Goal: Task Accomplishment & Management: Manage account settings

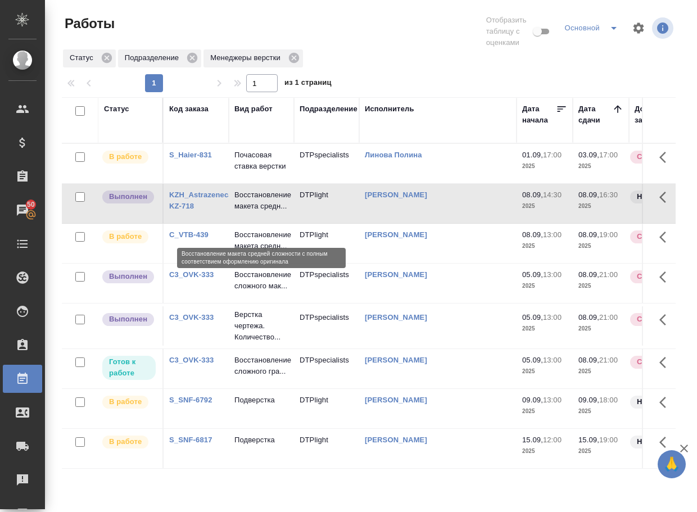
click at [257, 212] on p "Восстановление макета средн..." at bounding box center [261, 200] width 54 height 22
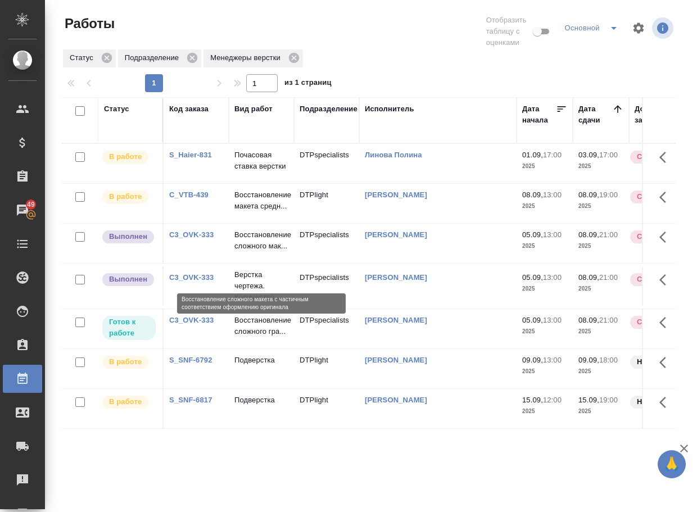
click at [240, 252] on p "Восстановление сложного мак..." at bounding box center [261, 240] width 54 height 22
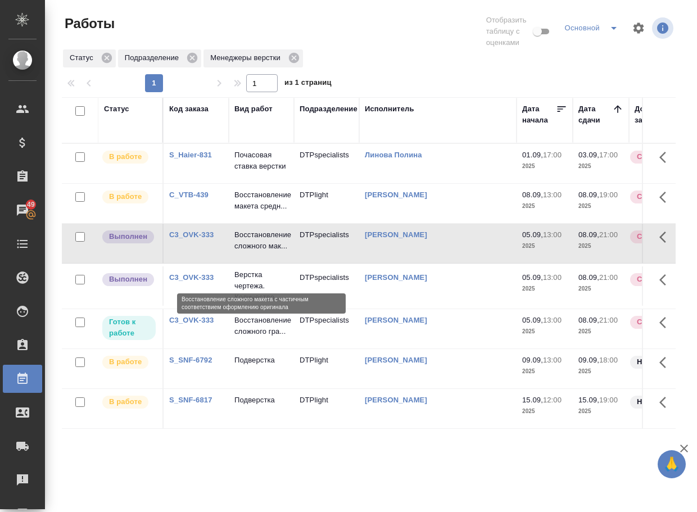
click at [240, 252] on p "Восстановление сложного мак..." at bounding box center [261, 240] width 54 height 22
click at [194, 253] on td "C3_OVK-333" at bounding box center [195, 243] width 65 height 39
click at [198, 239] on link "C3_OVK-333" at bounding box center [191, 234] width 44 height 8
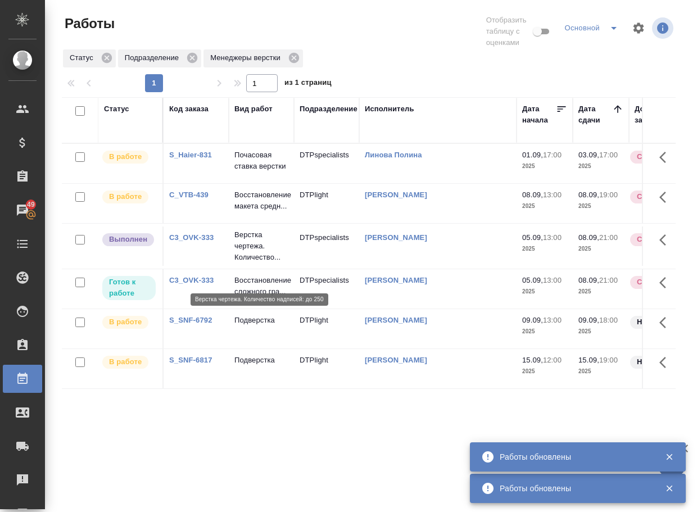
click at [261, 263] on p "Верстка чертежа. Количество..." at bounding box center [261, 246] width 54 height 34
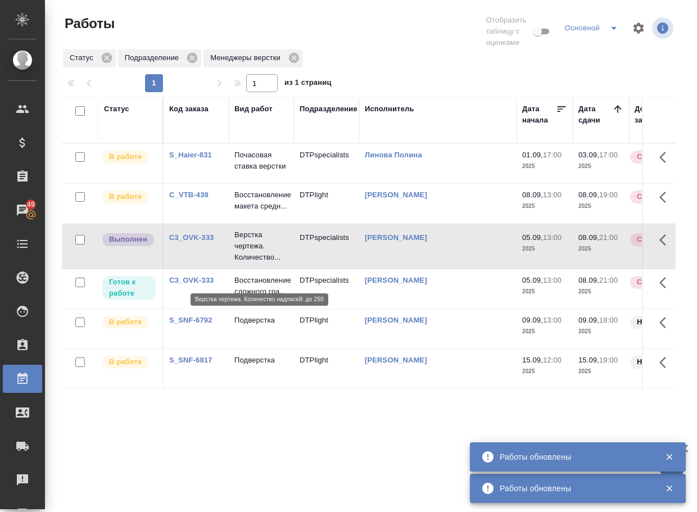
click at [261, 263] on p "Верстка чертежа. Количество..." at bounding box center [261, 246] width 54 height 34
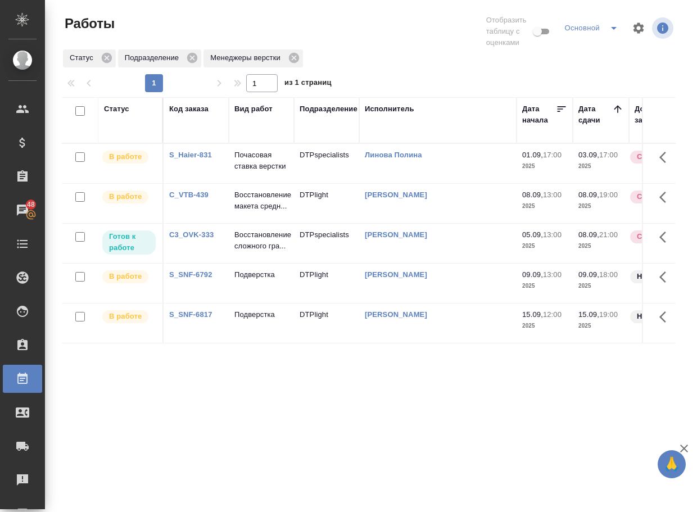
click at [320, 447] on div "Статус Код заказа Вид работ Подразделение Исполнитель Дата начала Дата сдачи До…" at bounding box center [368, 299] width 613 height 404
click at [251, 252] on p "Восстановление сложного гра..." at bounding box center [261, 240] width 54 height 22
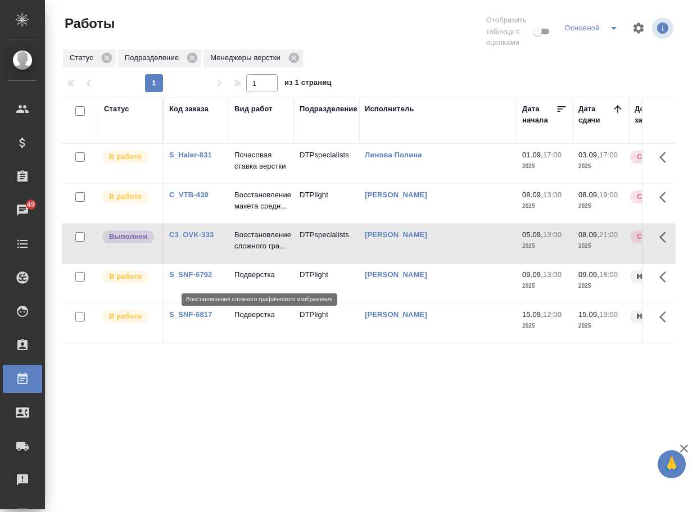
click at [252, 252] on p "Восстановление сложного гра..." at bounding box center [261, 240] width 54 height 22
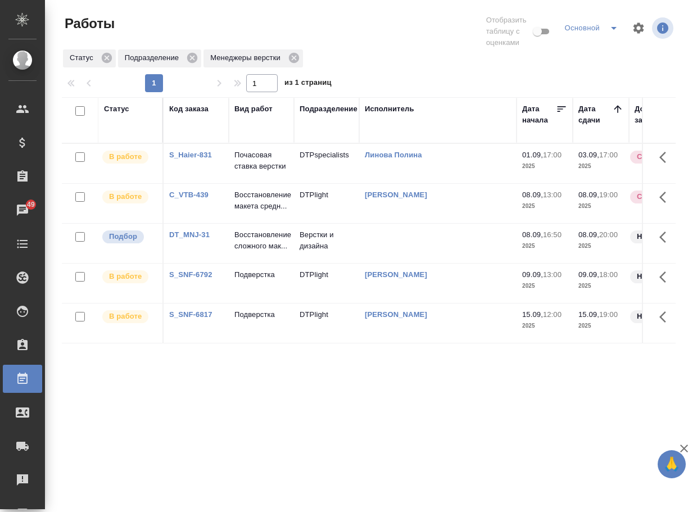
click at [191, 239] on link "DT_MNJ-31" at bounding box center [189, 234] width 40 height 8
click at [251, 252] on p "Восстановление сложного мак..." at bounding box center [261, 240] width 54 height 22
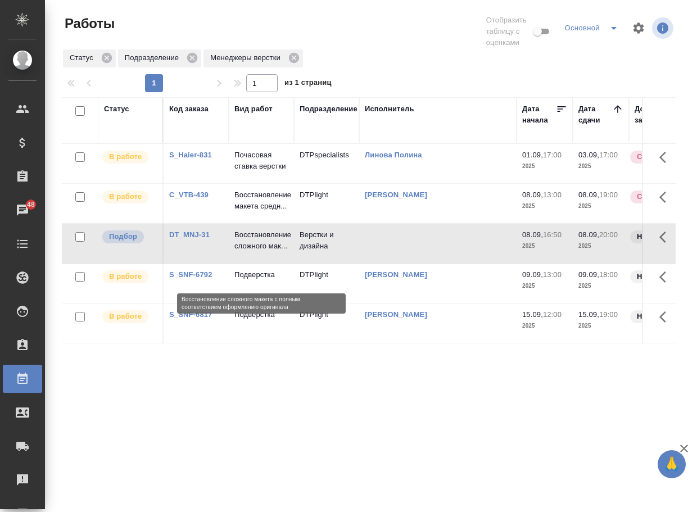
click at [251, 252] on p "Восстановление сложного мак..." at bounding box center [261, 240] width 54 height 22
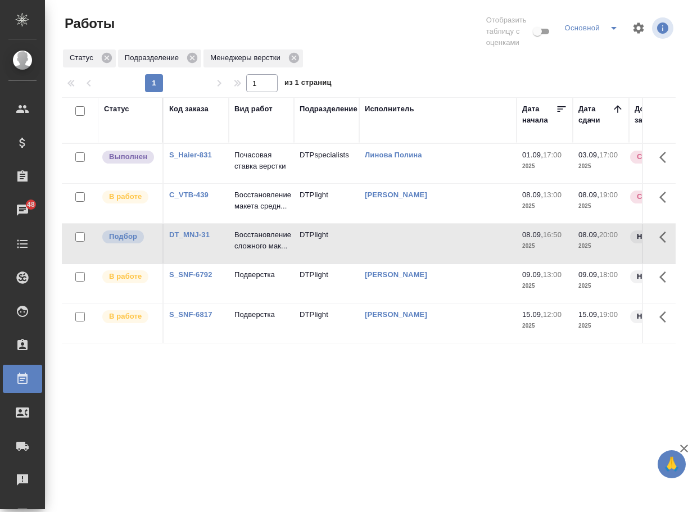
click at [197, 159] on link "S_Haier-831" at bounding box center [190, 155] width 43 height 8
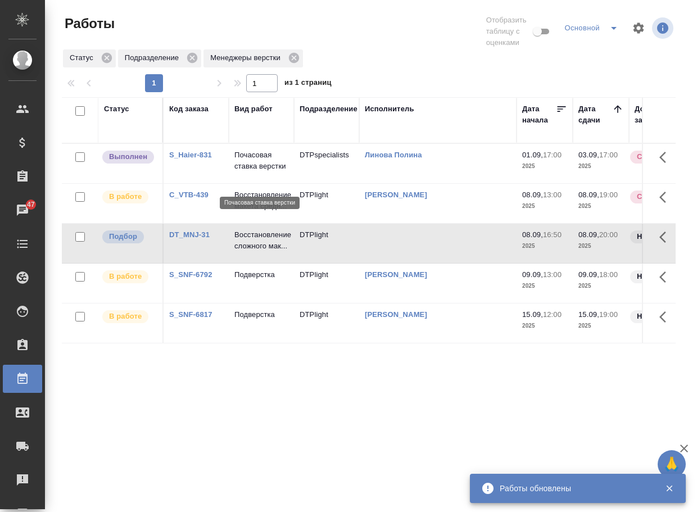
click at [278, 172] on p "Почасовая ставка верстки" at bounding box center [261, 160] width 54 height 22
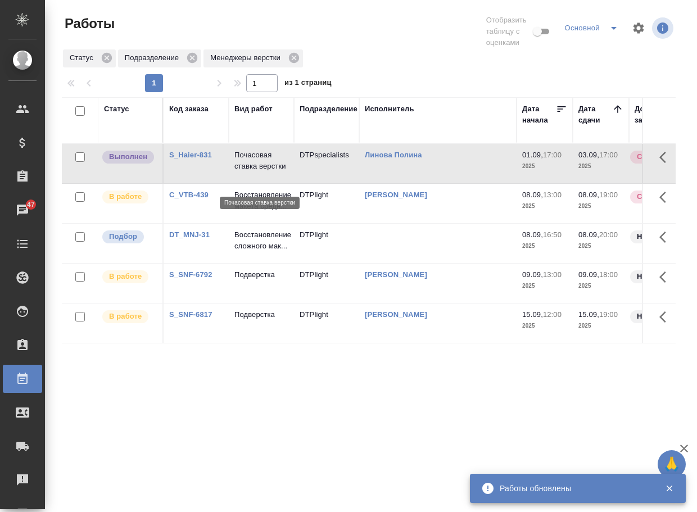
click at [278, 172] on p "Почасовая ставка верстки" at bounding box center [261, 160] width 54 height 22
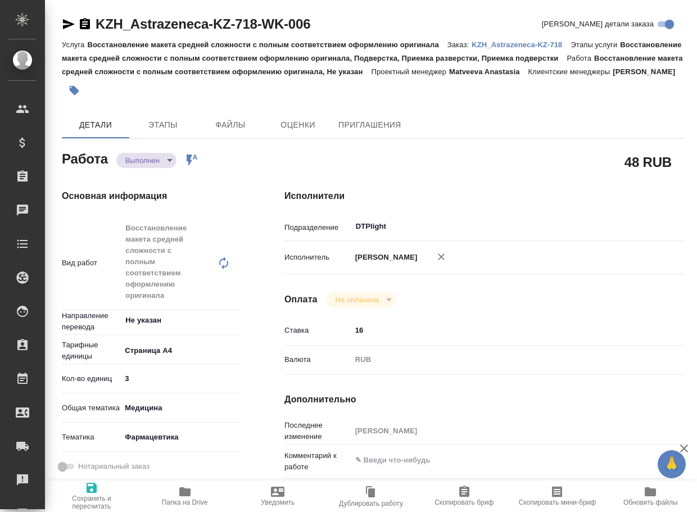
click at [176, 491] on span "Папка на Drive" at bounding box center [185, 495] width 80 height 21
click at [162, 181] on div "Основная информация Вид работ Восстановление макета средней сложности с полным …" at bounding box center [150, 446] width 222 height 558
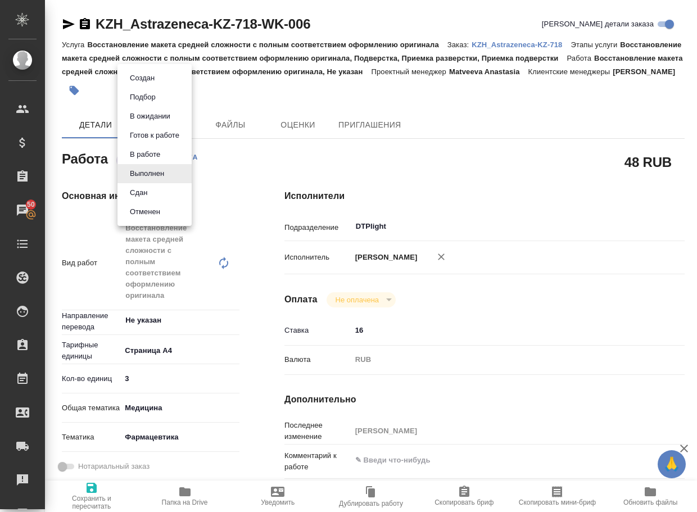
click at [160, 176] on body "🙏 .cls-1 fill:#fff; AWATERA Arsenyeva Vera Клиенты Спецификации Заказы 50 Чаты …" at bounding box center [348, 256] width 697 height 512
click at [149, 192] on button "Сдан" at bounding box center [138, 192] width 24 height 12
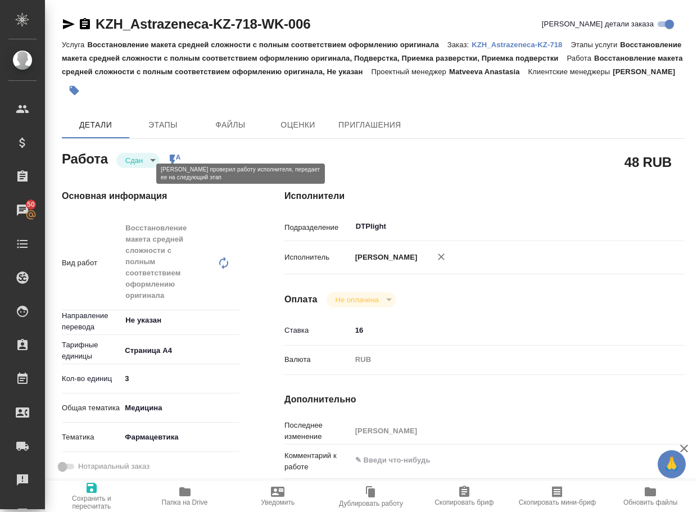
type textarea "x"
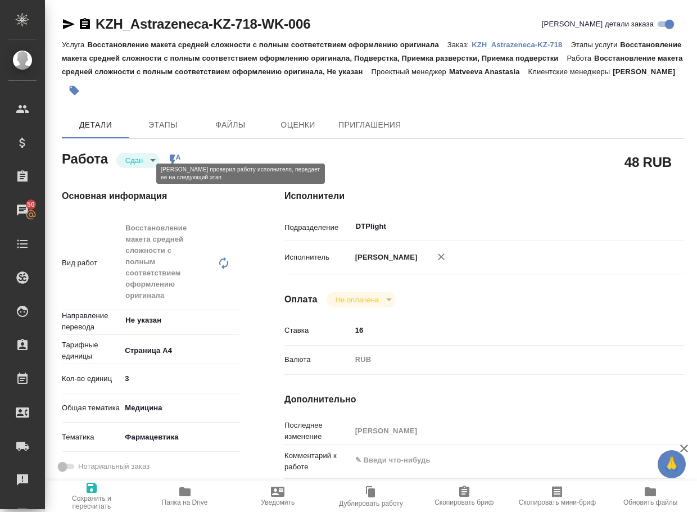
type textarea "x"
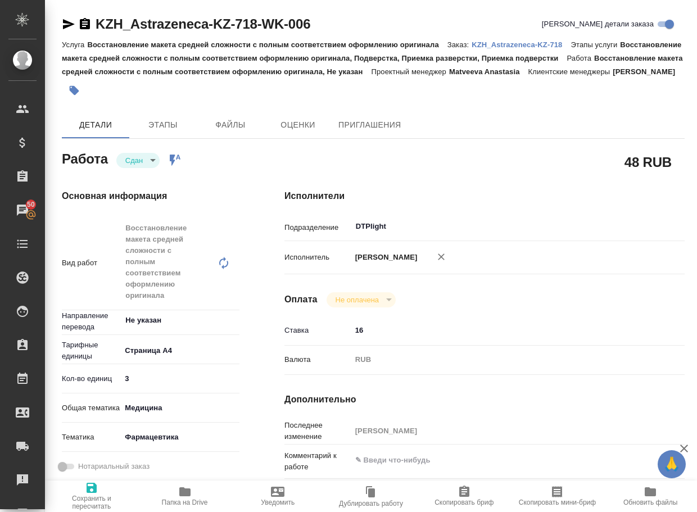
type textarea "x"
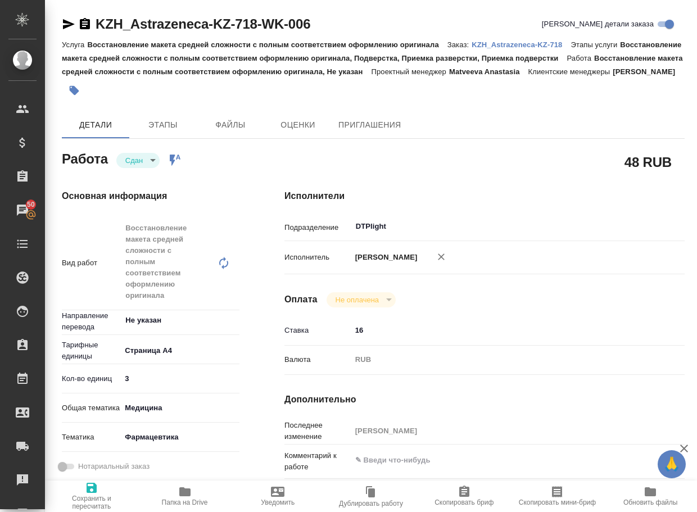
click at [514, 47] on p "KZH_Astrazeneca-KZ-718" at bounding box center [520, 44] width 99 height 8
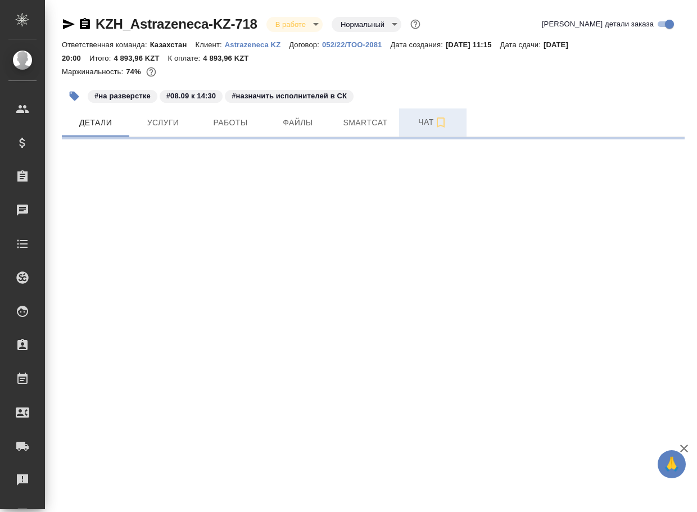
select select "RU"
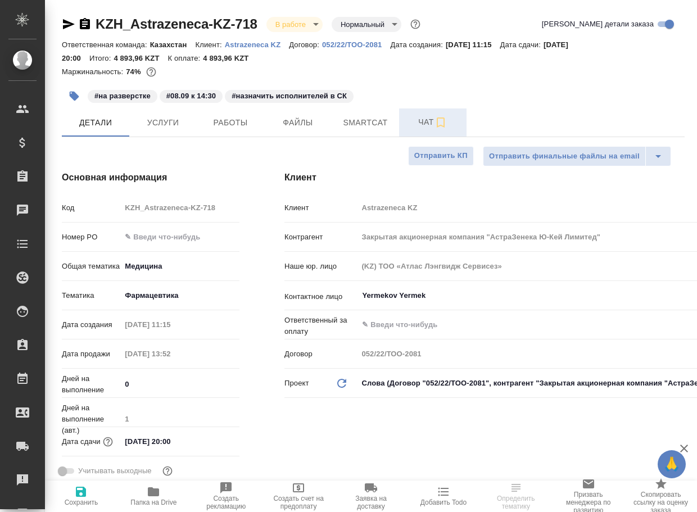
click at [422, 122] on span "Чат" at bounding box center [433, 122] width 54 height 14
type textarea "x"
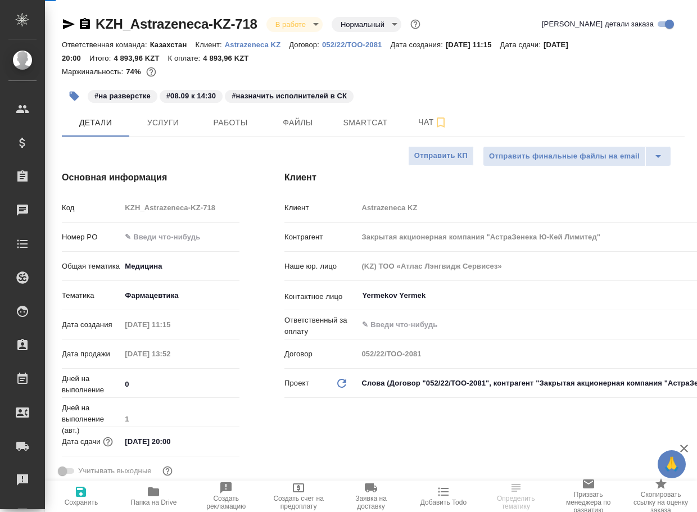
type textarea "x"
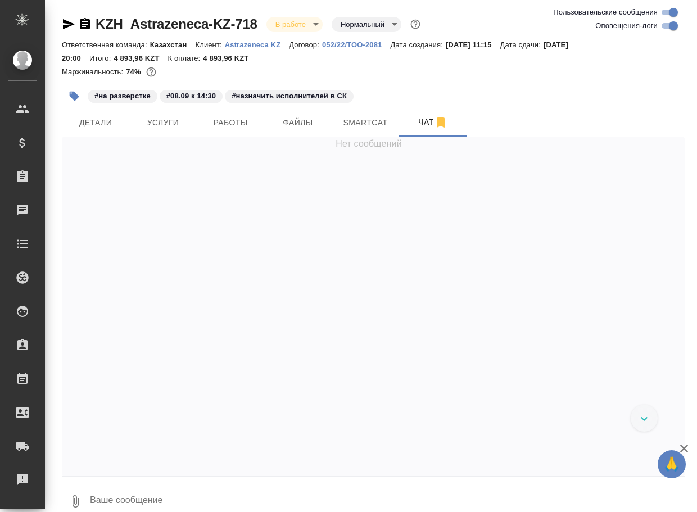
click at [138, 494] on textarea at bounding box center [386, 501] width 595 height 38
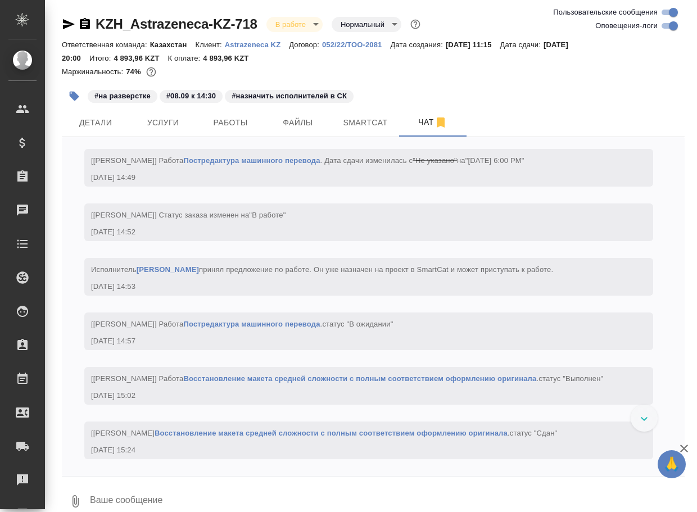
scroll to position [1571, 0]
paste textarea "https://drive.awatera.com/apps/files/files/10311134?dir=/Shares/Astrazeneca%20K…"
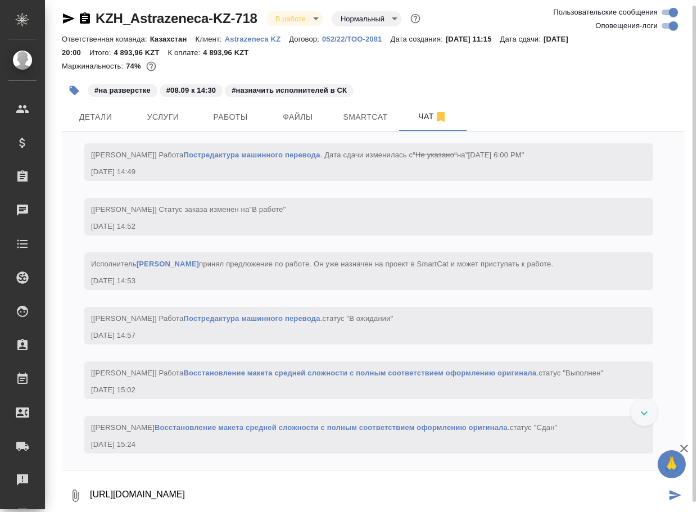
type textarea "https://drive.awatera.com/apps/files/files/10311134?dir=/Shares/Astrazeneca%20K…"
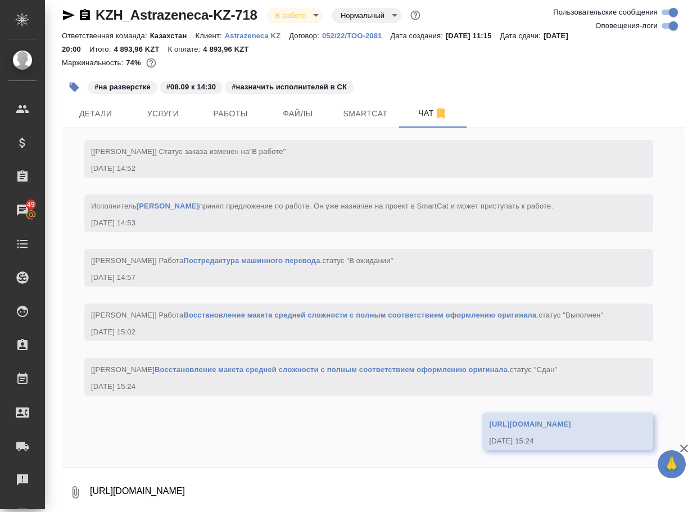
scroll to position [1694, 0]
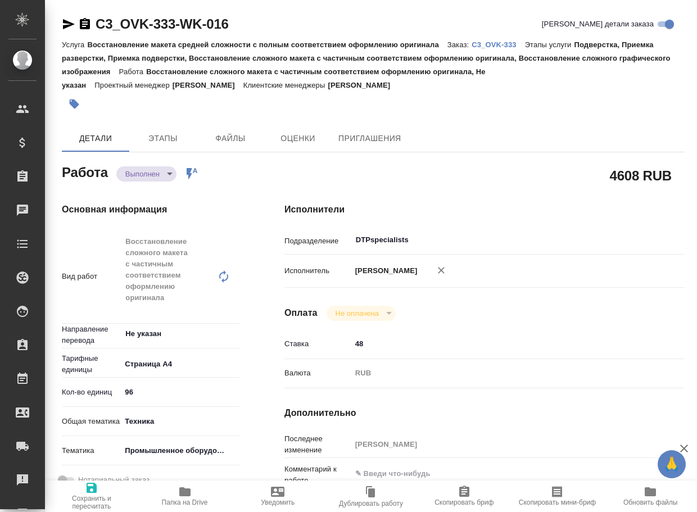
type textarea "x"
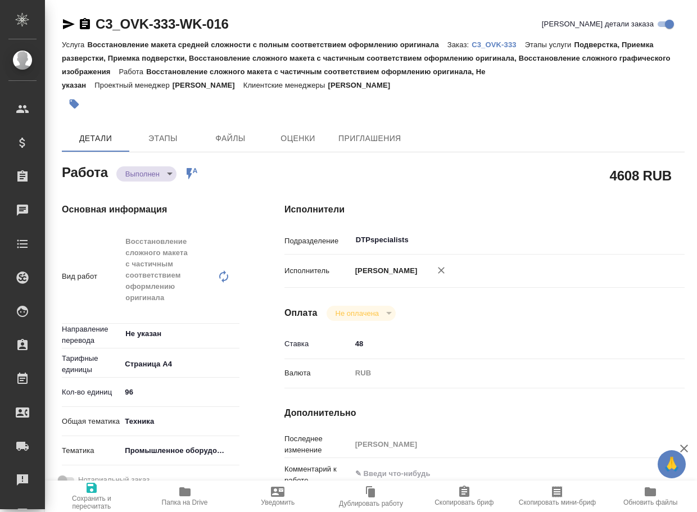
type textarea "x"
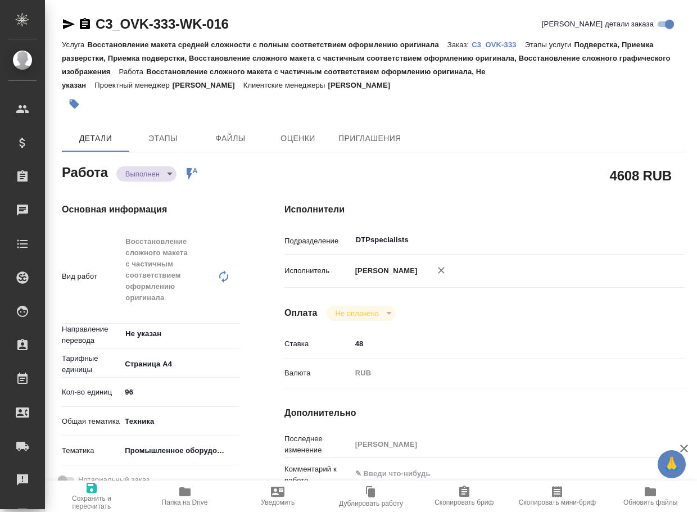
type textarea "x"
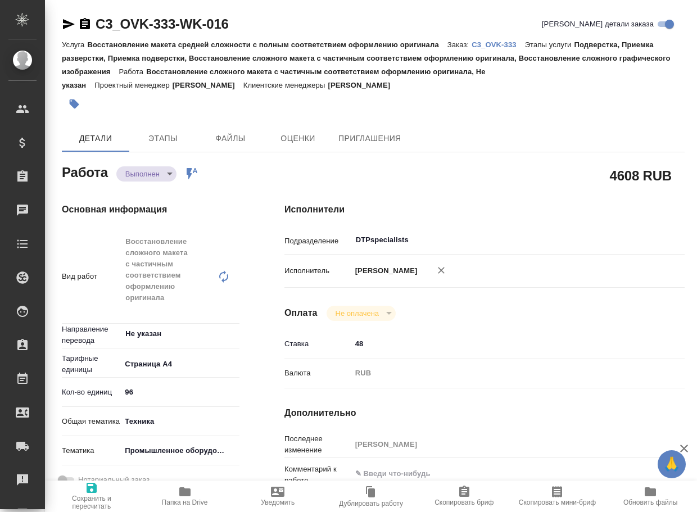
type textarea "x"
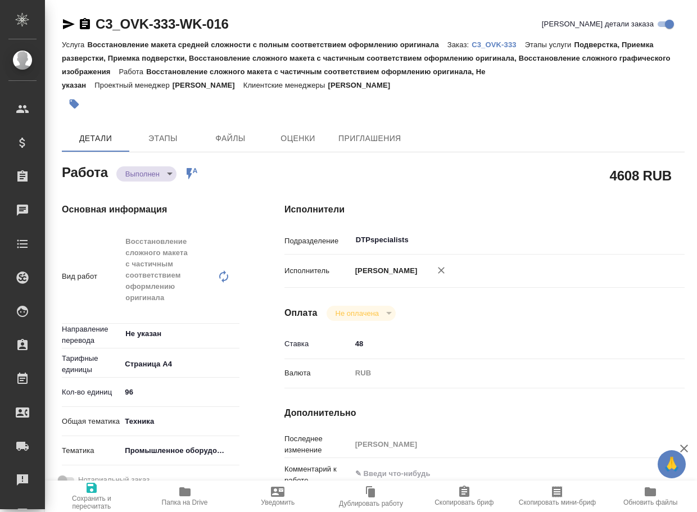
type textarea "x"
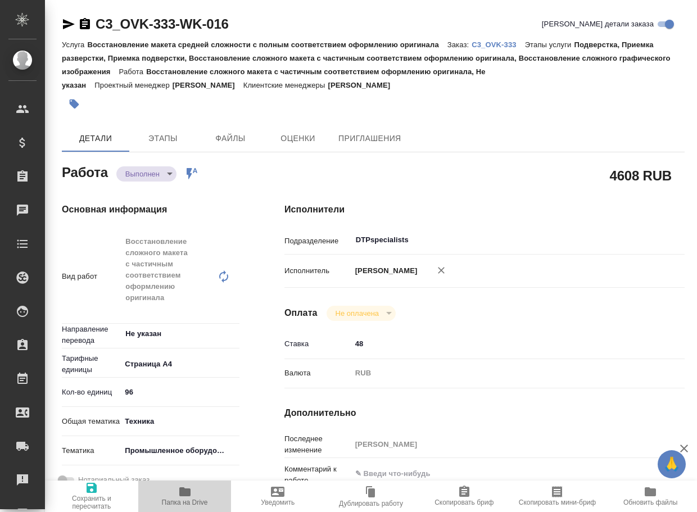
click at [181, 488] on icon "button" at bounding box center [184, 491] width 11 height 9
type textarea "x"
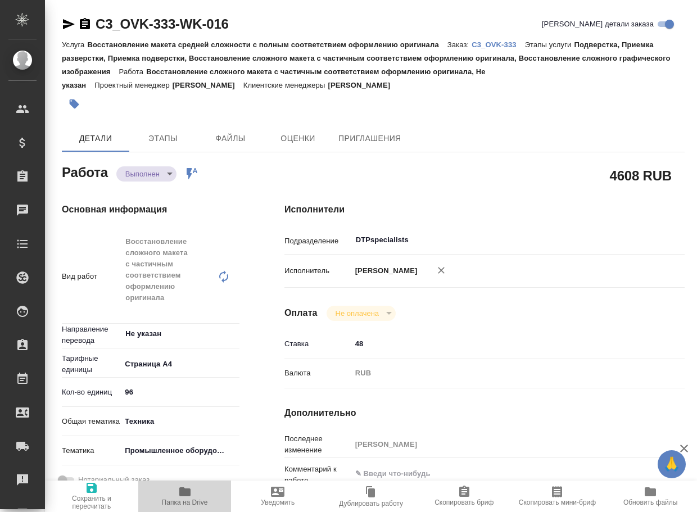
type textarea "x"
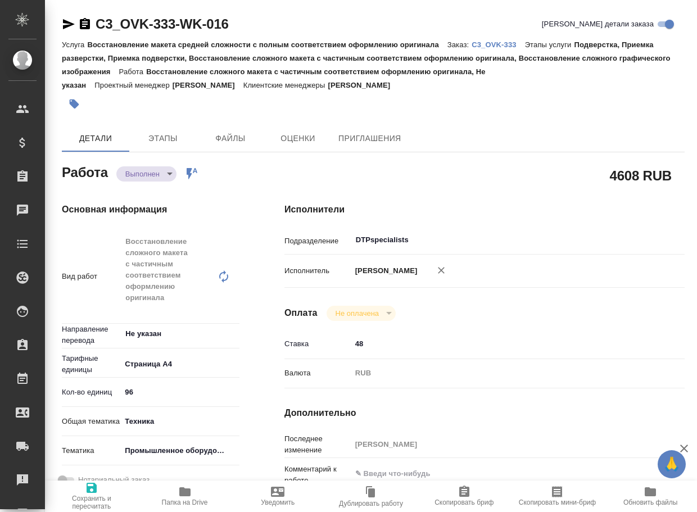
type textarea "x"
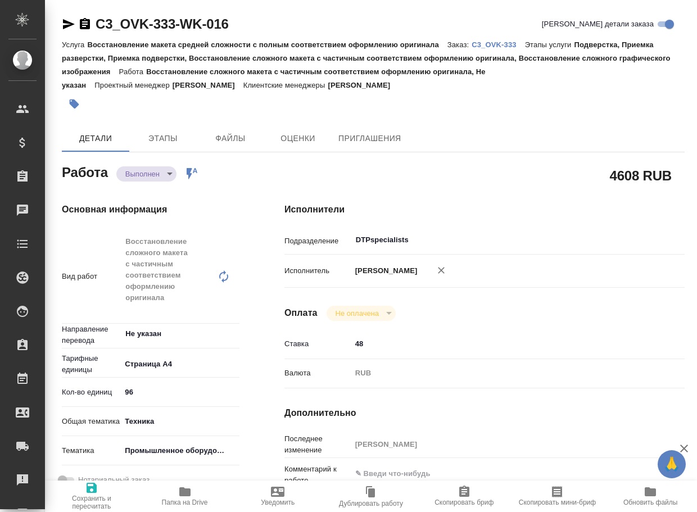
type textarea "x"
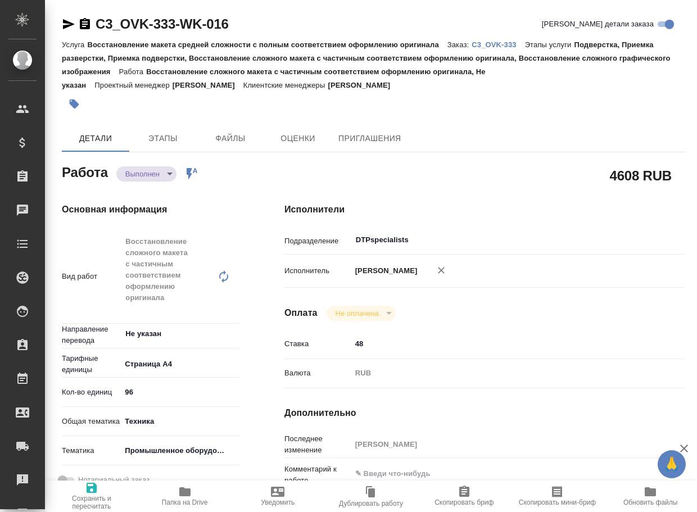
type textarea "x"
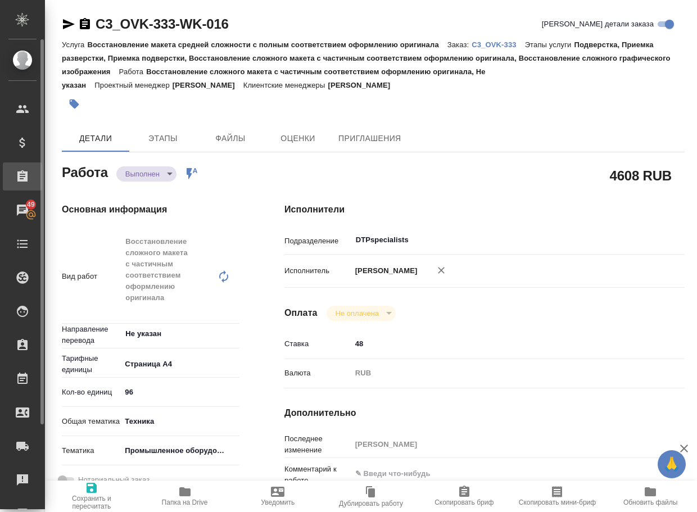
type textarea "x"
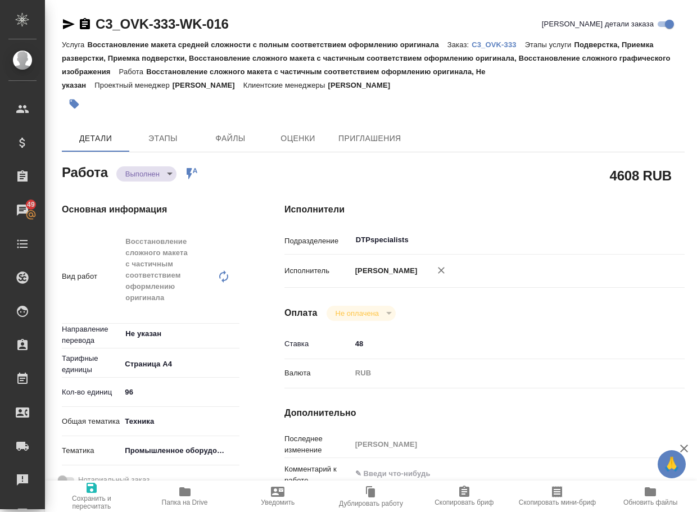
click at [145, 174] on body "🙏 .cls-1 fill:#fff; AWATERA Arsenyeva Vera Клиенты Спецификации Заказы 49 Чаты …" at bounding box center [348, 256] width 697 height 512
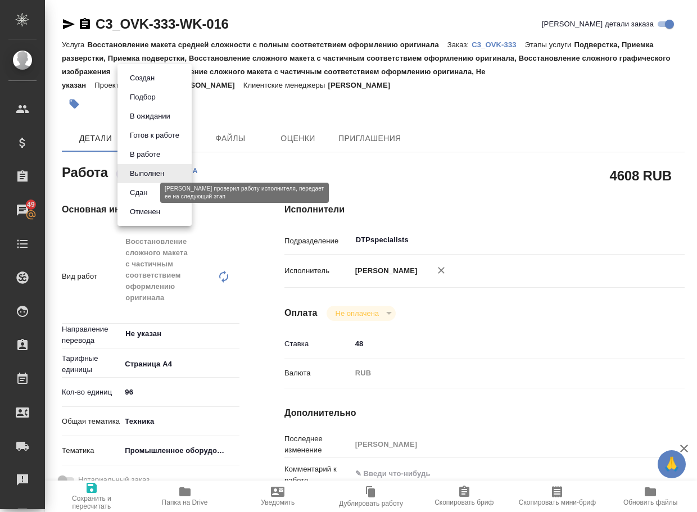
click at [140, 197] on button "Сдан" at bounding box center [138, 192] width 24 height 12
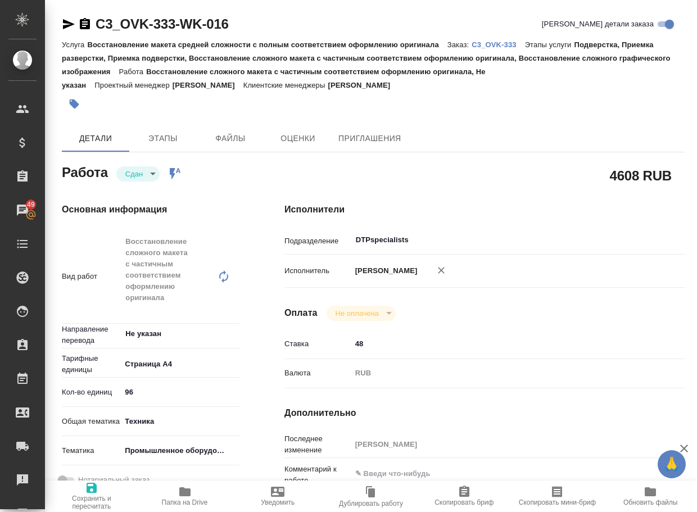
type textarea "x"
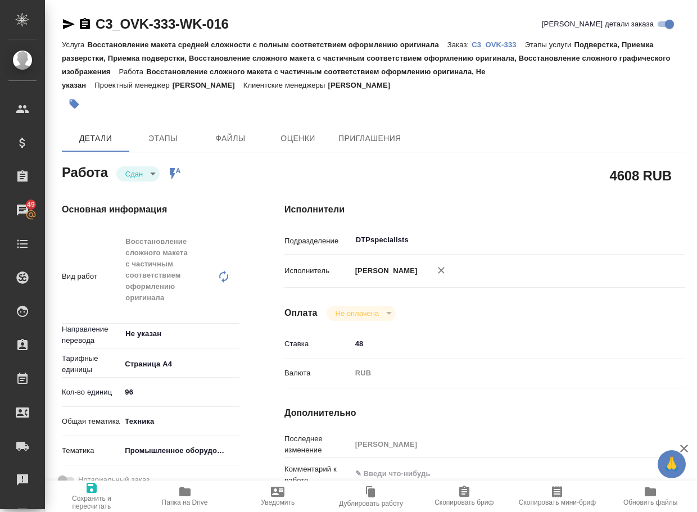
type textarea "x"
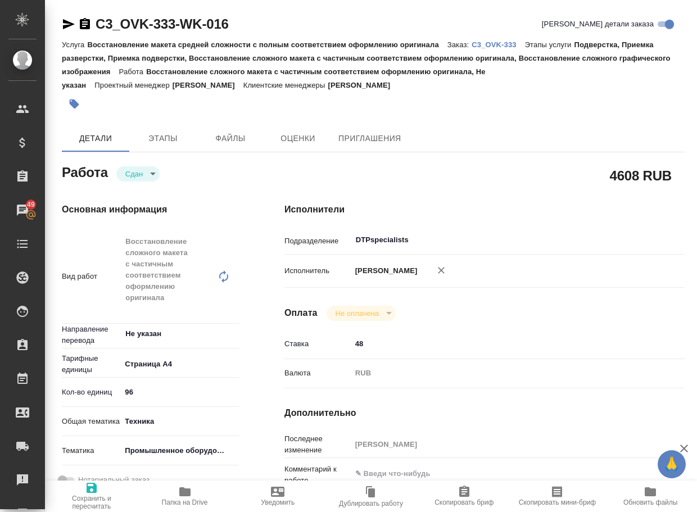
type textarea "x"
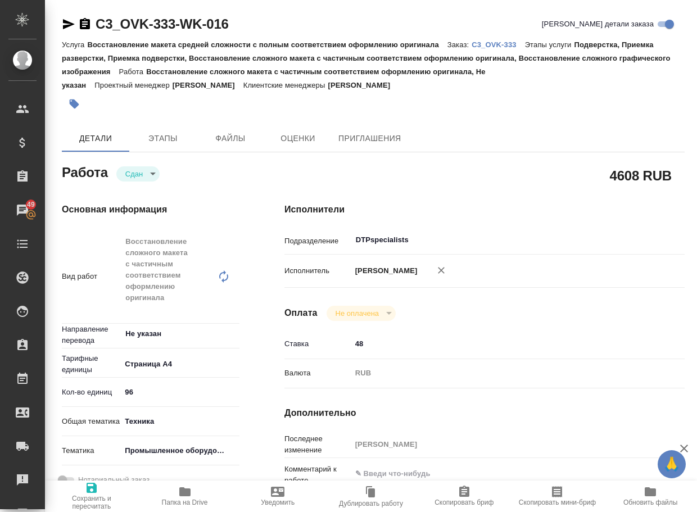
type textarea "x"
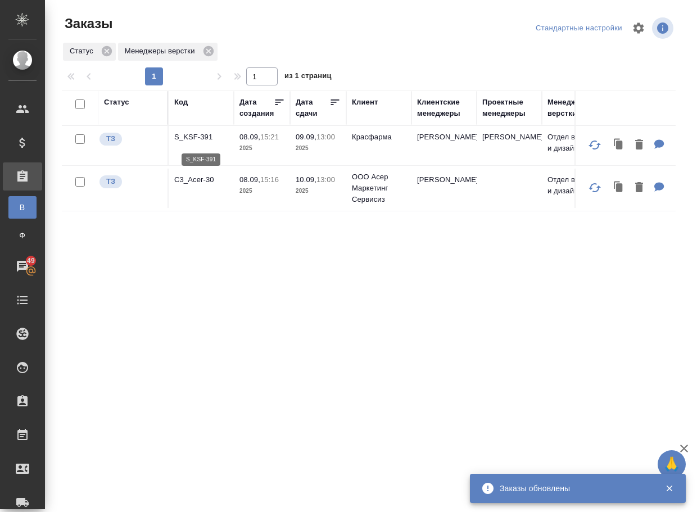
drag, startPoint x: 0, startPoint y: 0, endPoint x: 193, endPoint y: 143, distance: 240.5
click at [193, 143] on p "S_KSF-391" at bounding box center [201, 136] width 54 height 11
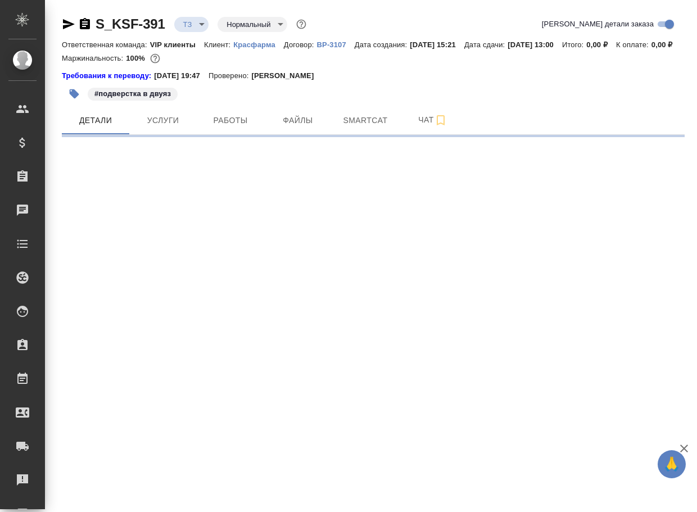
select select "RU"
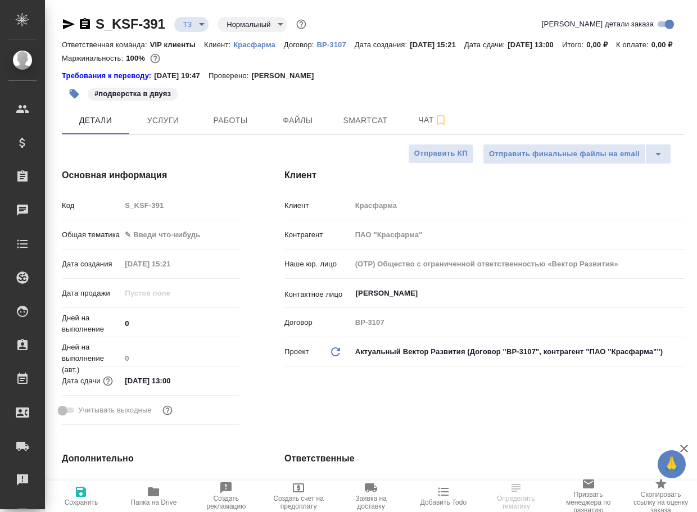
type textarea "x"
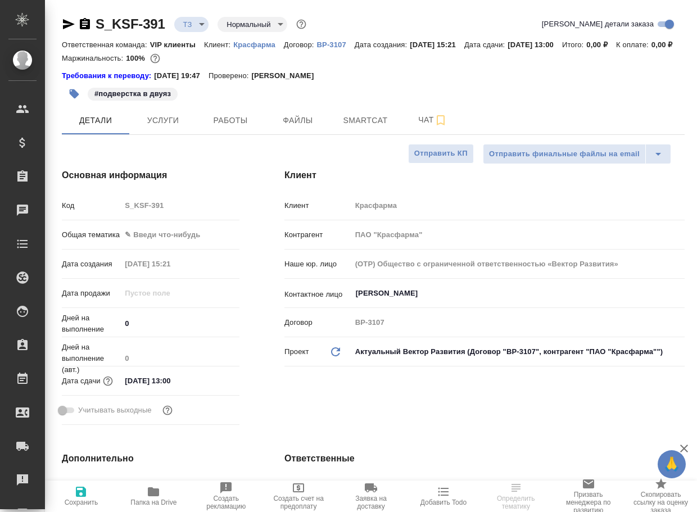
type textarea "x"
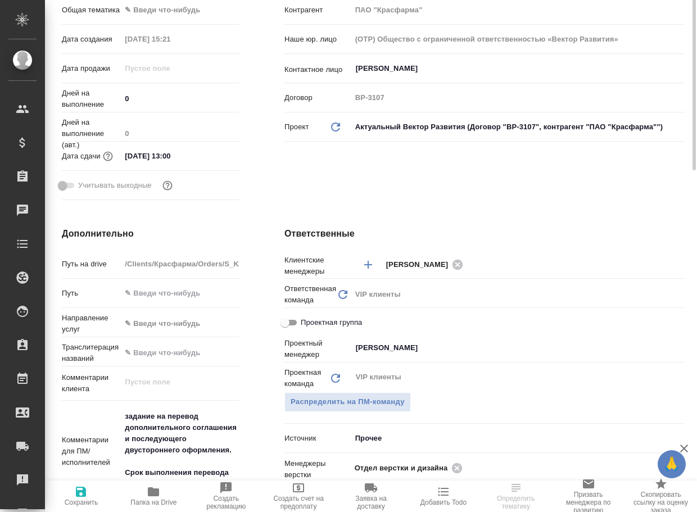
scroll to position [393, 0]
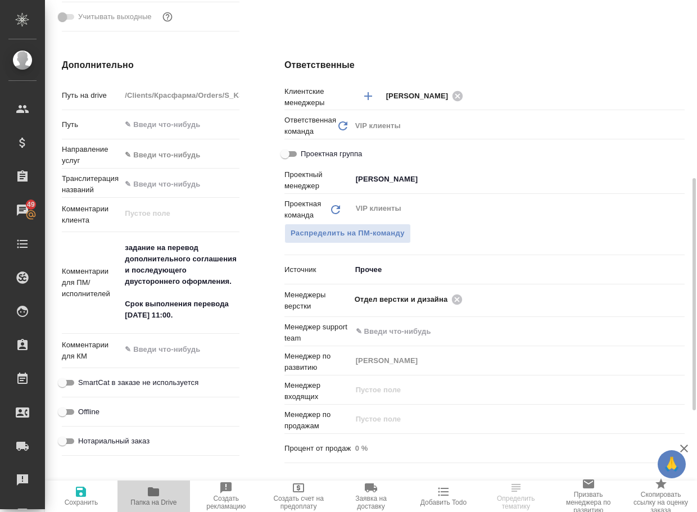
click at [161, 481] on button "Папка на Drive" at bounding box center [153, 495] width 72 height 31
type textarea "x"
select select "RU"
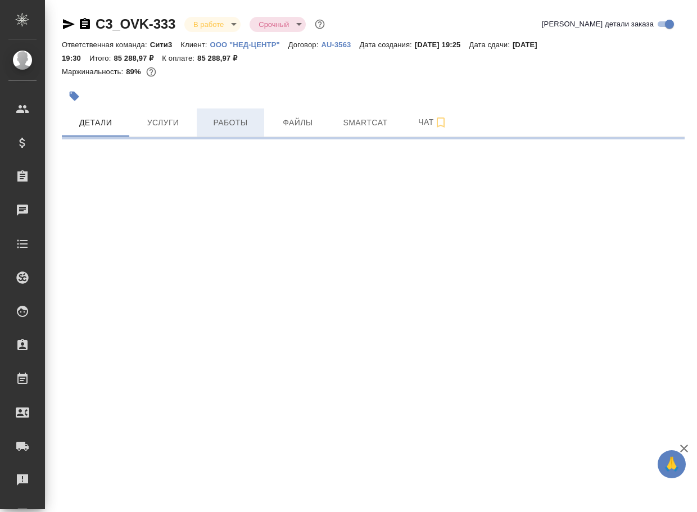
select select "RU"
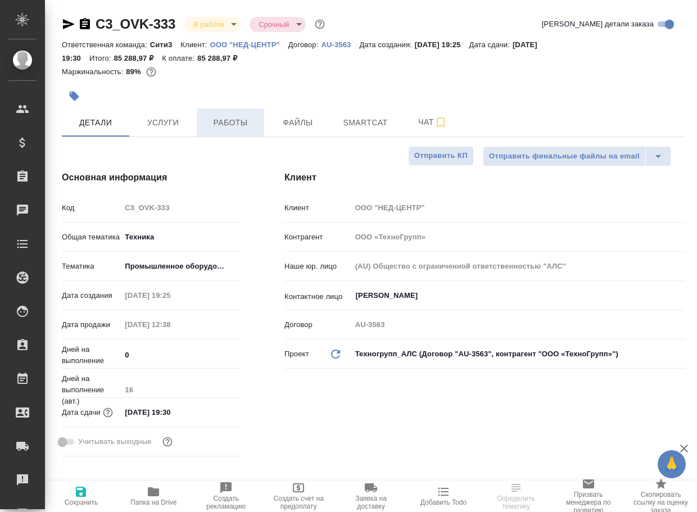
type textarea "x"
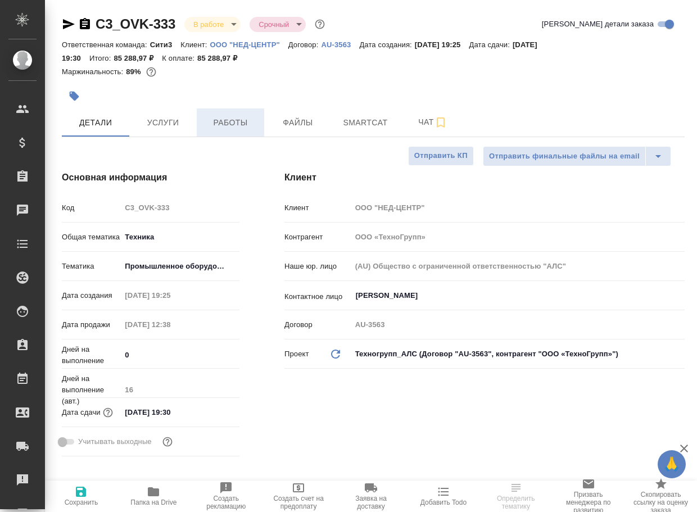
type textarea "x"
click at [221, 125] on span "Работы" at bounding box center [230, 123] width 54 height 14
type textarea "x"
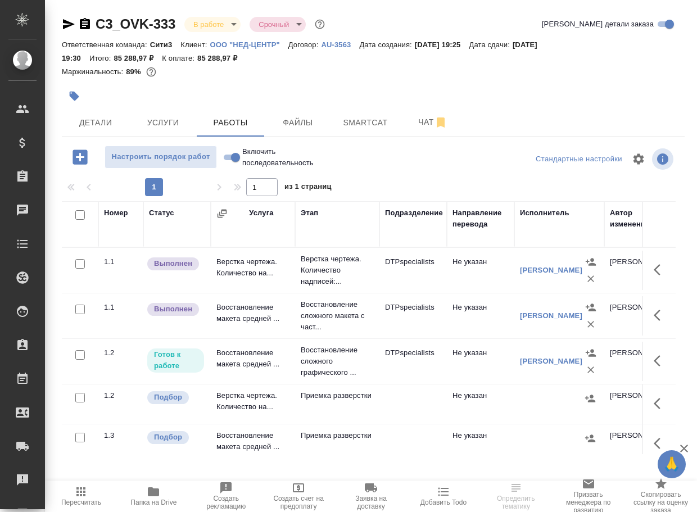
click at [233, 153] on label "Включить последовательность" at bounding box center [267, 156] width 94 height 23
click at [233, 153] on input "Включить последовательность" at bounding box center [235, 157] width 40 height 13
checkbox input "true"
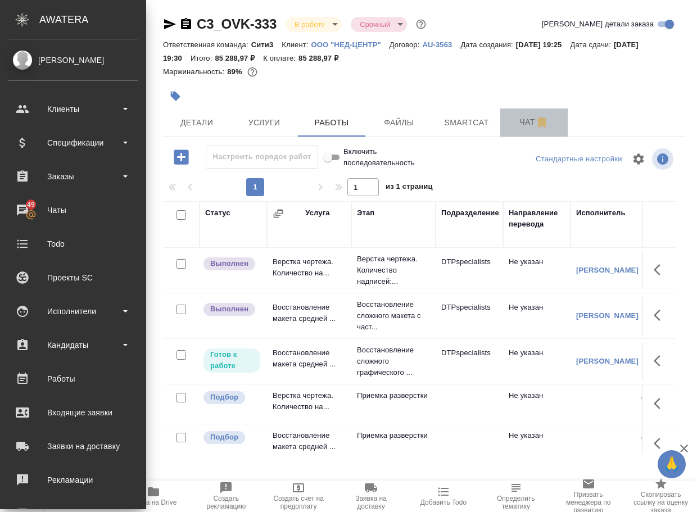
click at [520, 127] on span "Чат" at bounding box center [534, 122] width 54 height 14
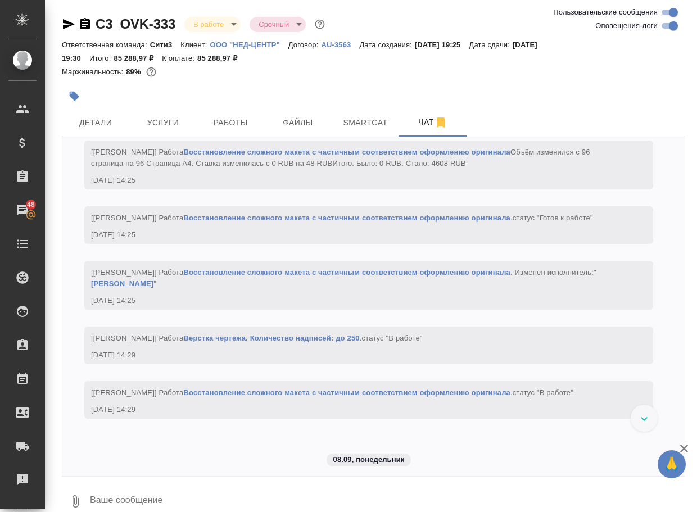
click at [123, 501] on textarea at bounding box center [386, 501] width 595 height 38
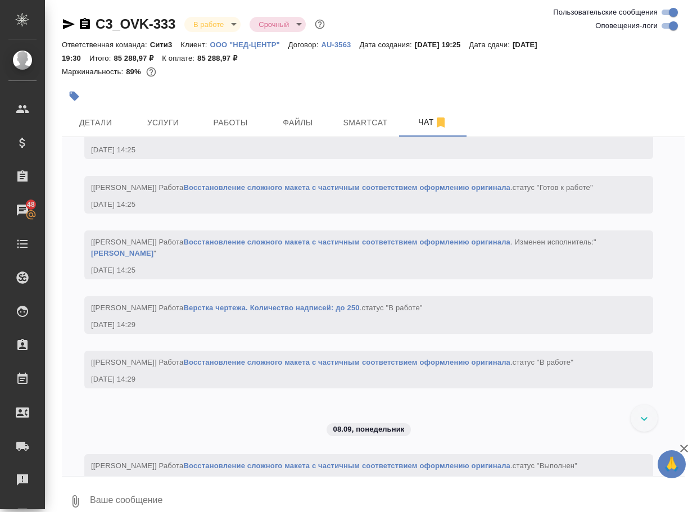
scroll to position [4881, 0]
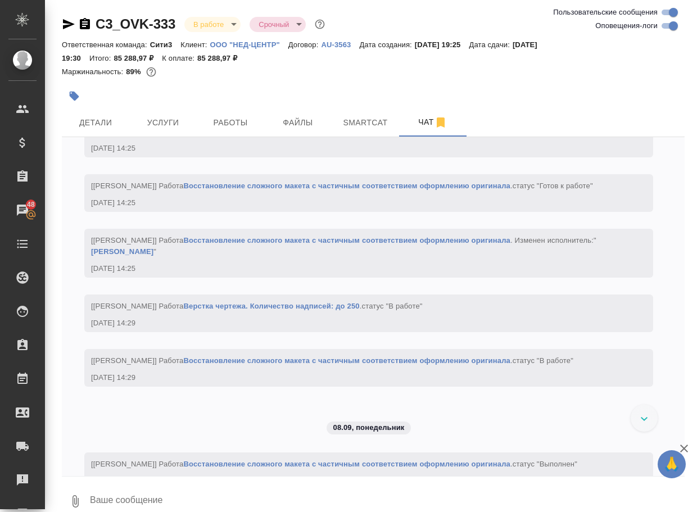
paste textarea "https://drive.awatera.com/apps/files/files/10293100?dir=/Shares/%D0%9E%D0%9E%D0…"
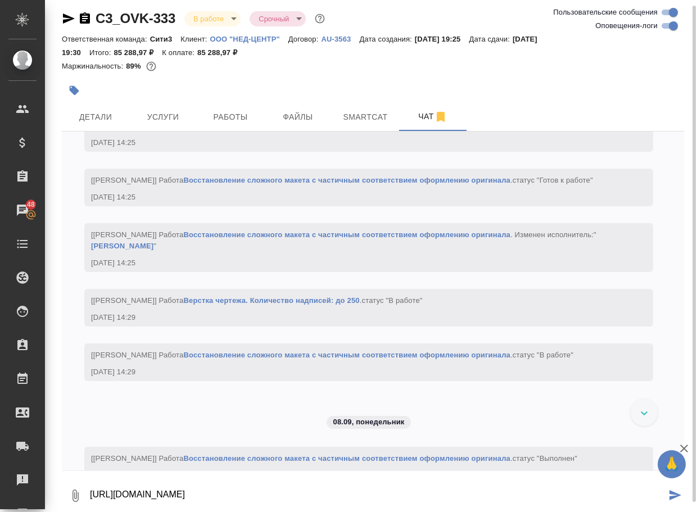
type textarea "https://drive.awatera.com/apps/files/files/10293100?dir=/Shares/%D0%9E%D0%9E%D0…"
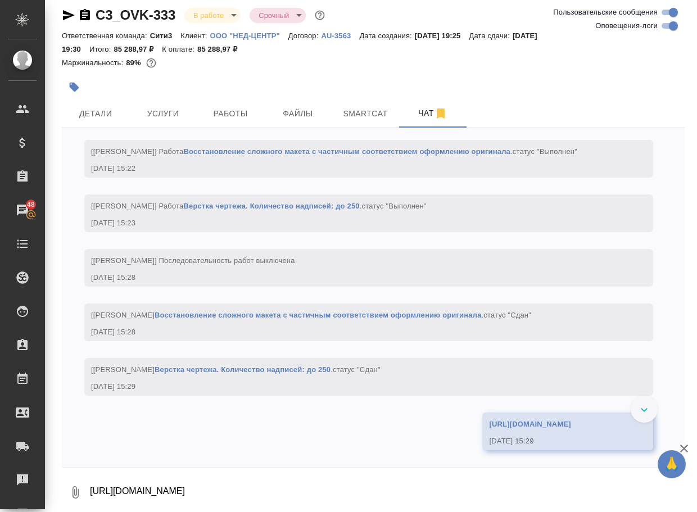
scroll to position [5342, 0]
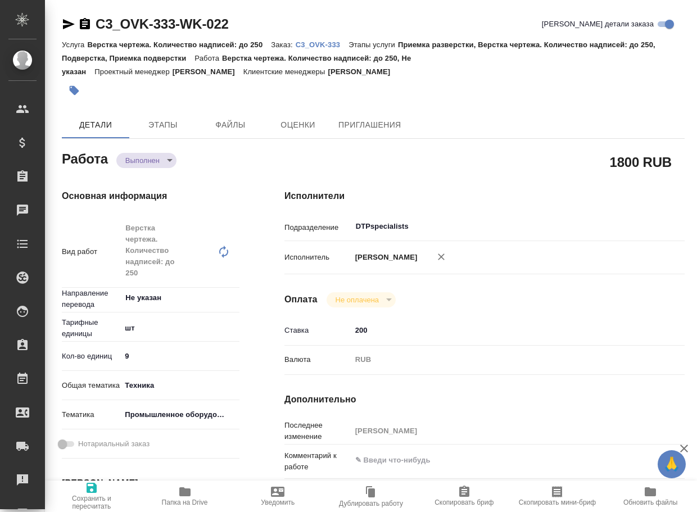
type textarea "x"
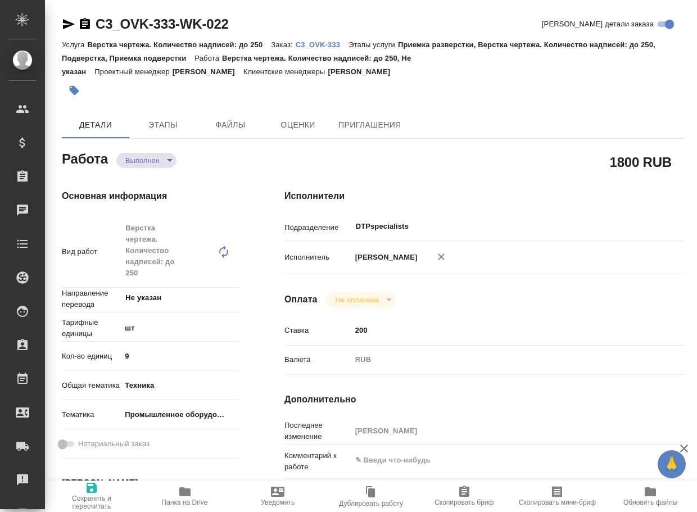
type textarea "x"
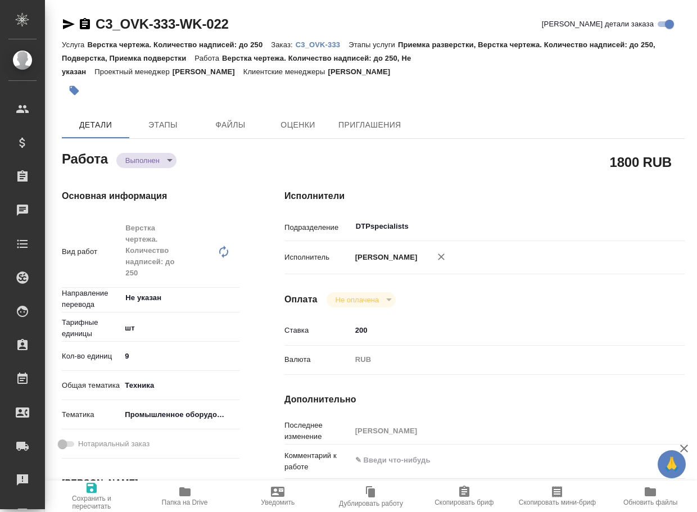
click at [185, 502] on span "Папка на Drive" at bounding box center [185, 502] width 46 height 8
type textarea "x"
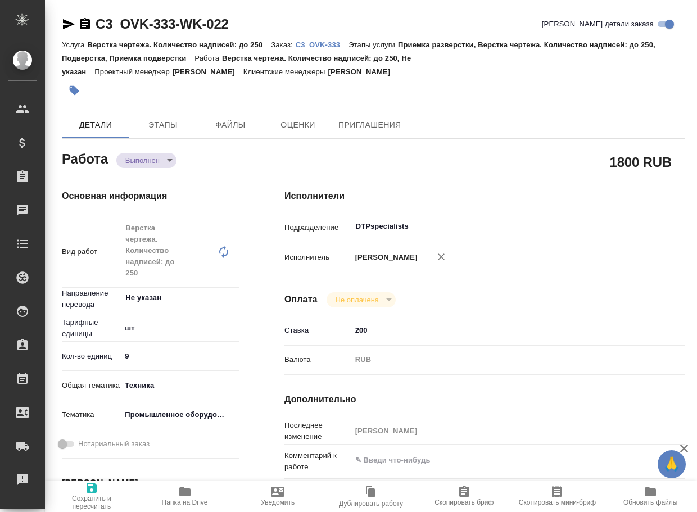
type textarea "x"
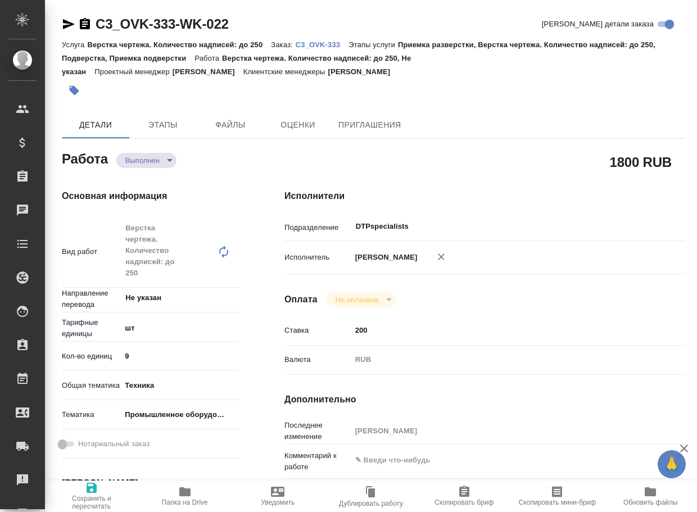
type textarea "x"
click at [145, 160] on body "🙏 .cls-1 fill:#fff; AWATERA Arsenyeva Vera Клиенты Спецификации Заказы 49 Чаты …" at bounding box center [348, 256] width 697 height 512
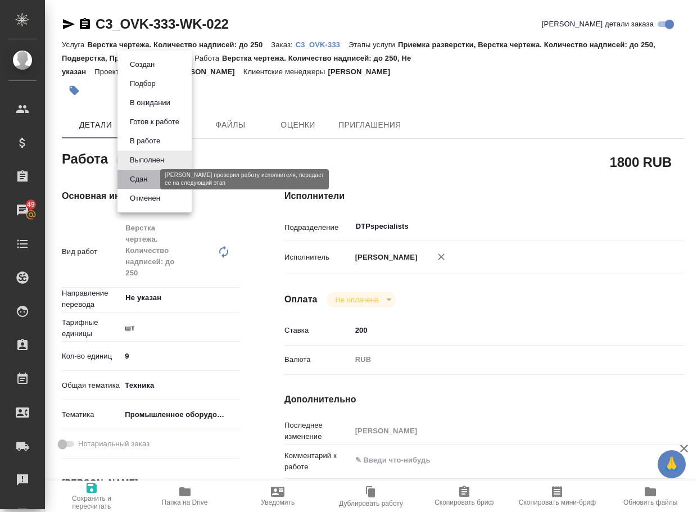
click at [148, 176] on button "Сдан" at bounding box center [138, 179] width 24 height 12
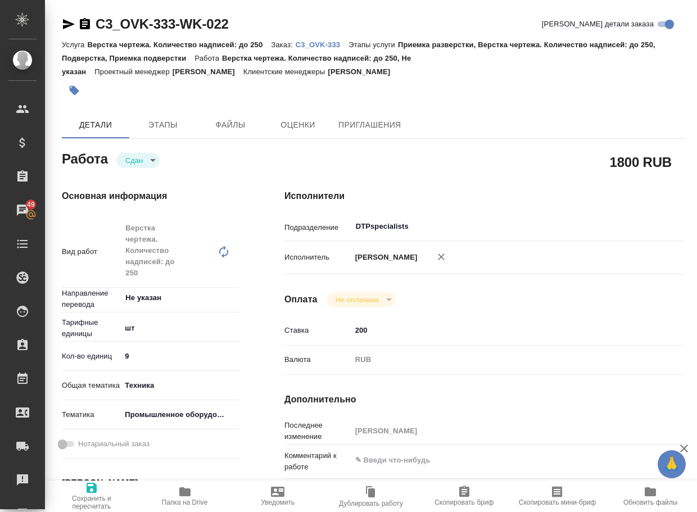
type textarea "x"
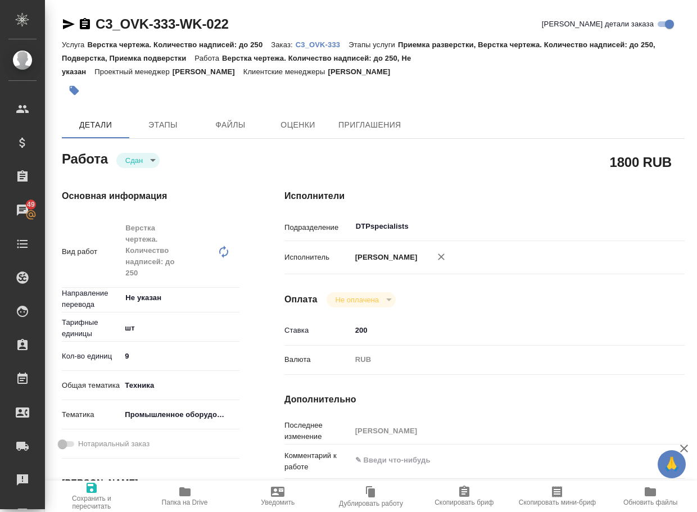
type textarea "x"
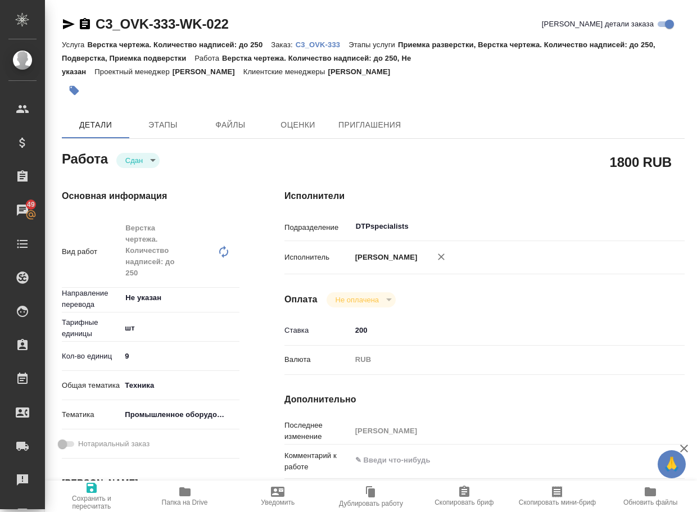
type textarea "x"
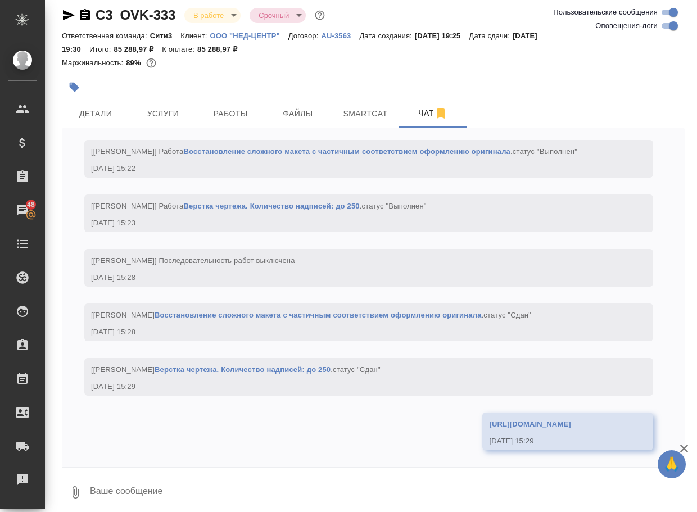
scroll to position [5342, 0]
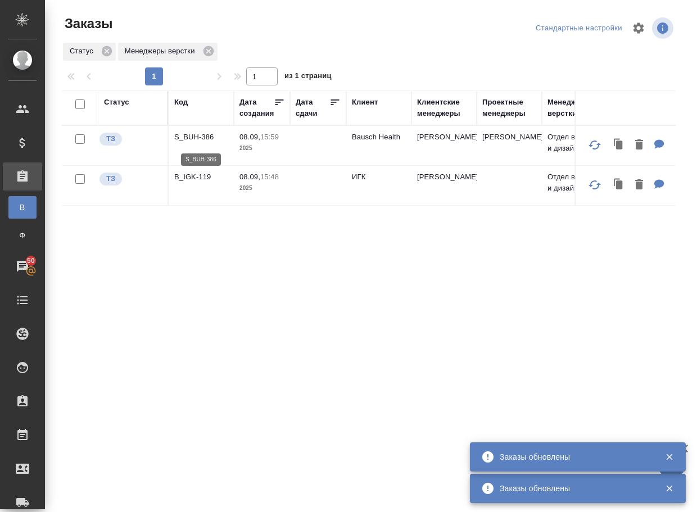
drag, startPoint x: 0, startPoint y: 0, endPoint x: 207, endPoint y: 142, distance: 250.9
click at [207, 142] on p "S_BUH-386" at bounding box center [201, 136] width 54 height 11
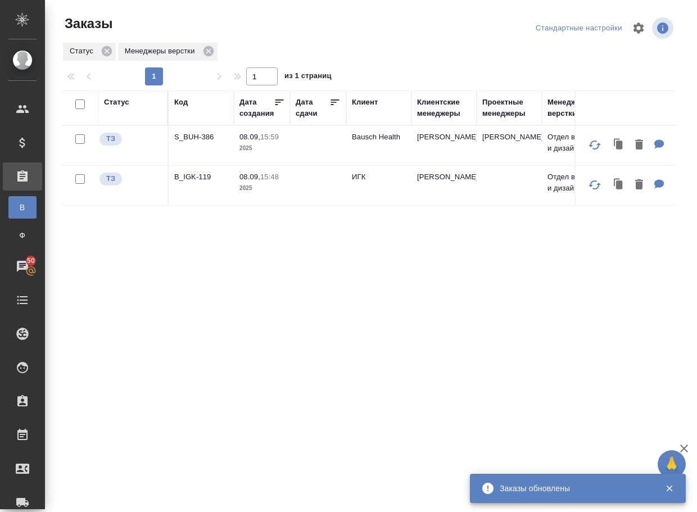
click at [196, 183] on p "B_IGK-119" at bounding box center [201, 176] width 54 height 11
click at [183, 106] on div "Код" at bounding box center [180, 102] width 13 height 11
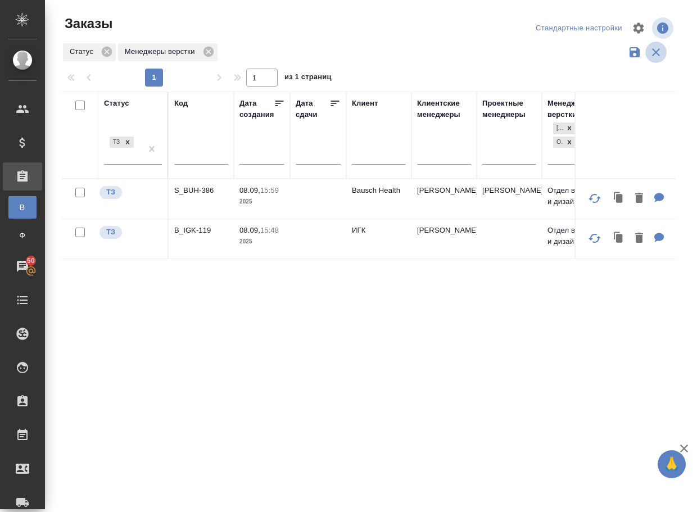
click at [652, 51] on icon "button" at bounding box center [655, 51] width 13 height 13
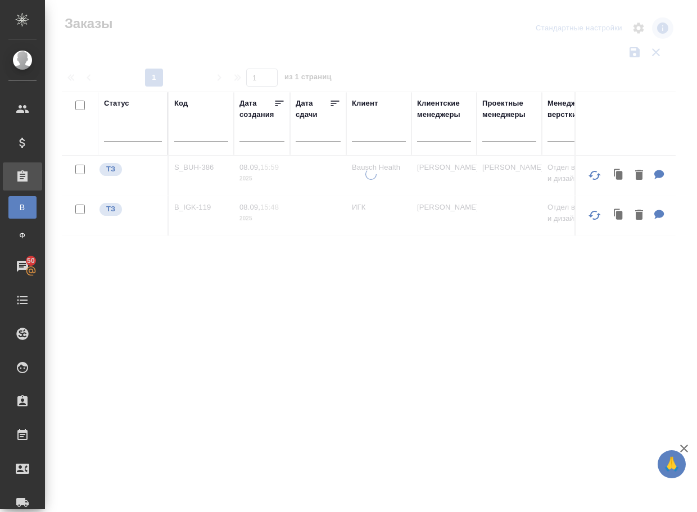
click at [196, 136] on input "text" at bounding box center [201, 135] width 54 height 14
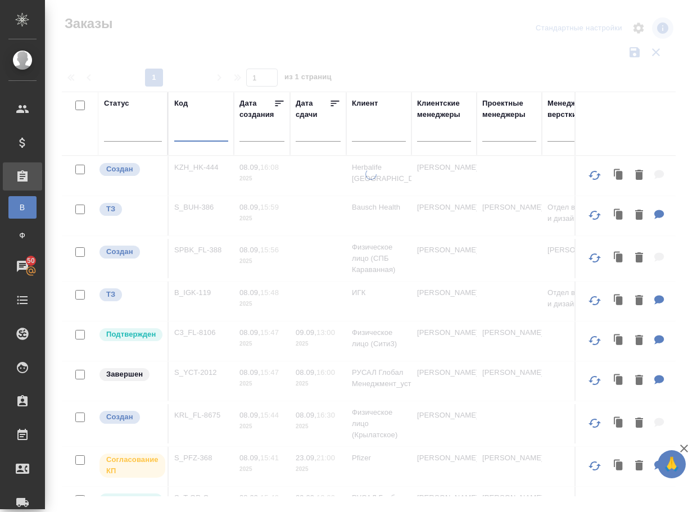
click at [197, 133] on input "text" at bounding box center [201, 135] width 54 height 14
paste input "T_Igk-102"
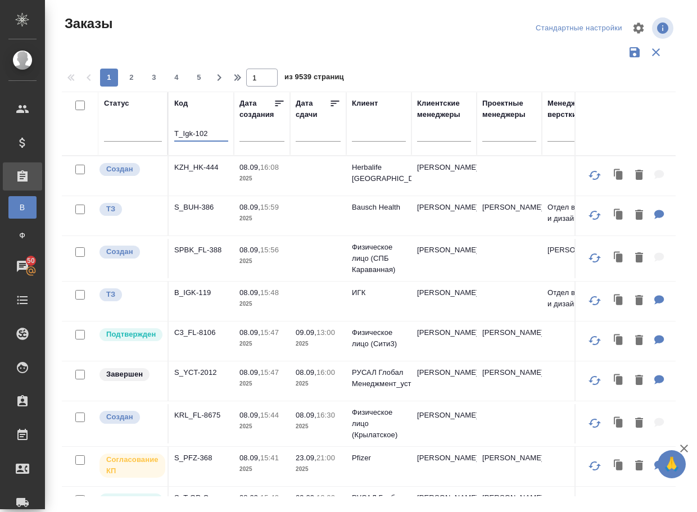
type input "T_Igk-102"
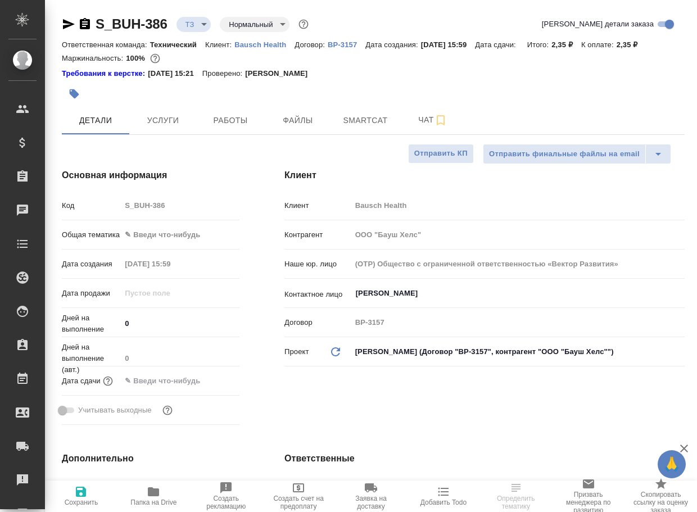
select select "RU"
type input "[PERSON_NAME]"
type input "[PERSON_NAME]pereverzeva"
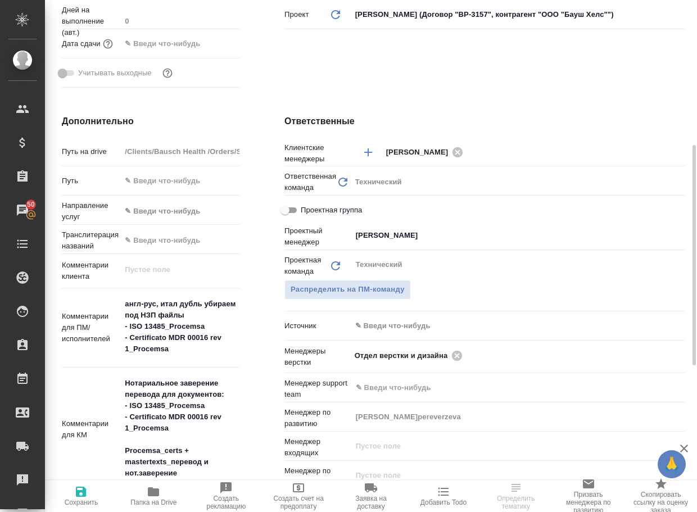
click at [157, 498] on icon "button" at bounding box center [153, 491] width 13 height 13
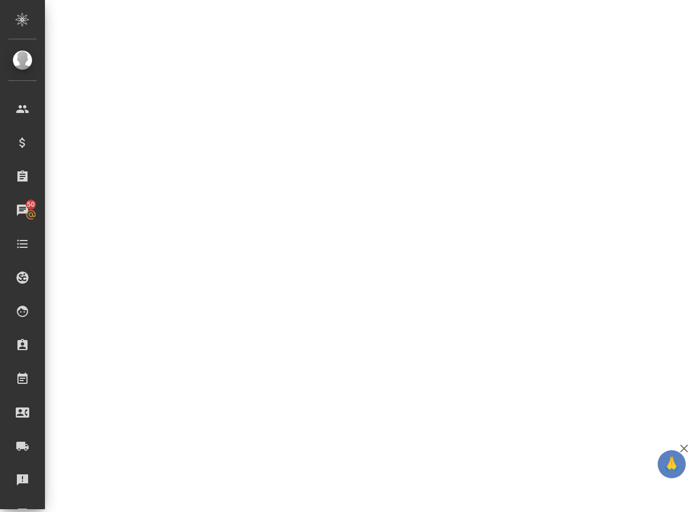
select select "RU"
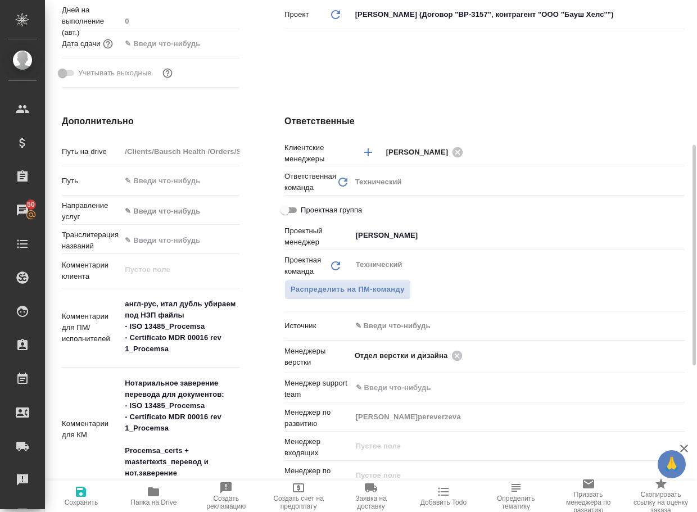
type textarea "x"
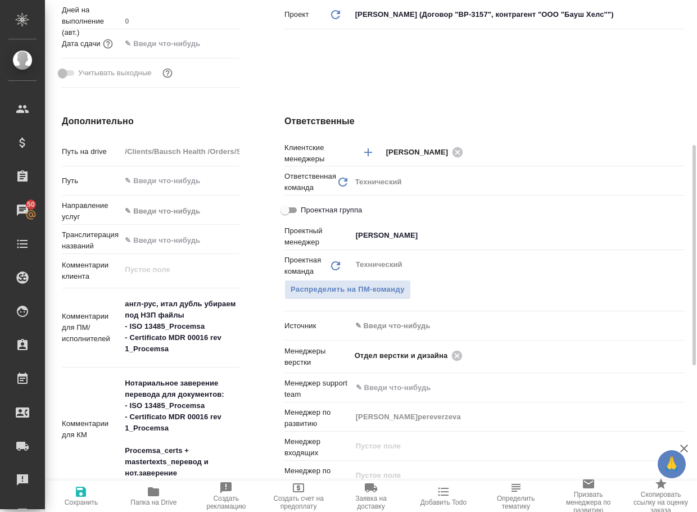
type textarea "x"
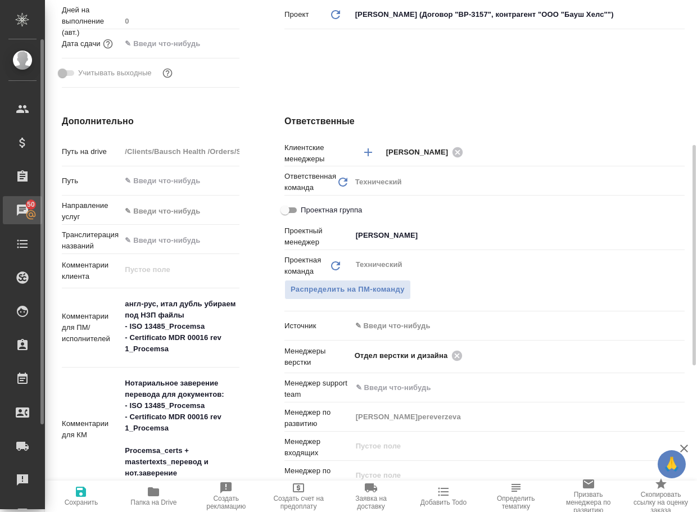
type textarea "x"
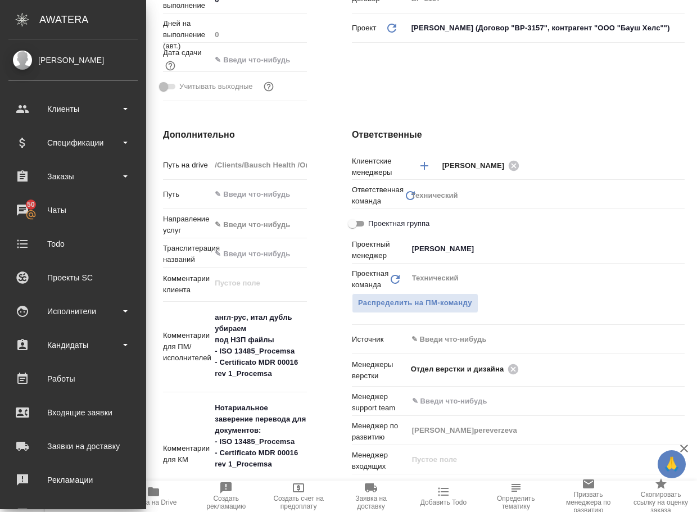
type textarea "x"
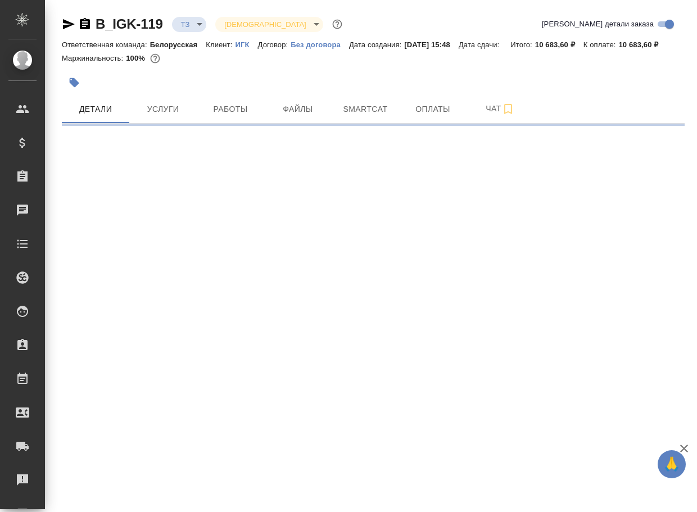
select select "RU"
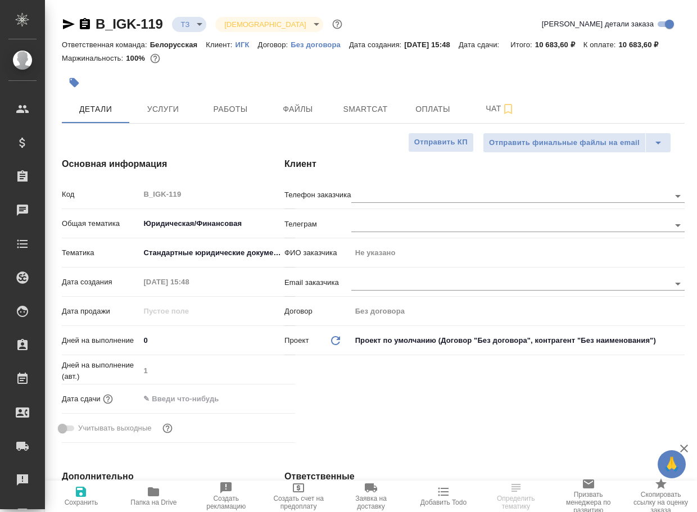
type textarea "x"
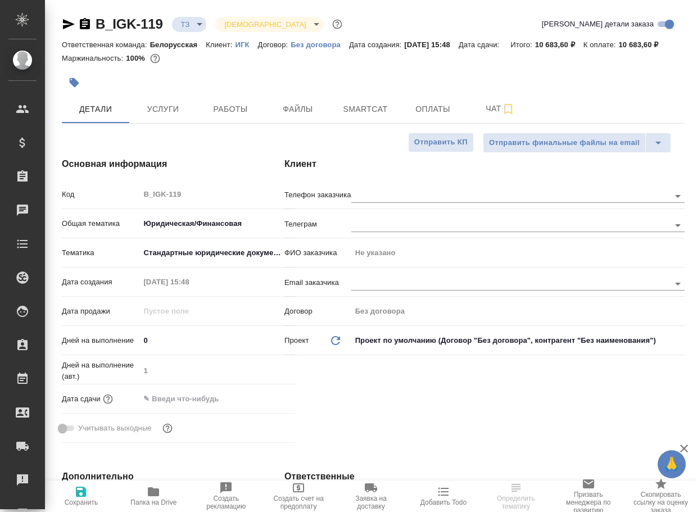
type textarea "x"
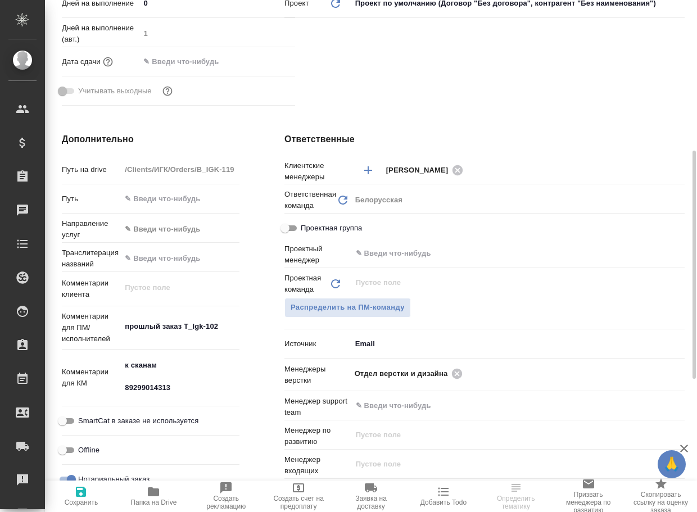
scroll to position [393, 0]
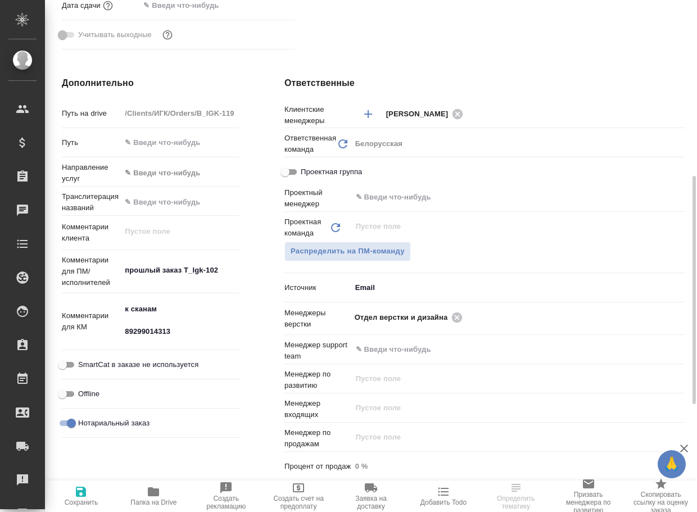
type textarea "x"
drag, startPoint x: 185, startPoint y: 284, endPoint x: 228, endPoint y: 284, distance: 43.3
click at [228, 280] on textarea "прошлый заказ T_Igk-102" at bounding box center [179, 270] width 117 height 19
type textarea "x"
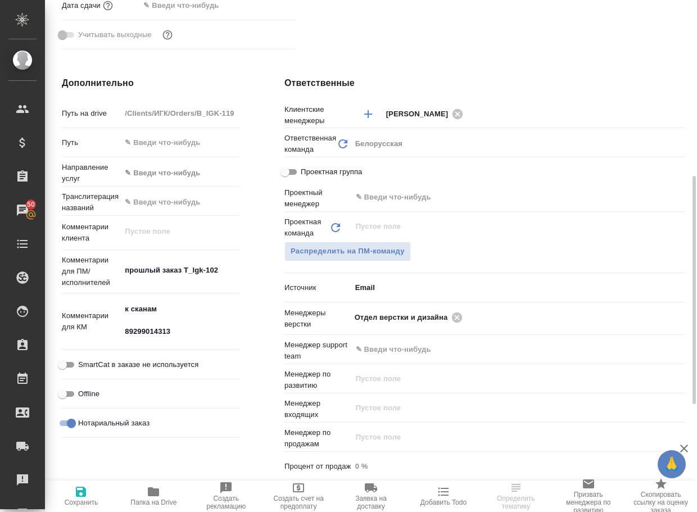
type textarea "x"
select select "RU"
type textarea "x"
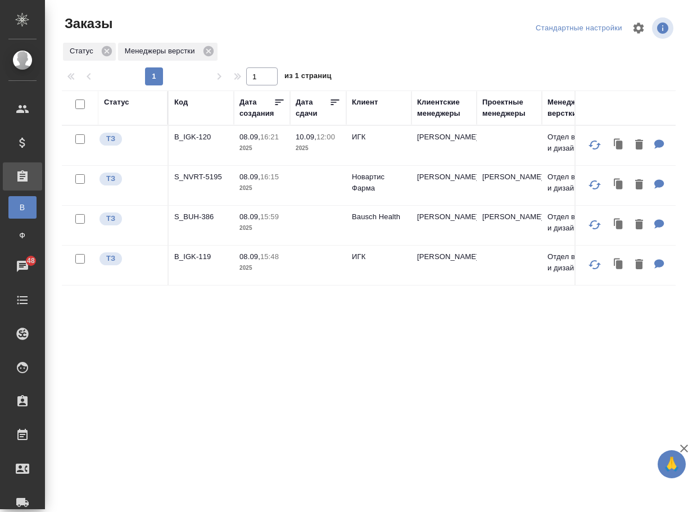
click at [207, 183] on p "S_NVRT-5195" at bounding box center [201, 176] width 54 height 11
click at [204, 143] on p "B_IGK-120" at bounding box center [201, 136] width 54 height 11
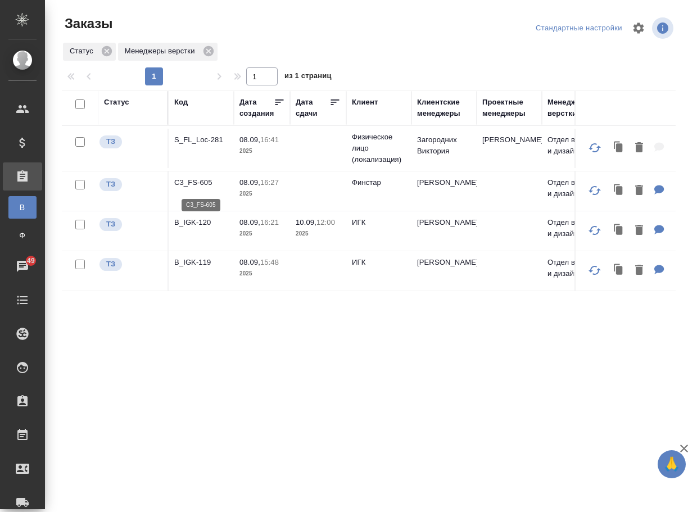
click at [191, 186] on p "C3_FS-605" at bounding box center [201, 182] width 54 height 11
click at [192, 143] on p "S_FL_Loc-281" at bounding box center [201, 139] width 54 height 11
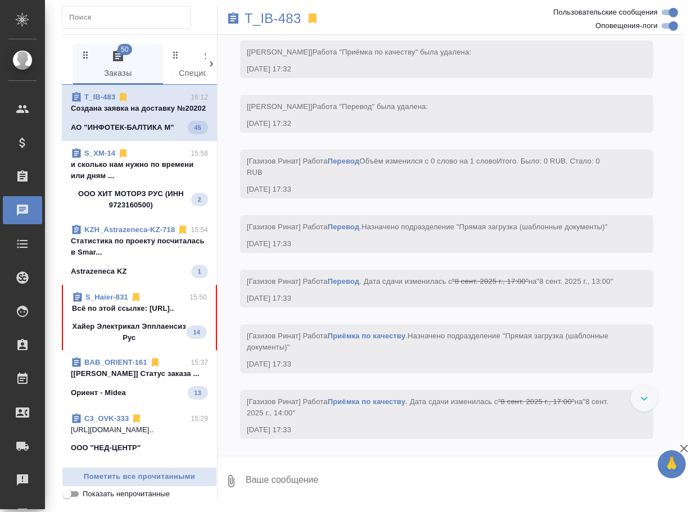
click at [125, 343] on span "S_Haier-831 15:50 Всё по этой ссылке: https://drive.awater... Хайер Электрикал …" at bounding box center [139, 318] width 135 height 52
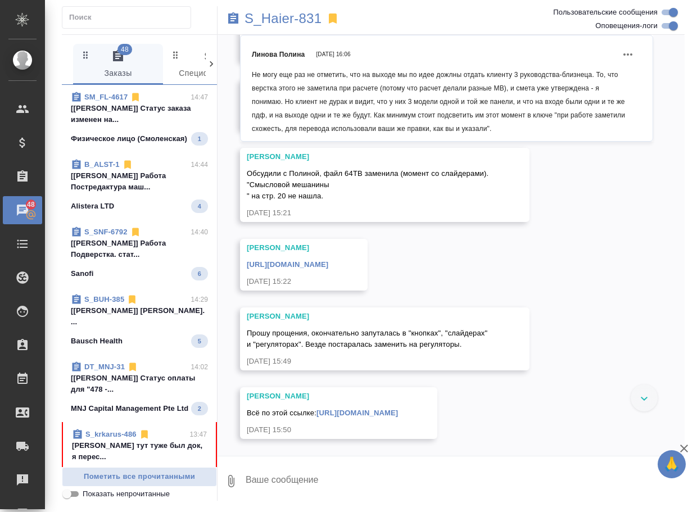
scroll to position [1180, 0]
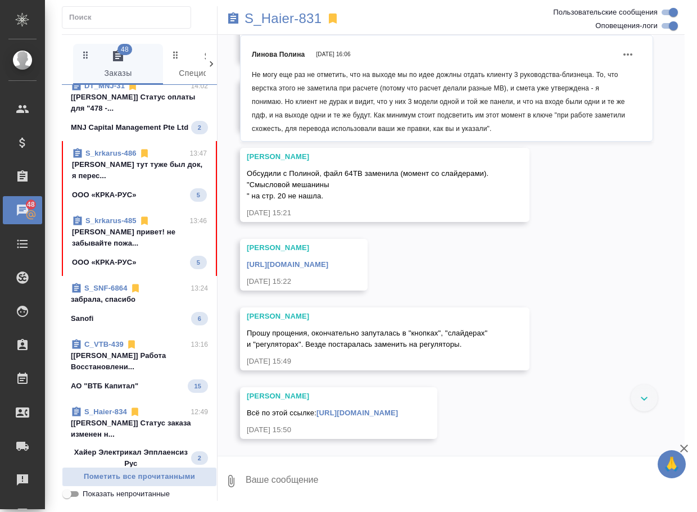
click at [134, 181] on p "Арсеньева Вера тут туже был док, я перес..." at bounding box center [139, 170] width 135 height 22
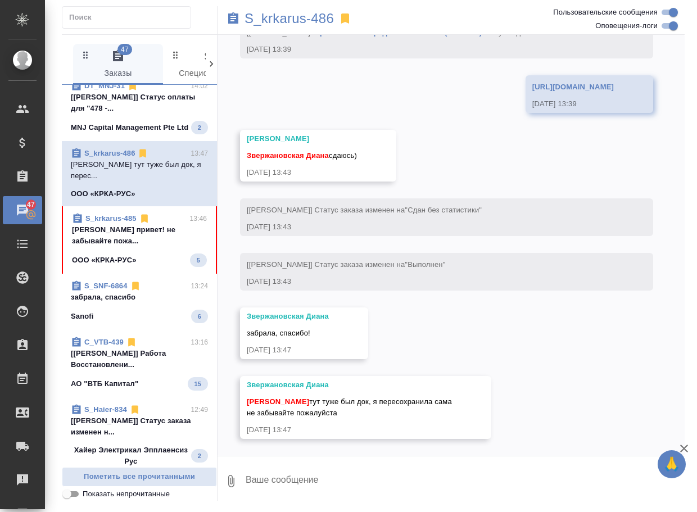
scroll to position [6195, 0]
click at [133, 267] on span "S_krkarus-485 13:46 Арсеньева Вера привет! не забывайте пожа... ООО «КРКА-РУС» 5" at bounding box center [139, 240] width 135 height 54
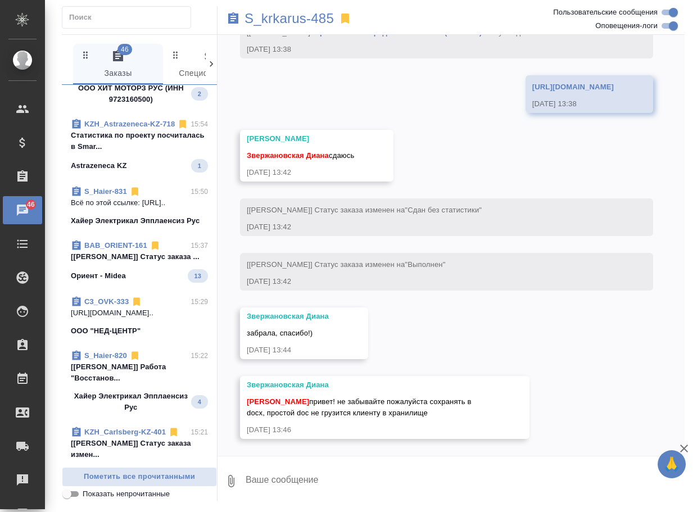
scroll to position [56, 0]
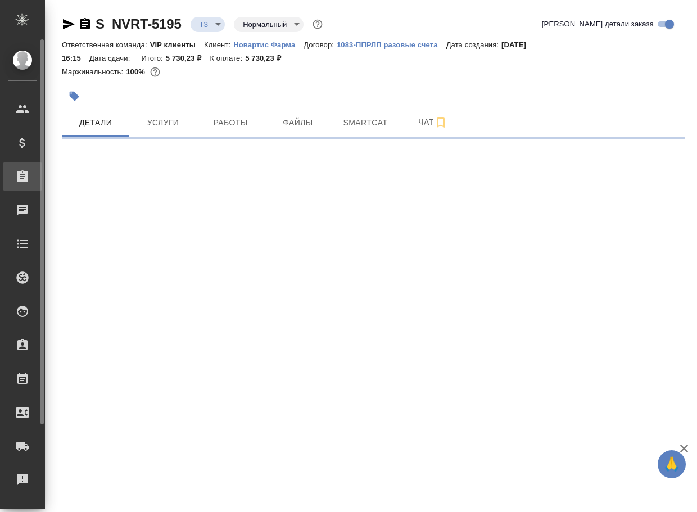
select select "RU"
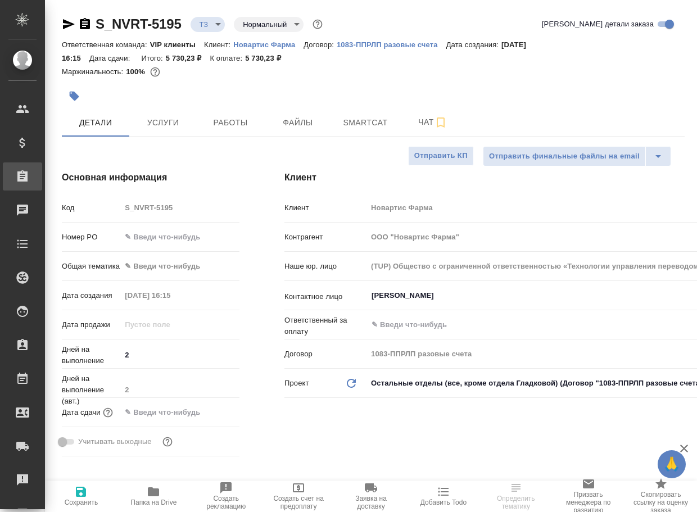
type textarea "x"
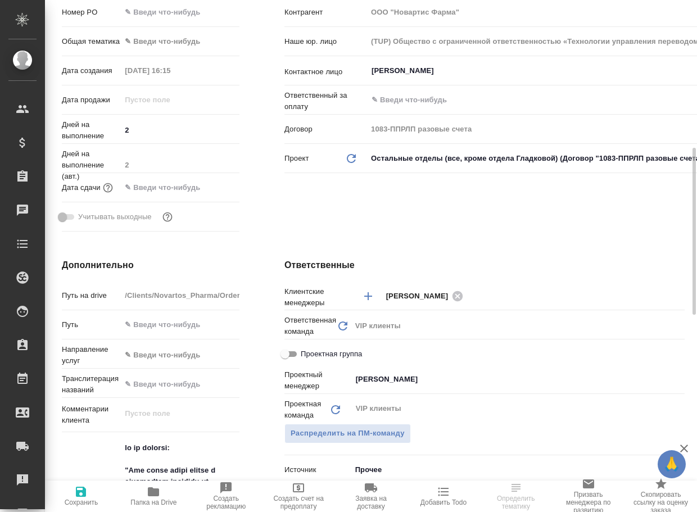
scroll to position [281, 0]
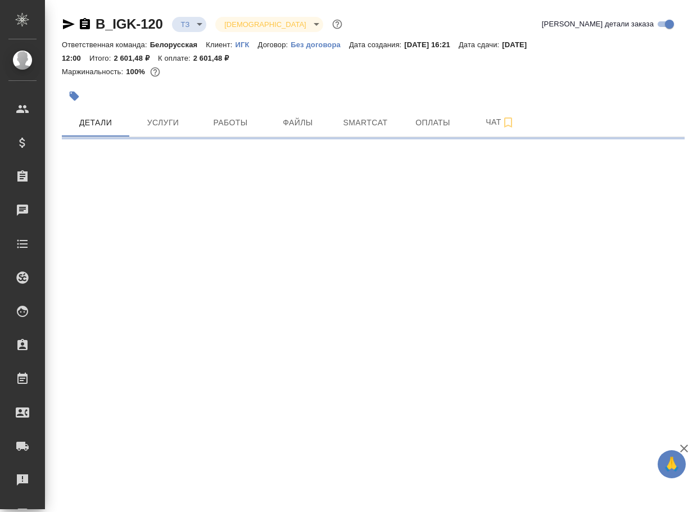
select select "RU"
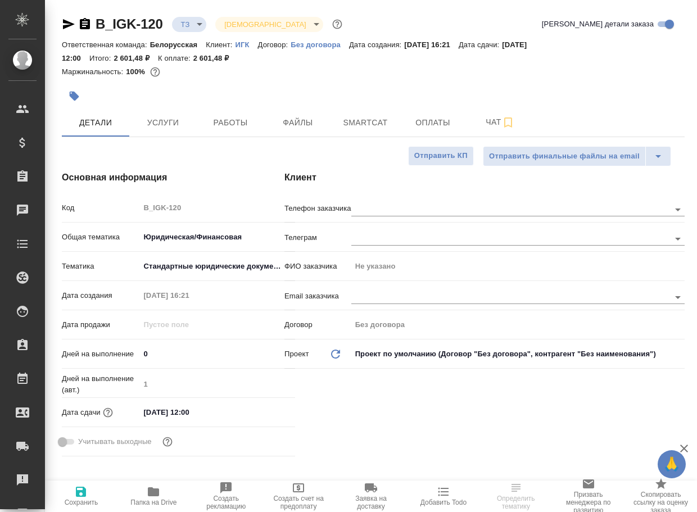
type textarea "x"
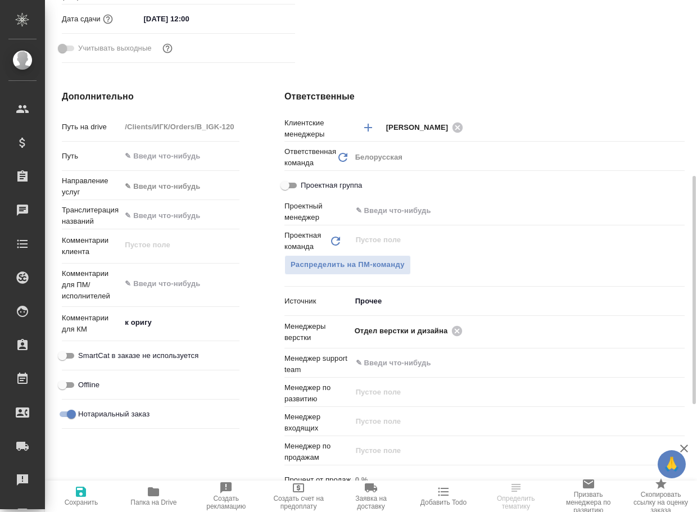
click at [156, 488] on icon "button" at bounding box center [153, 491] width 11 height 9
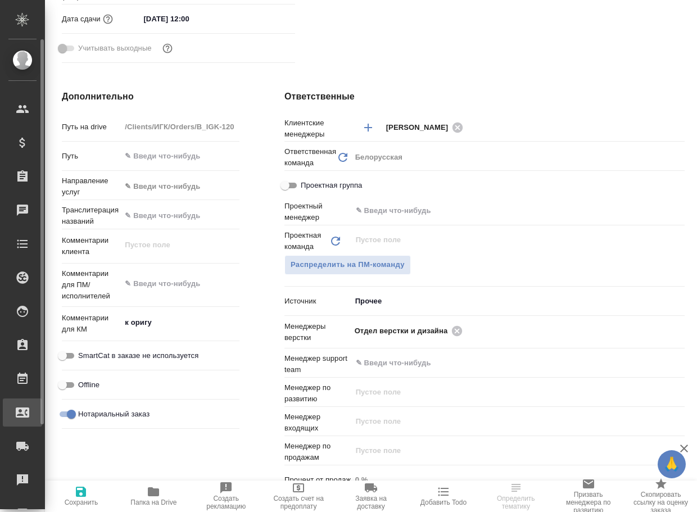
type textarea "x"
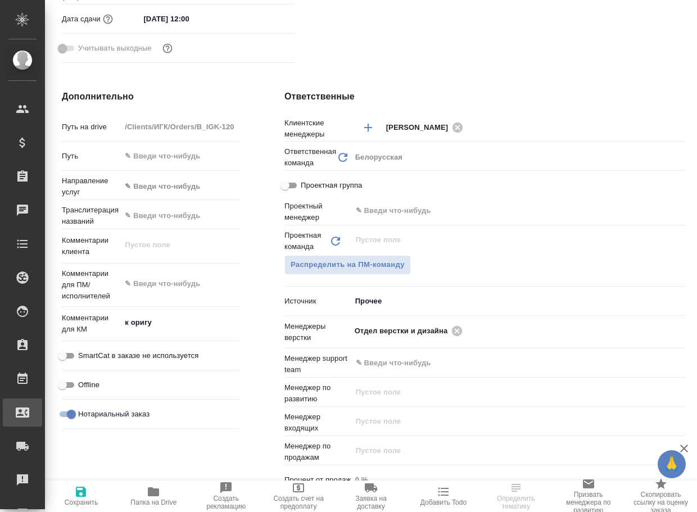
type textarea "x"
select select "RU"
type textarea "x"
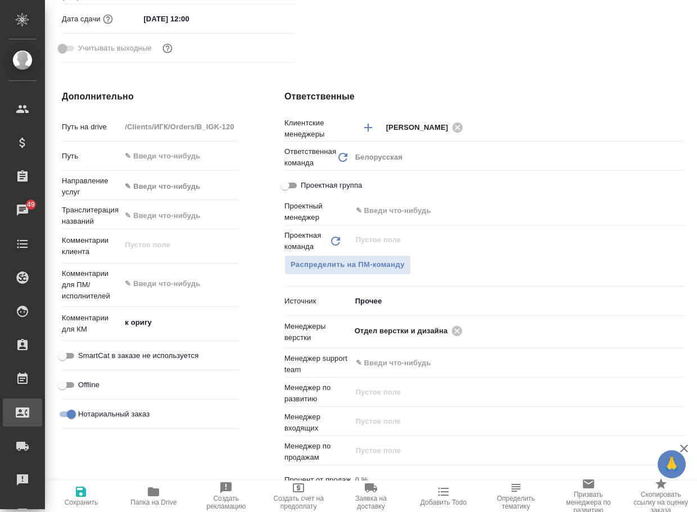
type textarea "x"
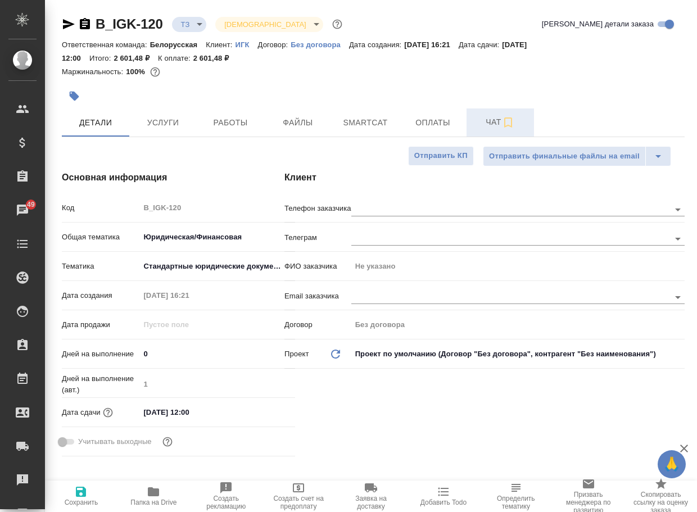
click at [494, 123] on span "Чат" at bounding box center [500, 122] width 54 height 14
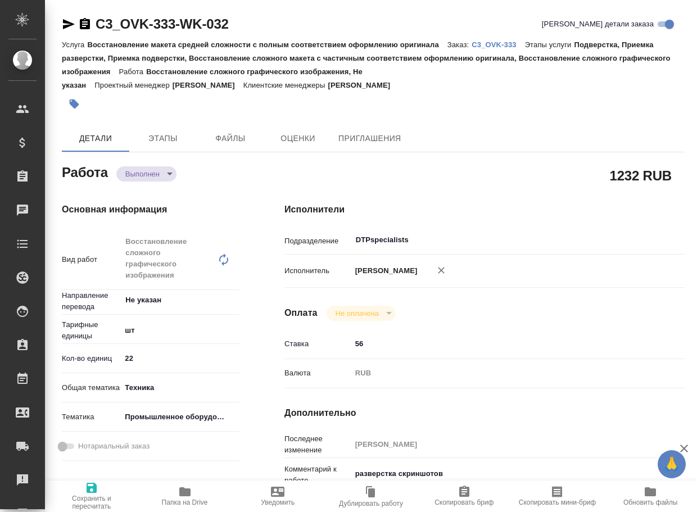
type textarea "x"
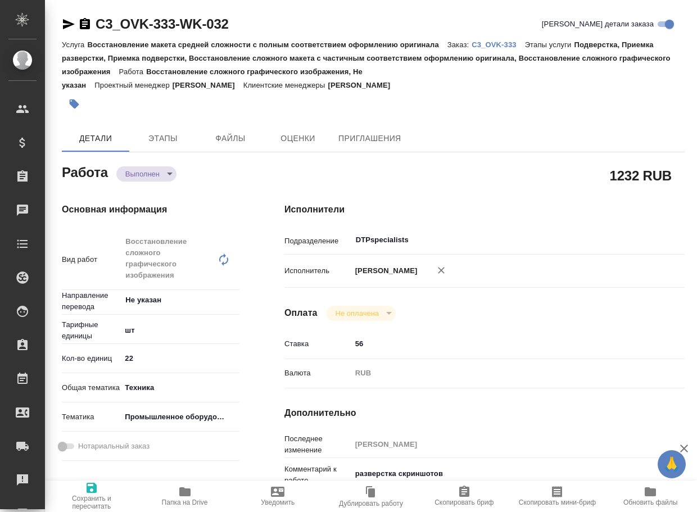
type textarea "x"
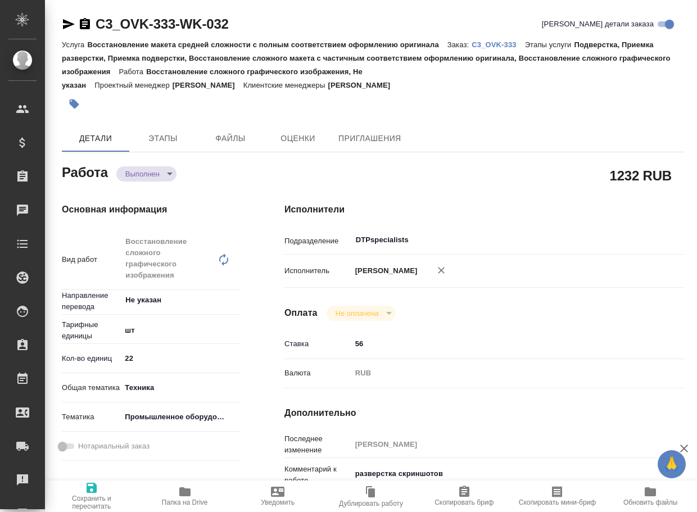
type textarea "x"
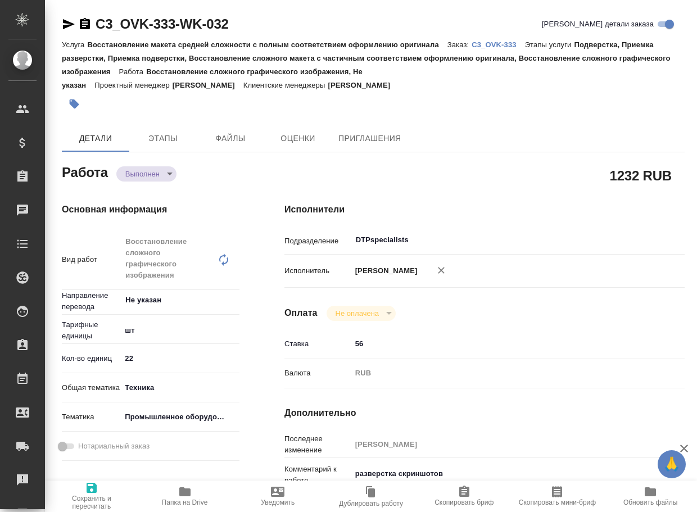
type textarea "x"
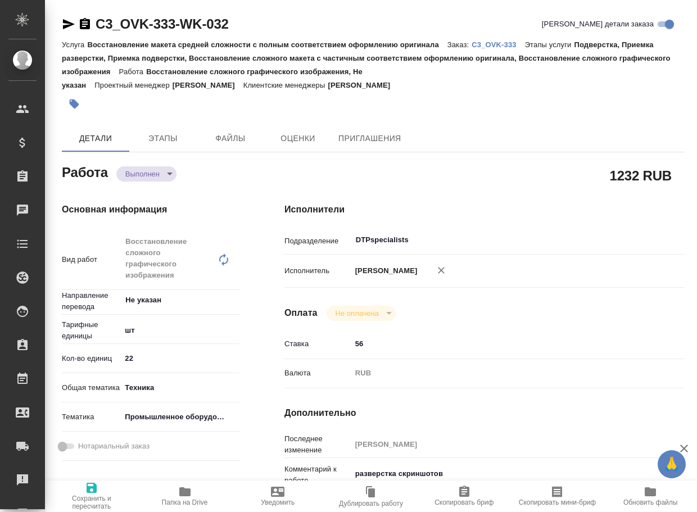
type textarea "x"
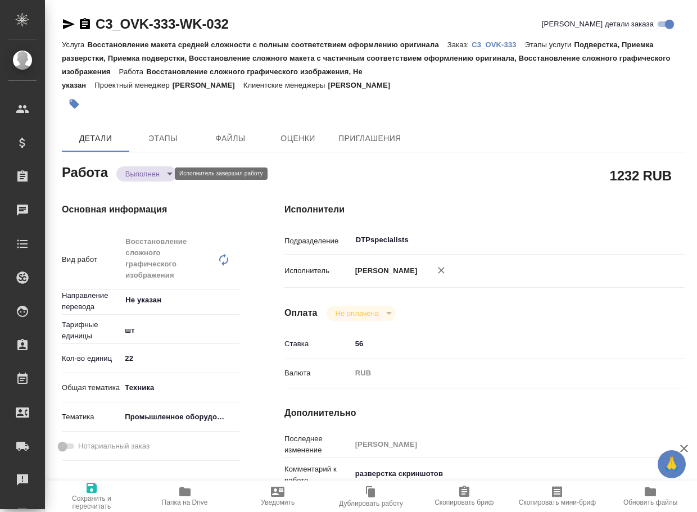
click at [130, 175] on body "🙏 .cls-1 fill:#fff; AWATERA Arsenyeva Vera Клиенты Спецификации Заказы Чаты Tod…" at bounding box center [348, 256] width 697 height 512
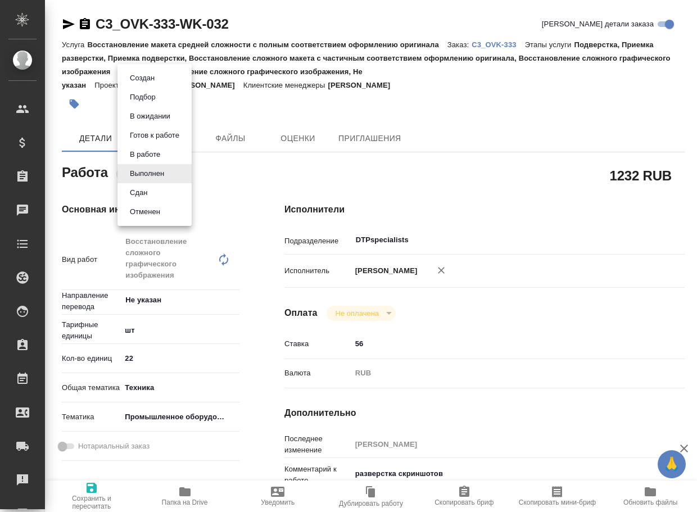
type textarea "x"
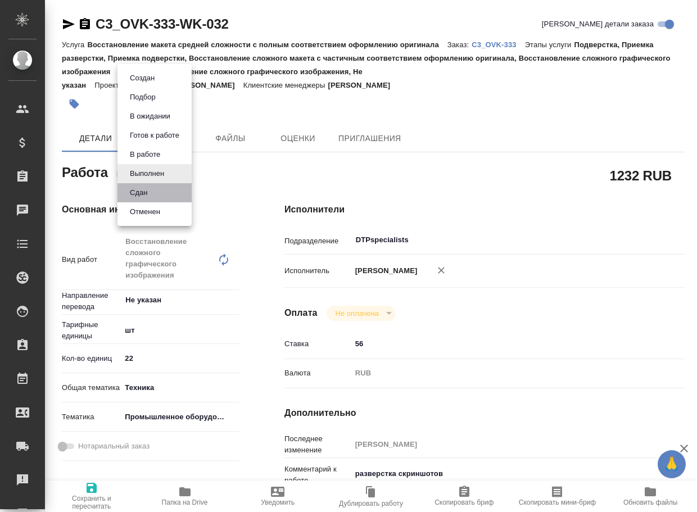
click at [153, 190] on li "Сдан" at bounding box center [154, 192] width 74 height 19
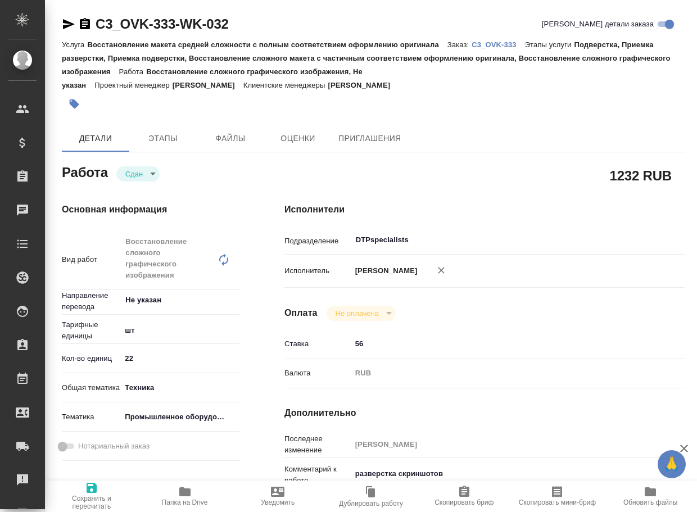
type textarea "x"
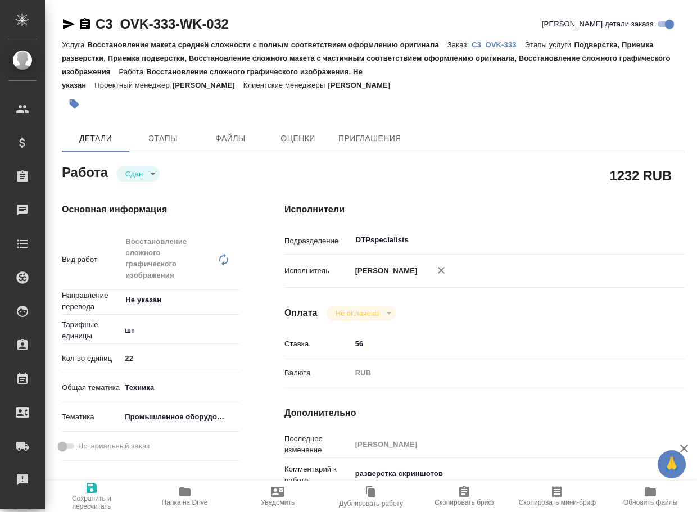
type textarea "x"
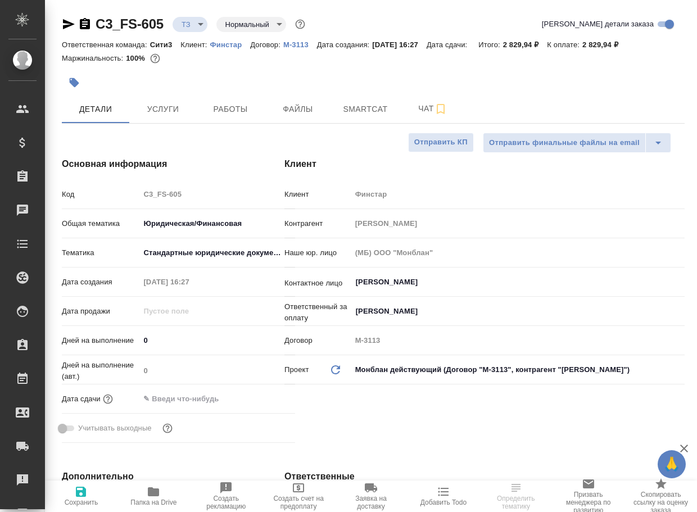
select select "RU"
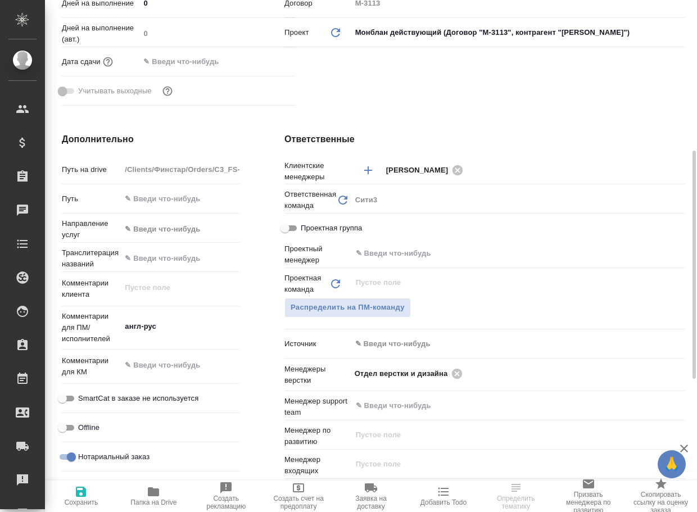
click at [175, 481] on button "Папка на Drive" at bounding box center [153, 495] width 72 height 31
select select "RU"
type textarea "x"
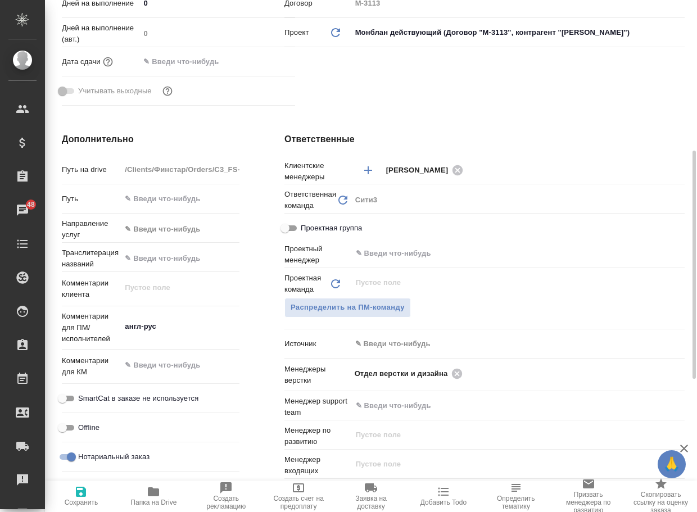
type textarea "x"
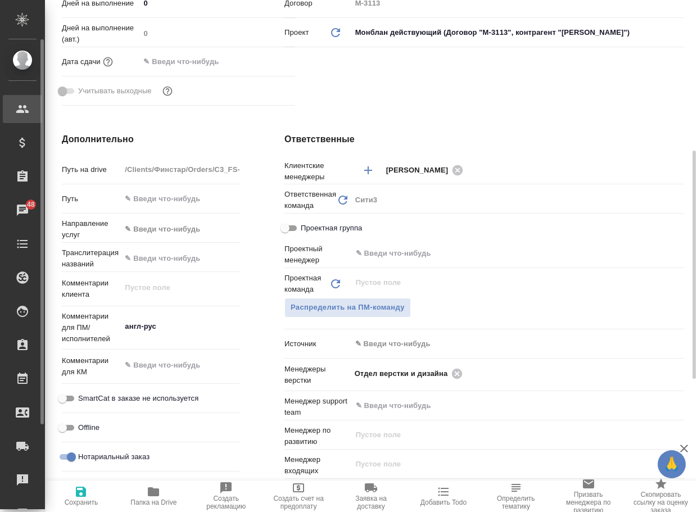
type textarea "x"
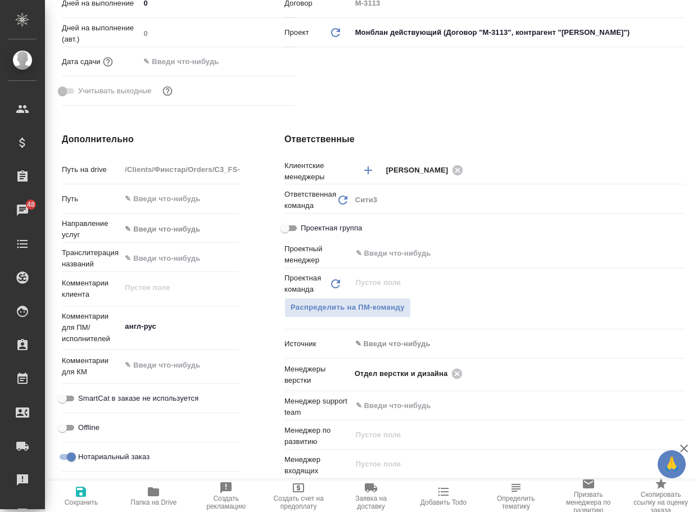
type textarea "x"
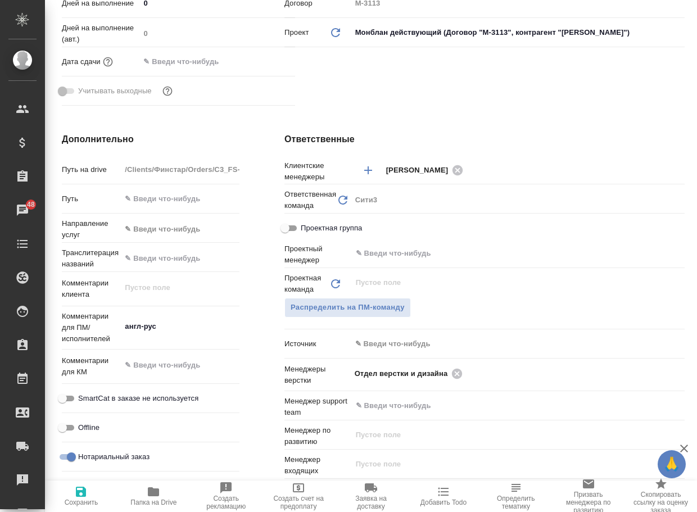
type textarea "x"
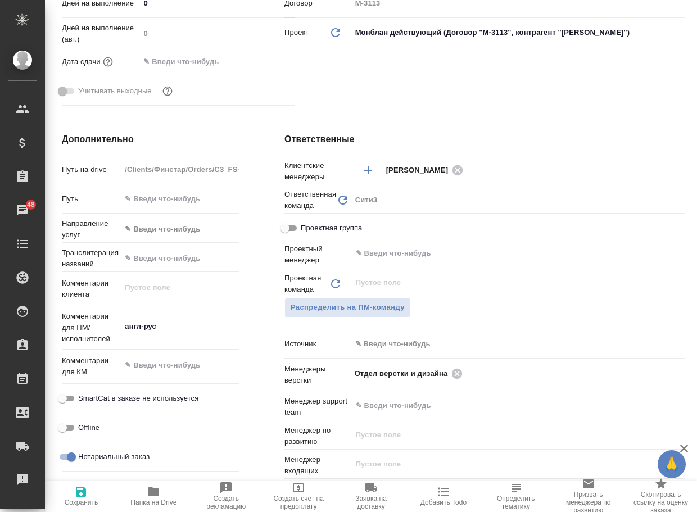
type textarea "x"
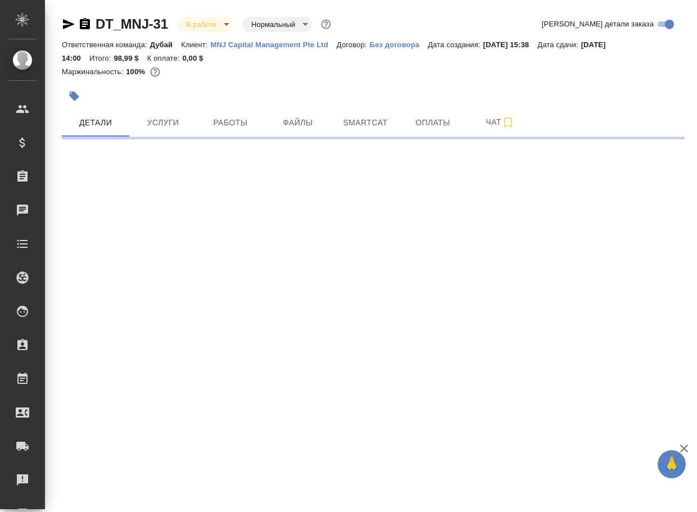
select select "RU"
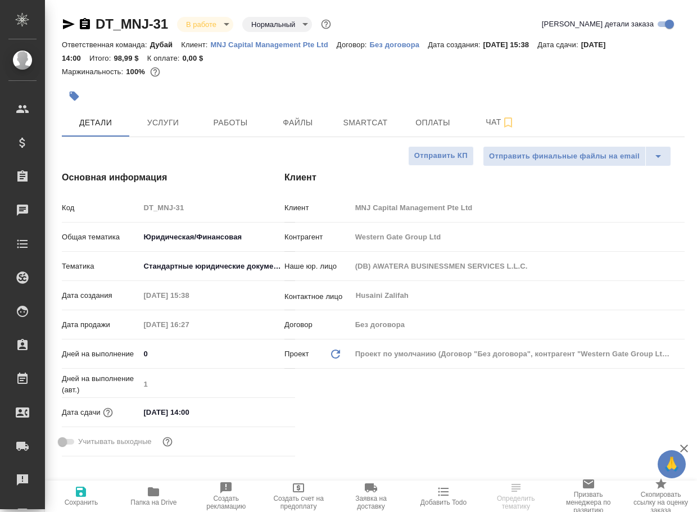
type textarea "x"
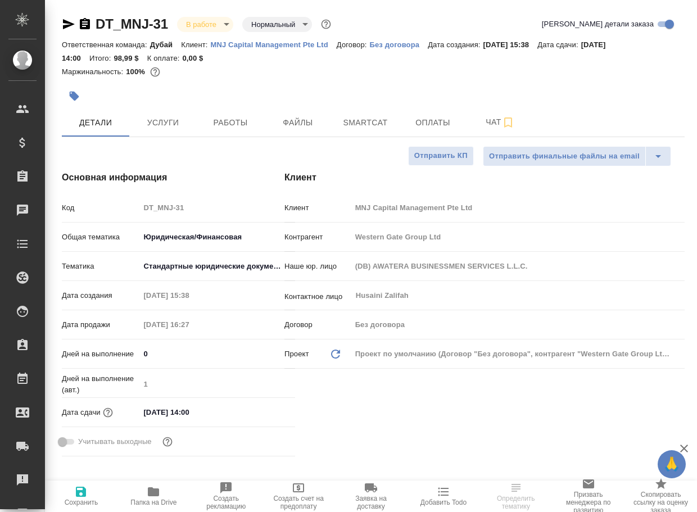
type textarea "x"
click at [490, 121] on span "Чат" at bounding box center [500, 122] width 54 height 14
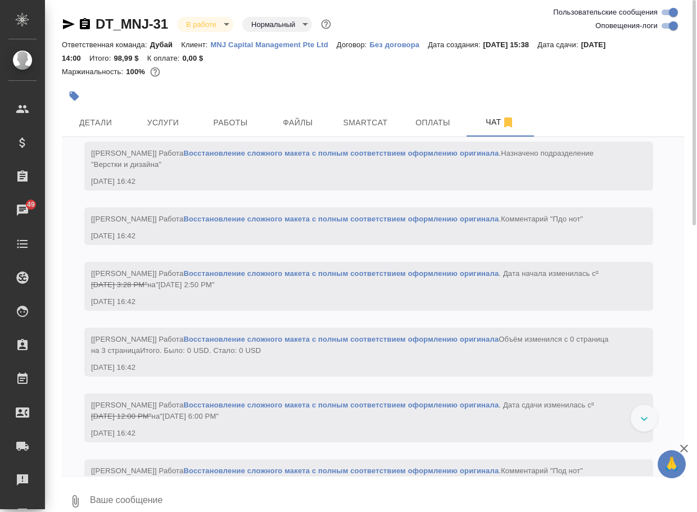
scroll to position [1408, 0]
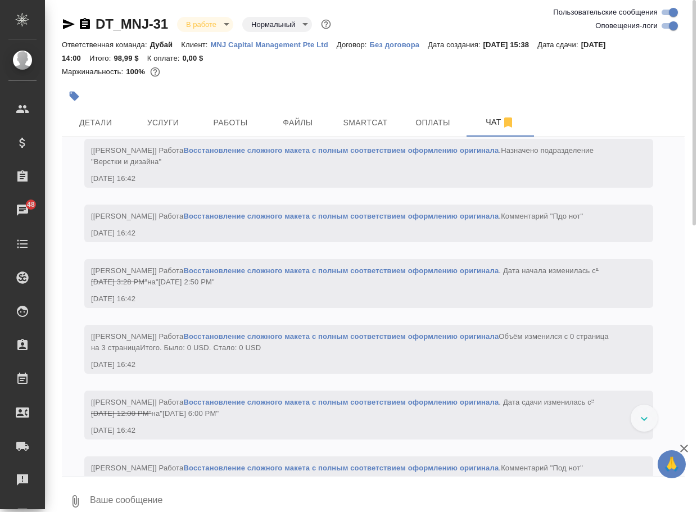
drag, startPoint x: 663, startPoint y: 26, endPoint x: 654, endPoint y: 46, distance: 21.6
click at [664, 26] on input "Оповещения-логи" at bounding box center [673, 25] width 40 height 13
checkbox input "false"
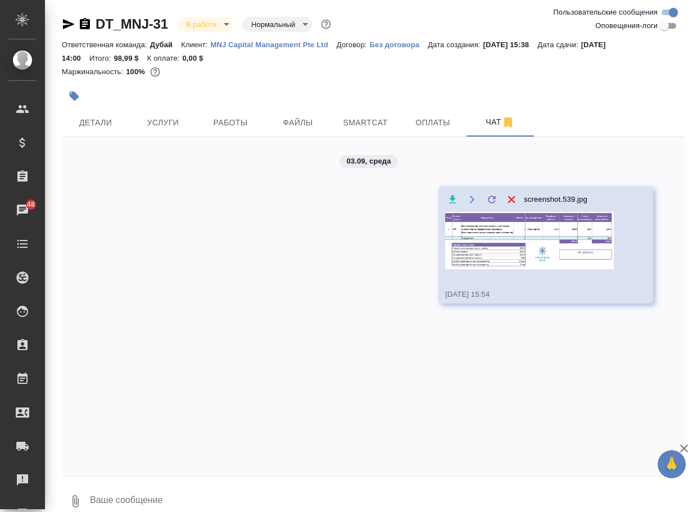
scroll to position [0, 0]
click at [566, 242] on img at bounding box center [529, 240] width 169 height 57
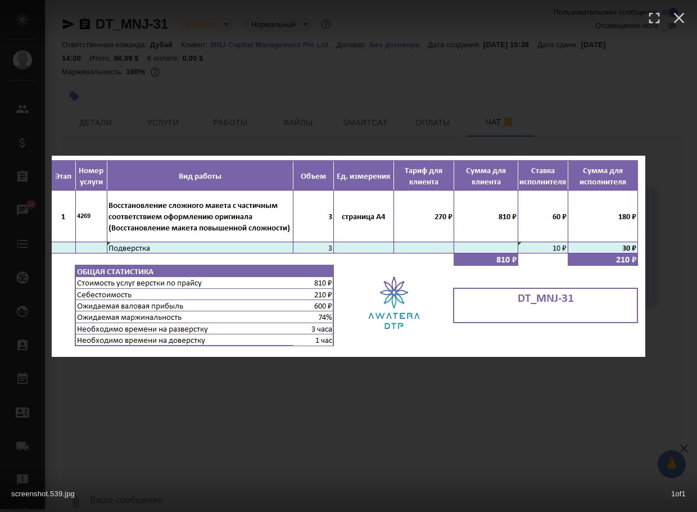
click at [456, 404] on div "screenshot.539.jpg 1 of 1" at bounding box center [348, 256] width 697 height 512
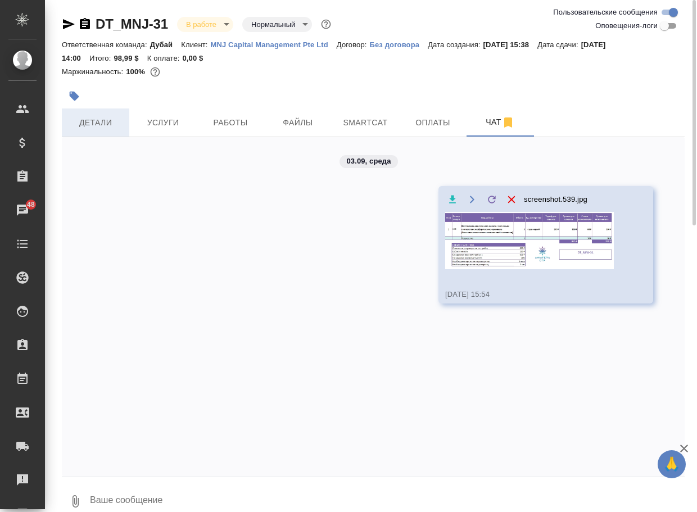
click at [98, 121] on span "Детали" at bounding box center [96, 123] width 54 height 14
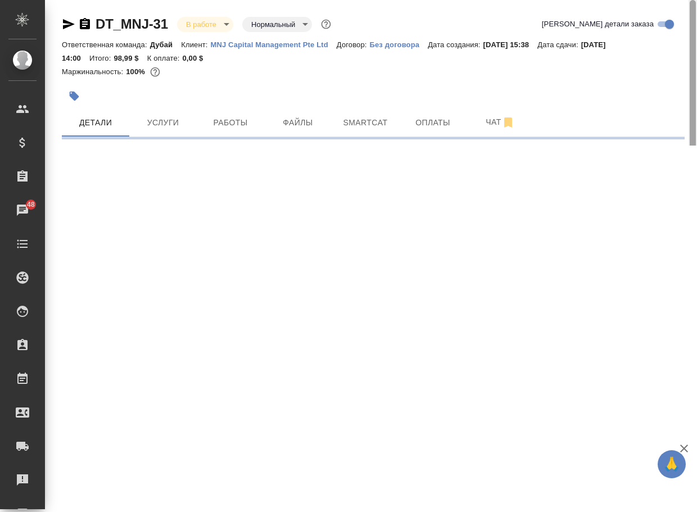
select select "RU"
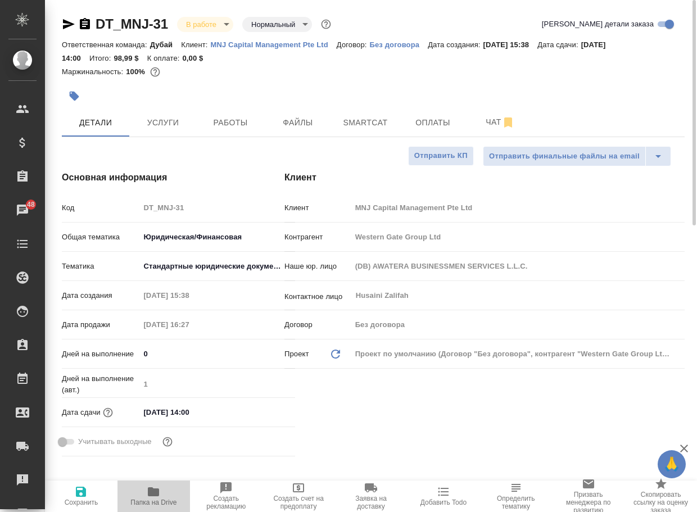
click at [158, 498] on span "Папка на Drive" at bounding box center [153, 502] width 46 height 8
type textarea "x"
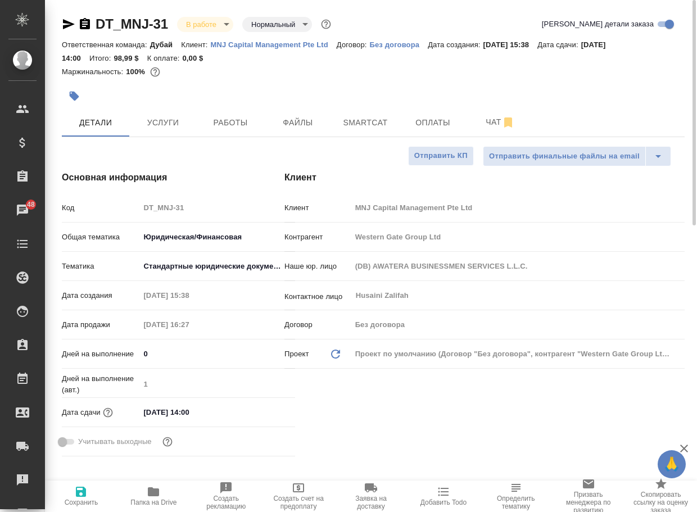
type textarea "x"
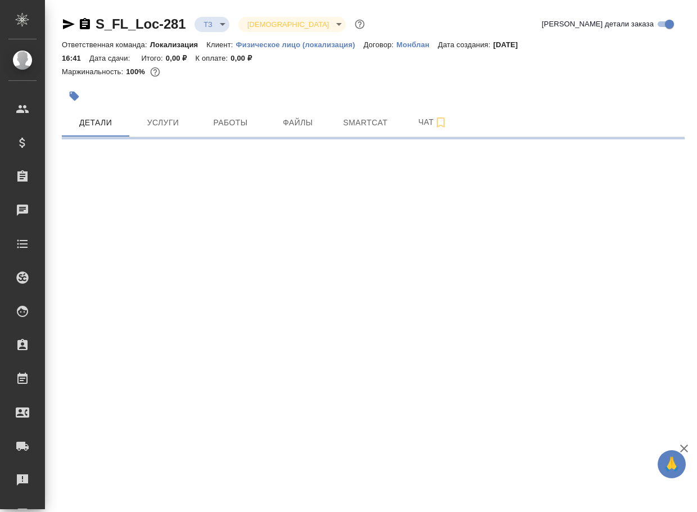
select select "RU"
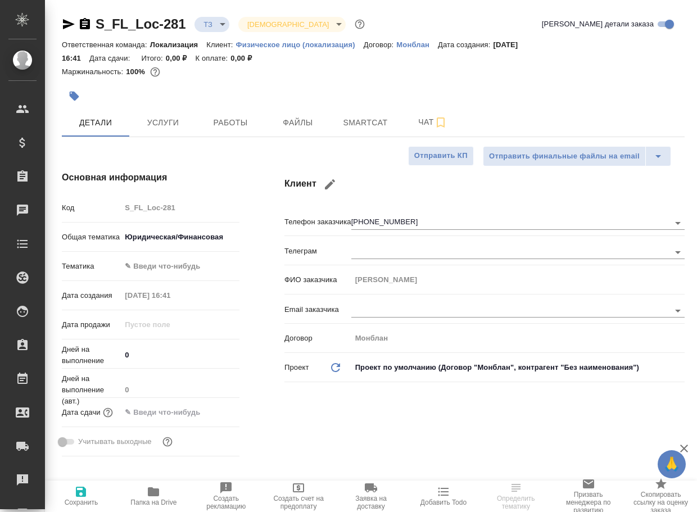
type textarea "x"
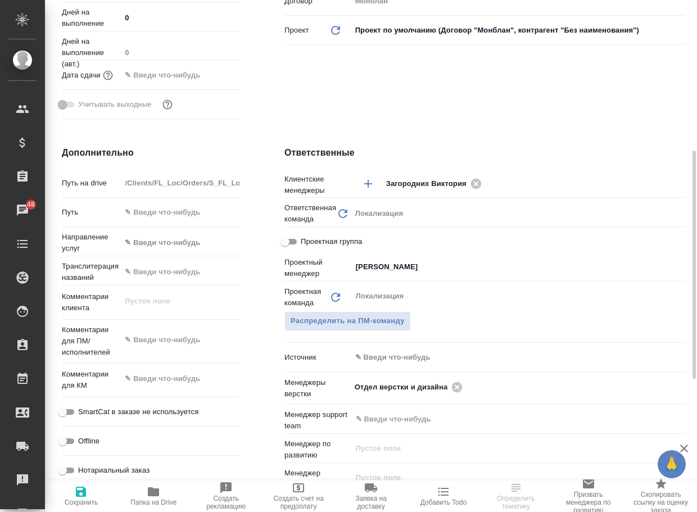
click at [149, 494] on icon "button" at bounding box center [153, 491] width 11 height 9
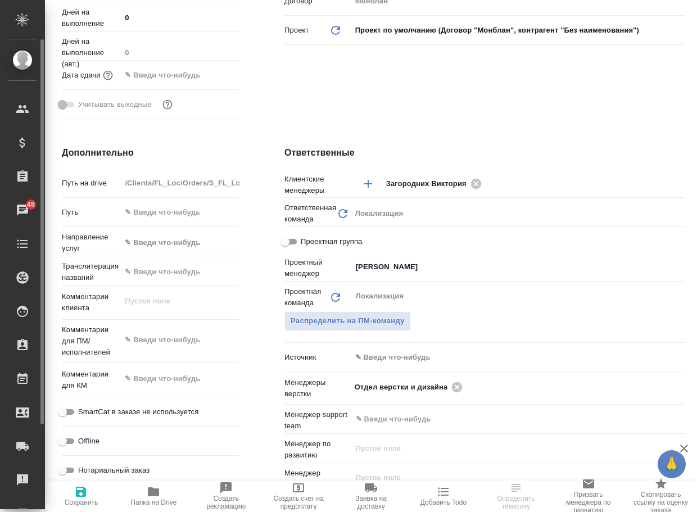
type textarea "x"
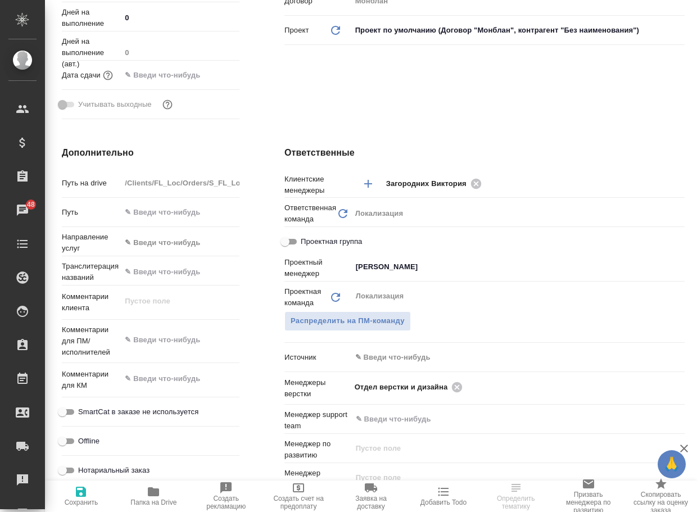
type textarea "x"
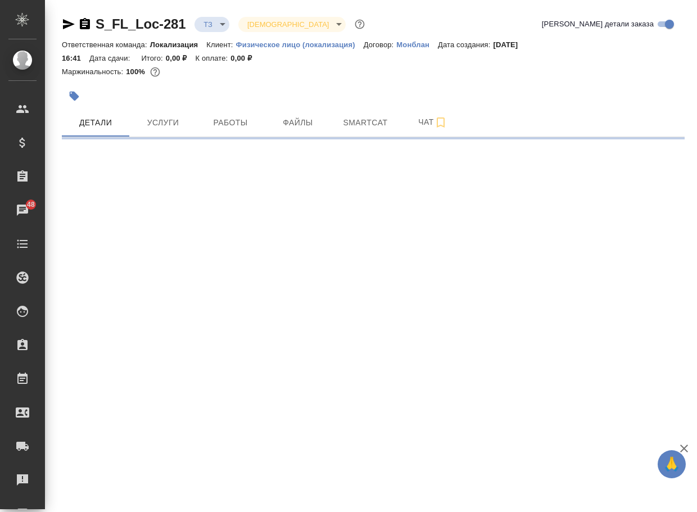
select select "RU"
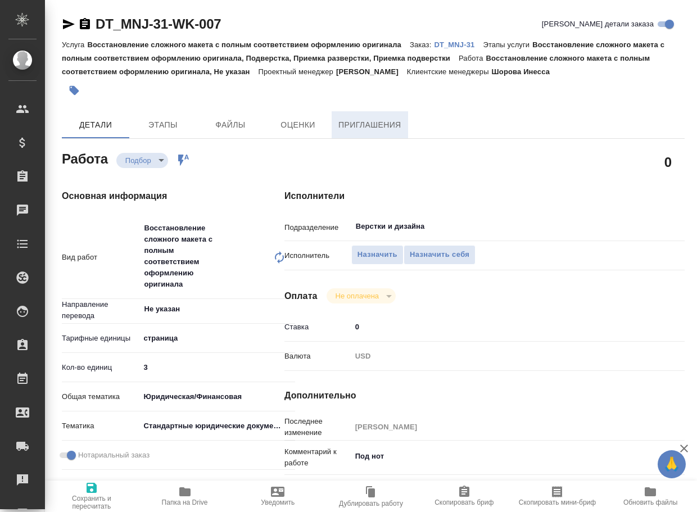
type textarea "x"
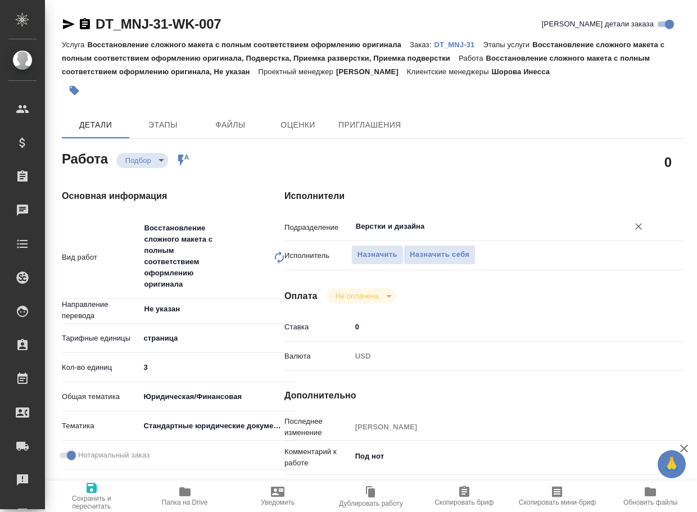
type textarea "x"
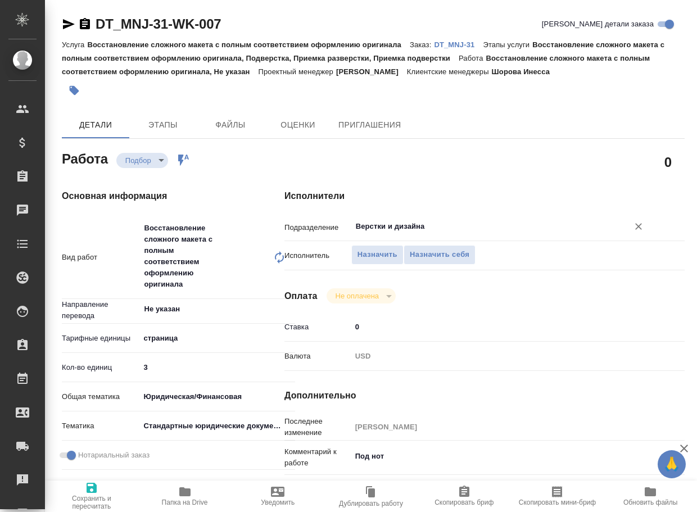
type textarea "x"
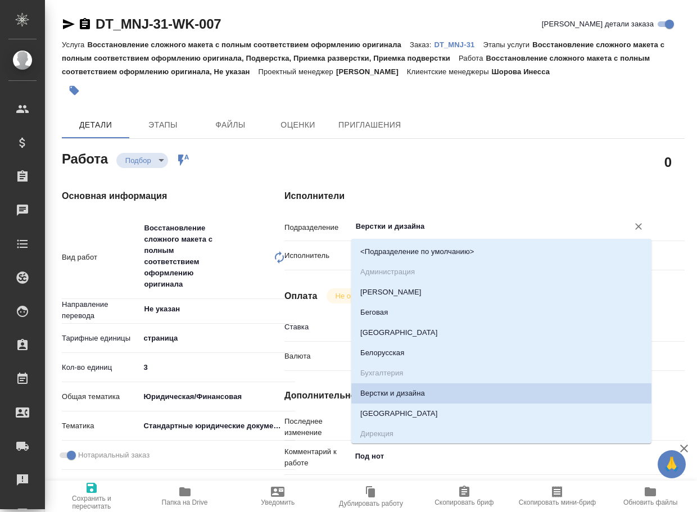
click at [429, 227] on input "Верстки и дизайна" at bounding box center [482, 226] width 256 height 13
type textarea "x"
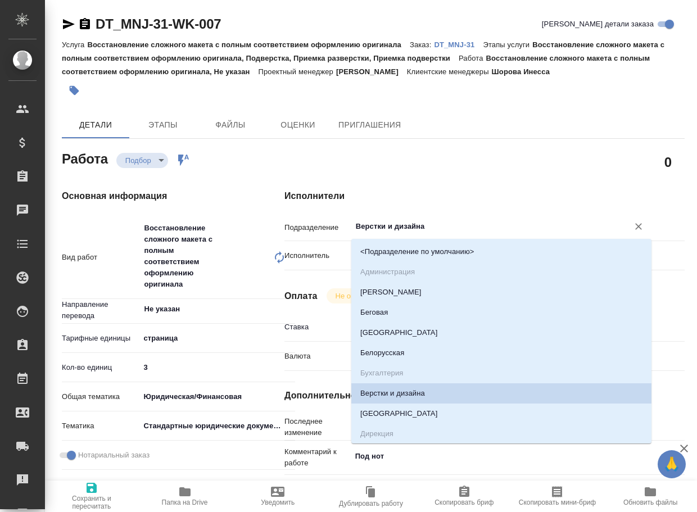
type textarea "x"
type input "dt"
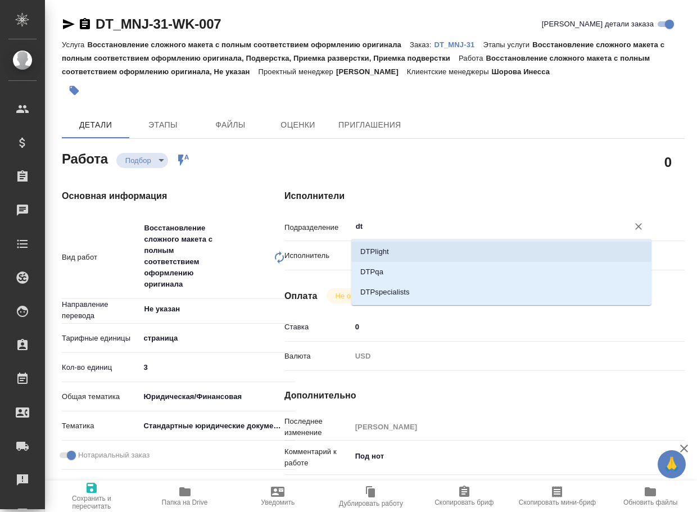
click at [393, 246] on li "DTPlight" at bounding box center [501, 252] width 300 height 20
type textarea "x"
type input "DTPlight"
type textarea "x"
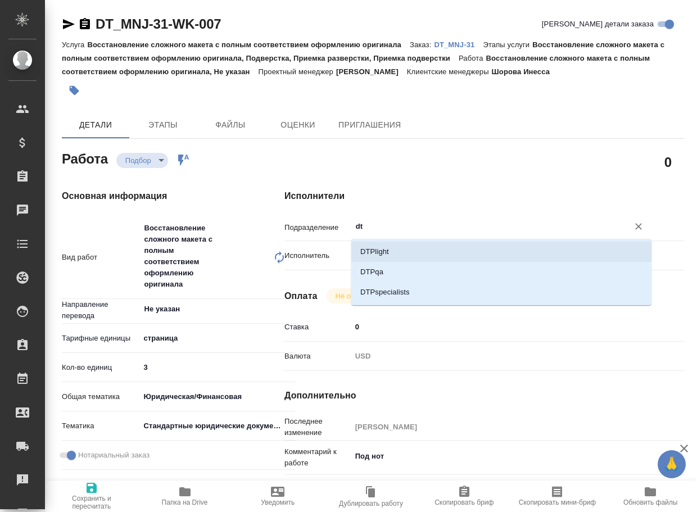
type textarea "x"
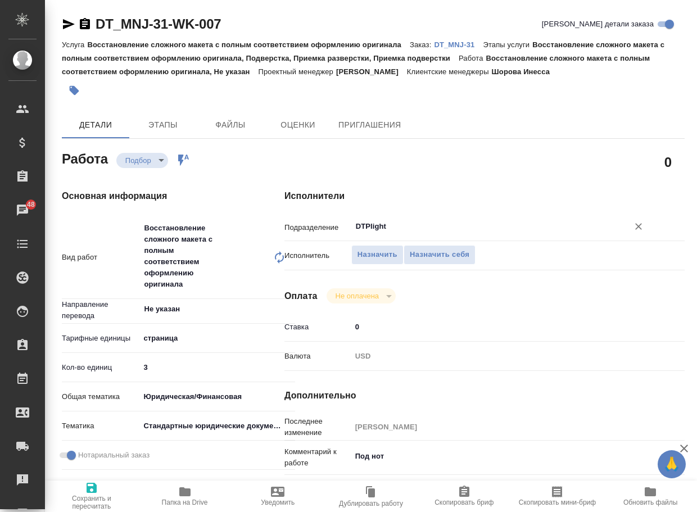
type input "DTPlight"
click at [89, 504] on span "Сохранить и пересчитать" at bounding box center [92, 502] width 80 height 16
type textarea "x"
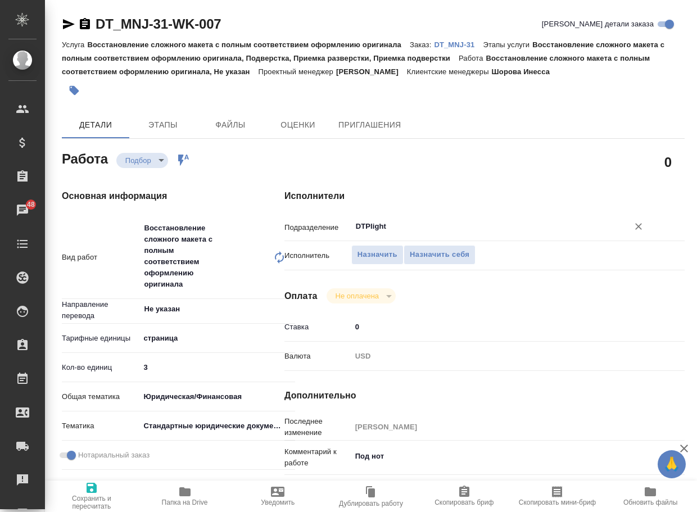
type textarea "x"
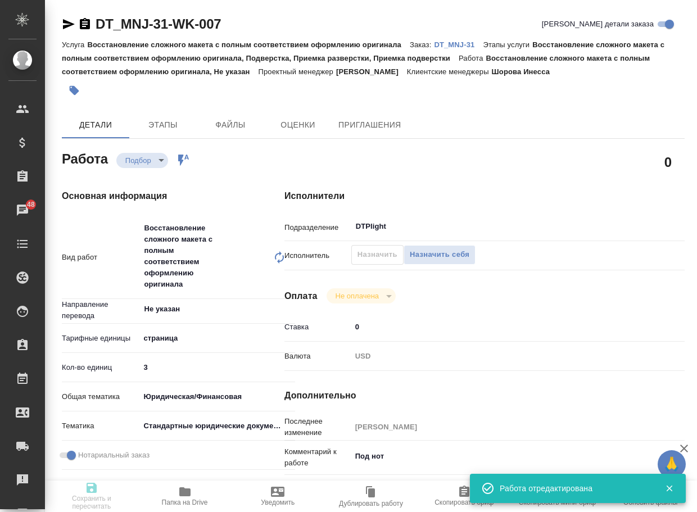
type textarea "x"
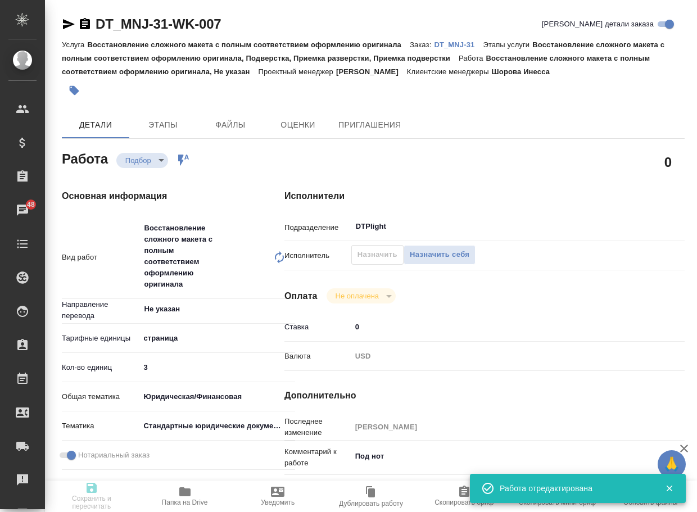
type textarea "x"
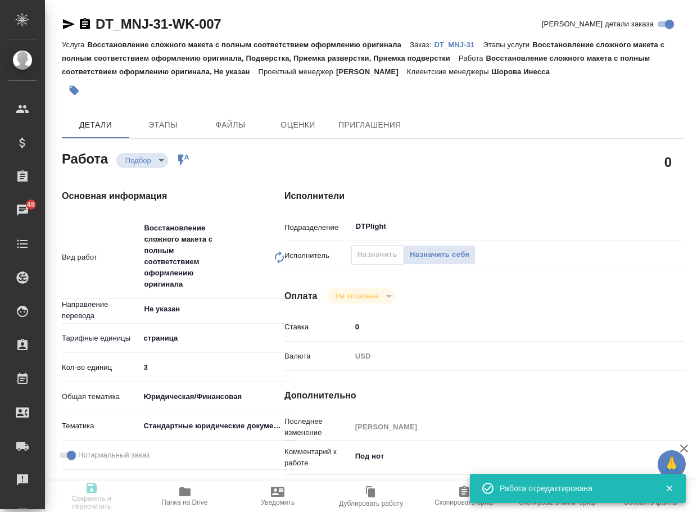
type input "recruiting"
type textarea "Восстановление сложного макета с полным соответствием оформлению оригинала"
type textarea "x"
type input "Не указан"
type input "5a8b1489cc6b4906c91bfdb2"
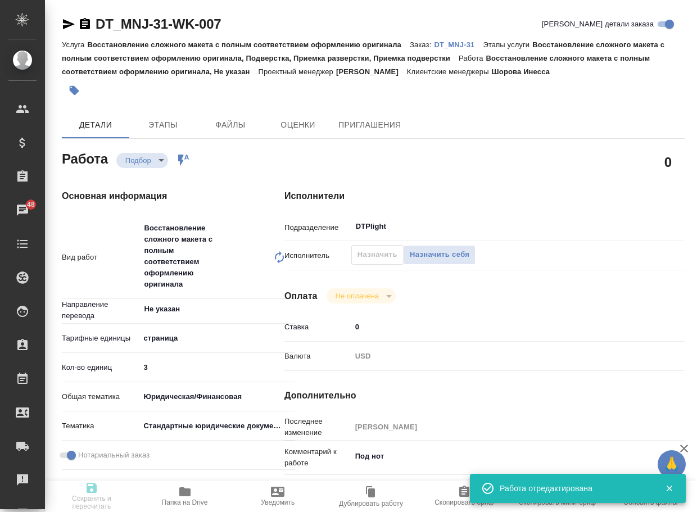
type input "3"
type input "yr-fn"
type input "5f647205b73bc97568ca66bf"
checkbox input "true"
type input "08.09.2025 16:50"
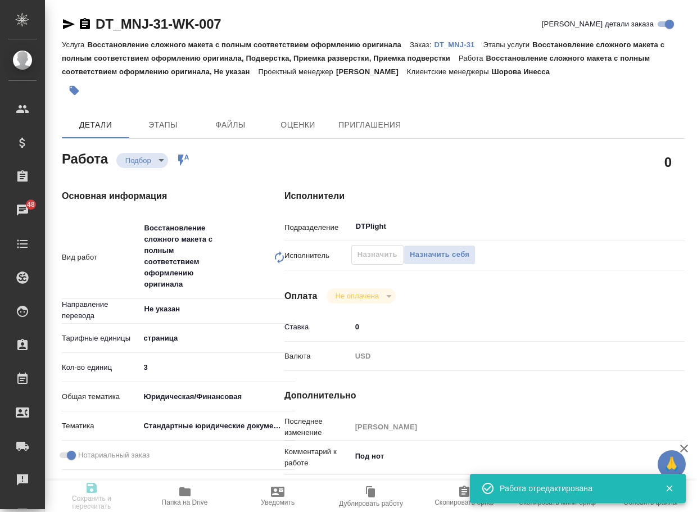
type input "08.09.2025 20:00"
type input "10.09.2025 14:00"
type input "DTPlight"
type input "notPayed"
type input "0"
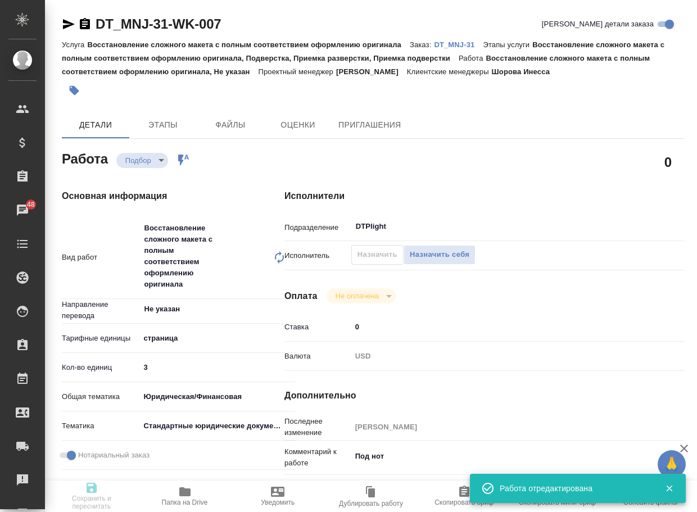
type input "USD"
type input "Баданян Артак"
type textarea "Под нот"
type textarea "x"
type textarea "/Clients/MNJ Capital Management Pte Ltd/Orders/DT_MNJ-31/DTP/DT_MNJ-31-WK-007"
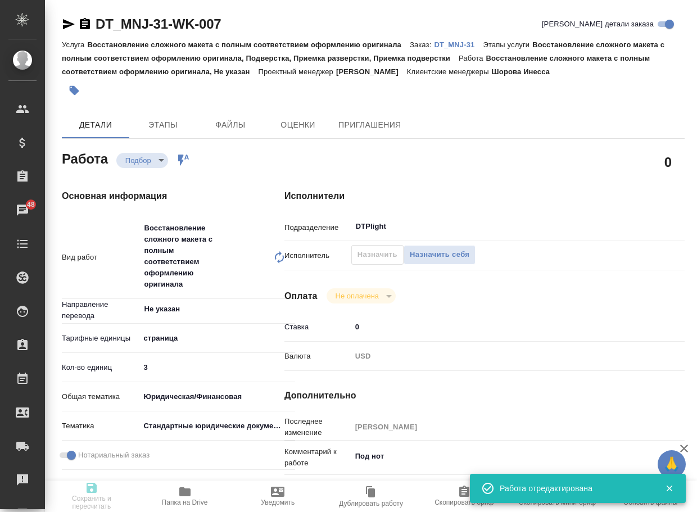
type textarea "x"
type input "DT_MNJ-31"
type input "Восстановление сложного макета с полным соответствием оформлению оригинала"
type input "Восстановление сложного макета с полным соответствием оформлению оригинала, Под…"
type input "Шорова Инесса"
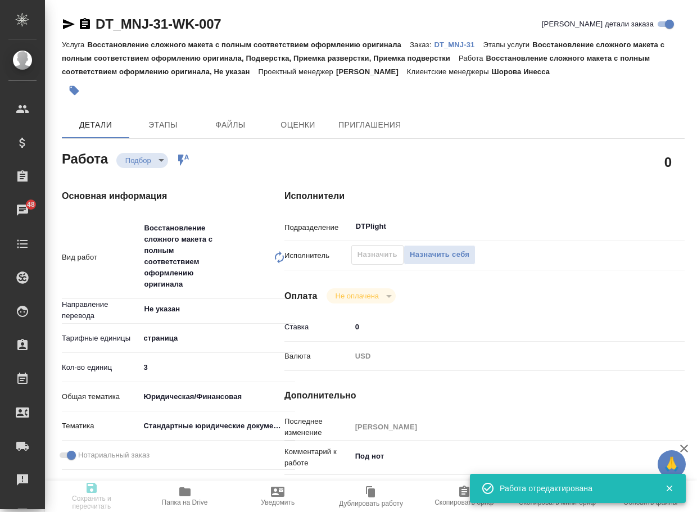
type input "[PERSON_NAME]"
type input "/Clients/MNJ Capital Management Pte Ltd/Orders/DT_MNJ-31"
type textarea "x"
type textarea "От клиента: Attached is 1 more doc to translate, notarize and make 1 copy от ме…"
type textarea "x"
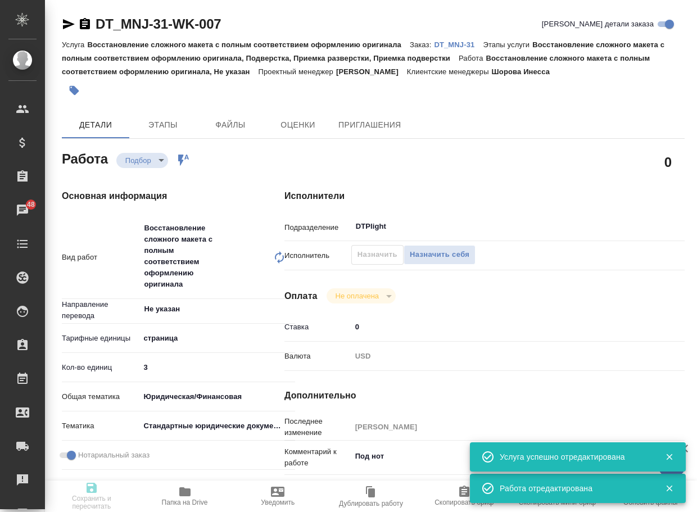
type textarea "x"
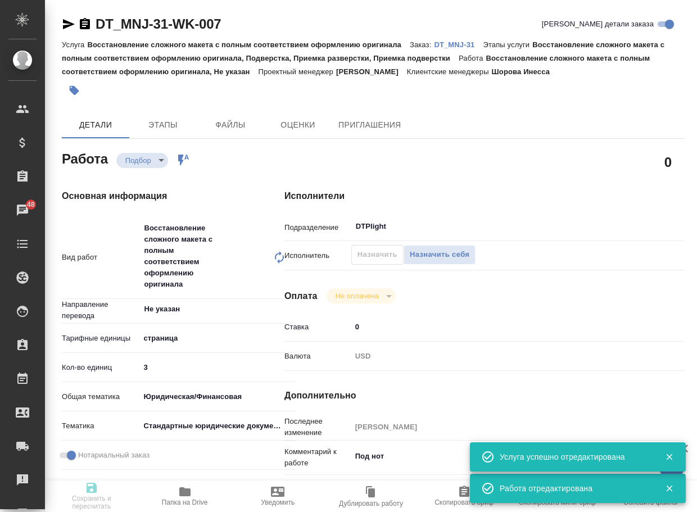
type textarea "x"
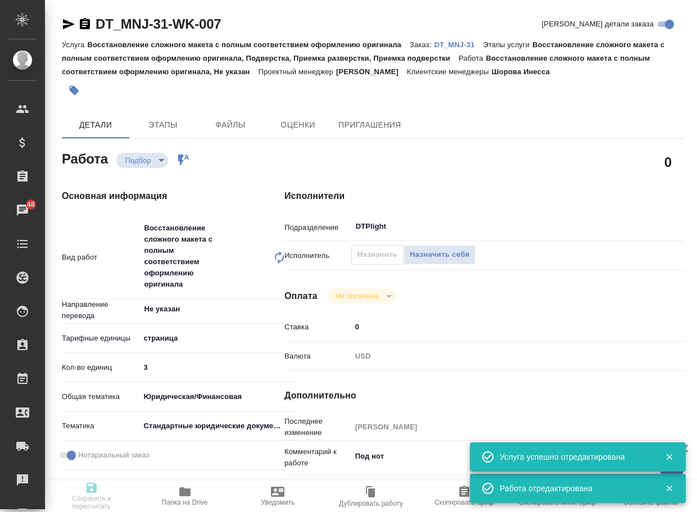
type textarea "x"
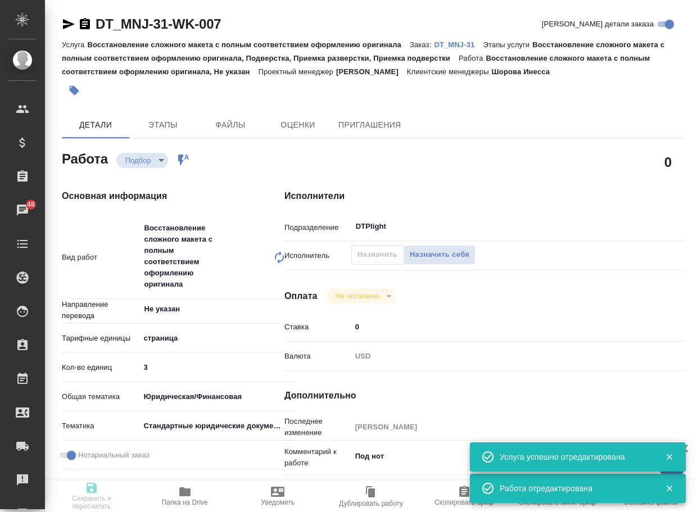
type textarea "x"
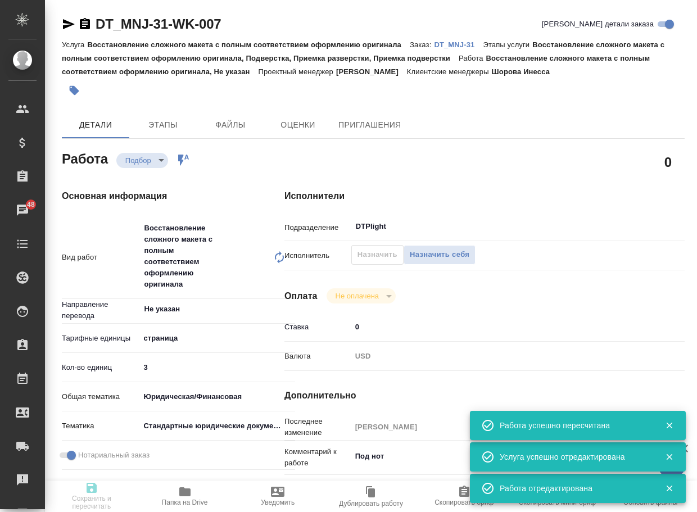
type input "recruiting"
type textarea "Восстановление сложного макета с полным соответствием оформлению оригинала"
type textarea "x"
type input "Не указан"
type input "5a8b1489cc6b4906c91bfdb2"
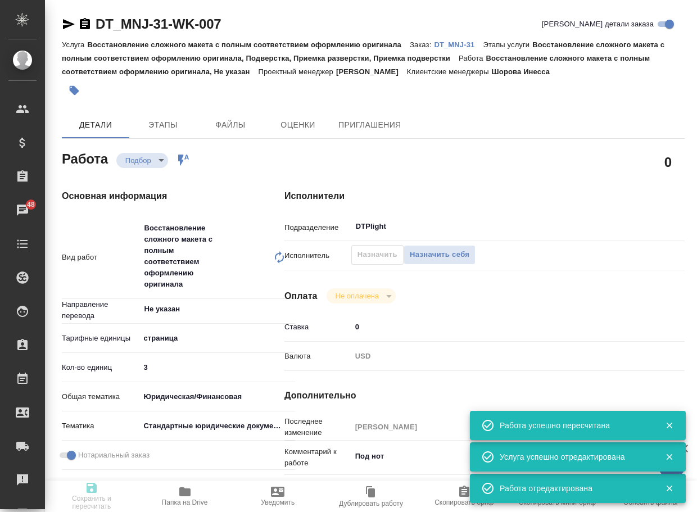
type input "3"
type input "yr-fn"
type input "5f647205b73bc97568ca66bf"
checkbox input "true"
type input "08.09.2025 16:50"
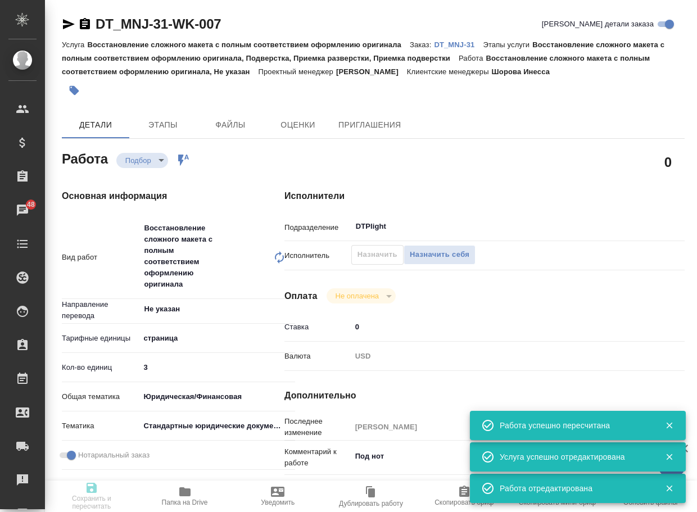
type input "08.09.2025 20:00"
type input "10.09.2025 14:00"
type input "DTPlight"
type input "notPayed"
type input "0"
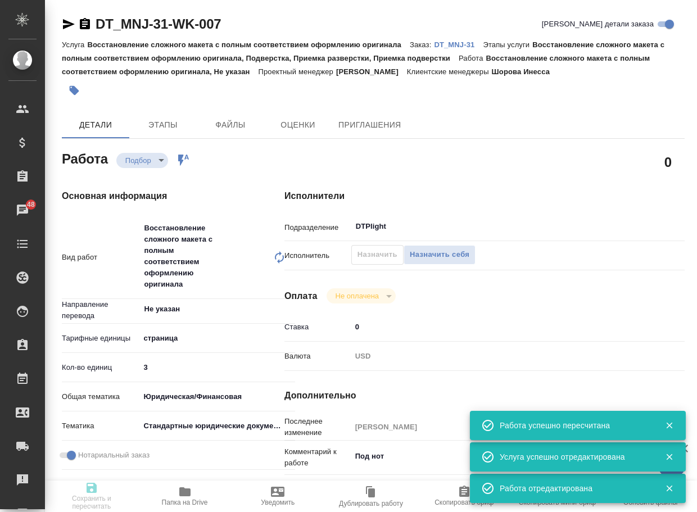
type input "USD"
type input "Баданян Артак"
type textarea "Под нот"
type textarea "x"
type textarea "/Clients/MNJ Capital Management Pte Ltd/Orders/DT_MNJ-31/DTP/DT_MNJ-31-WK-007"
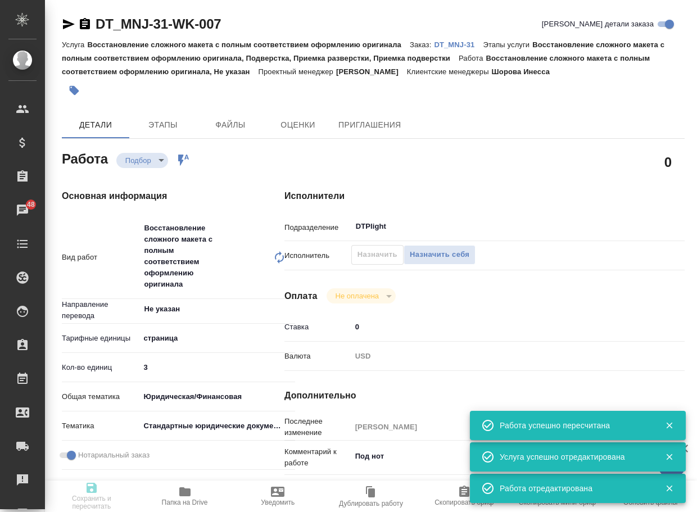
type textarea "x"
type input "DT_MNJ-31"
type input "Восстановление сложного макета с полным соответствием оформлению оригинала"
type input "Восстановление сложного макета с полным соответствием оформлению оригинала, Под…"
type input "Шорова Инесса"
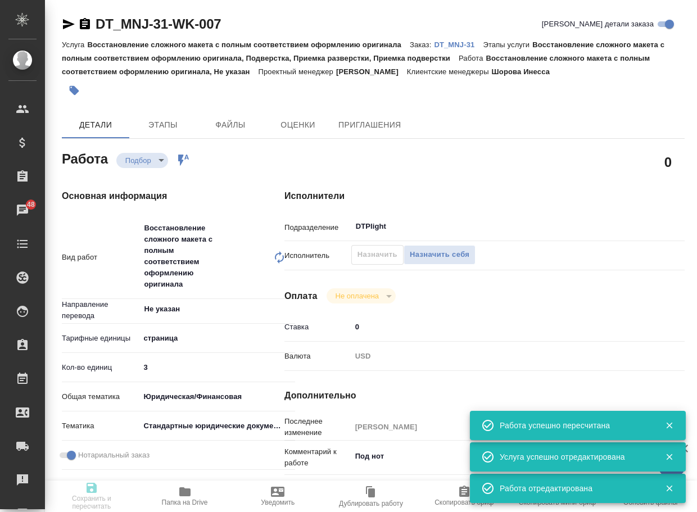
type input "[PERSON_NAME]"
type input "/Clients/MNJ Capital Management Pte Ltd/Orders/DT_MNJ-31"
type textarea "x"
type textarea "От клиента: Attached is 1 more doc to translate, notarize and make 1 copy от ме…"
type textarea "x"
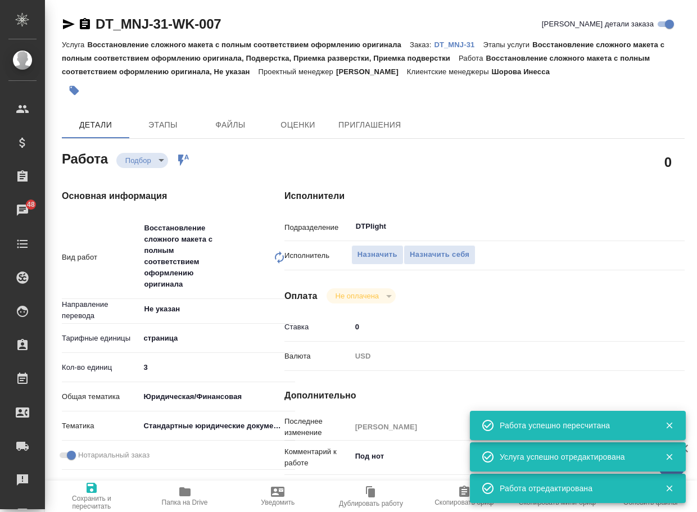
type textarea "x"
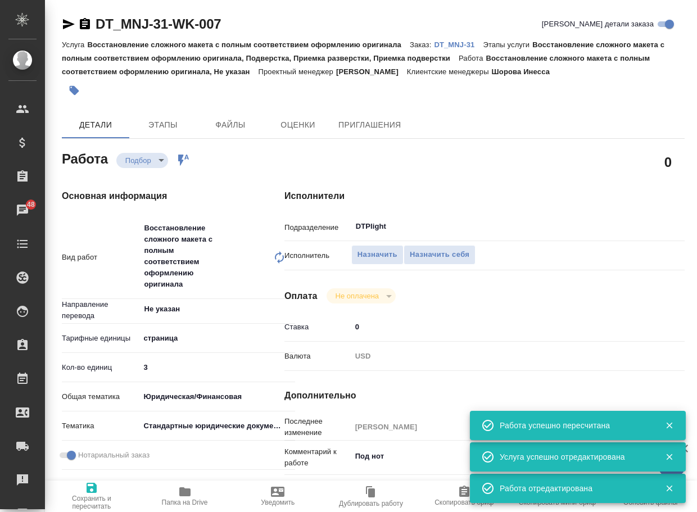
type textarea "x"
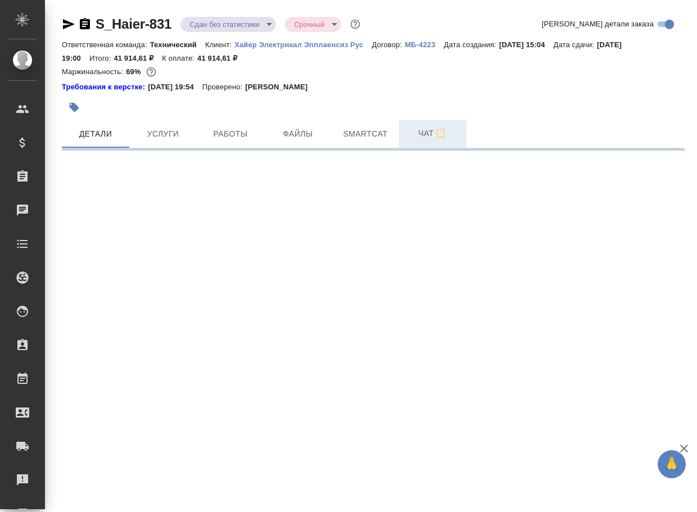
click at [424, 138] on span "Чат" at bounding box center [433, 133] width 54 height 14
select select "RU"
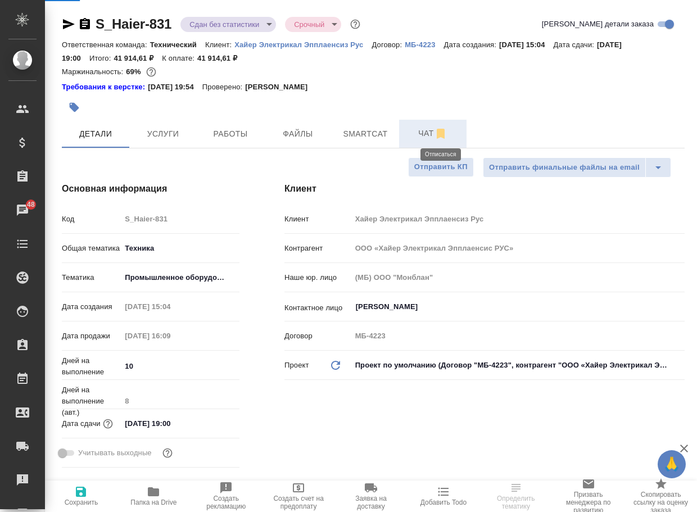
type input "[PERSON_NAME]"
type input "[PERSON_NAME]pavlova"
type textarea "x"
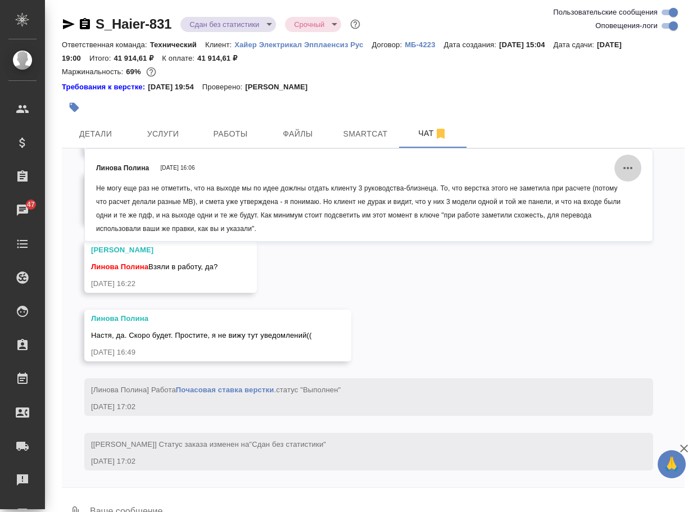
click at [621, 168] on icon "Действия" at bounding box center [627, 167] width 13 height 13
click at [666, 197] on div at bounding box center [348, 256] width 697 height 512
click at [242, 202] on link "[URL][DOMAIN_NAME]" at bounding box center [201, 198] width 81 height 8
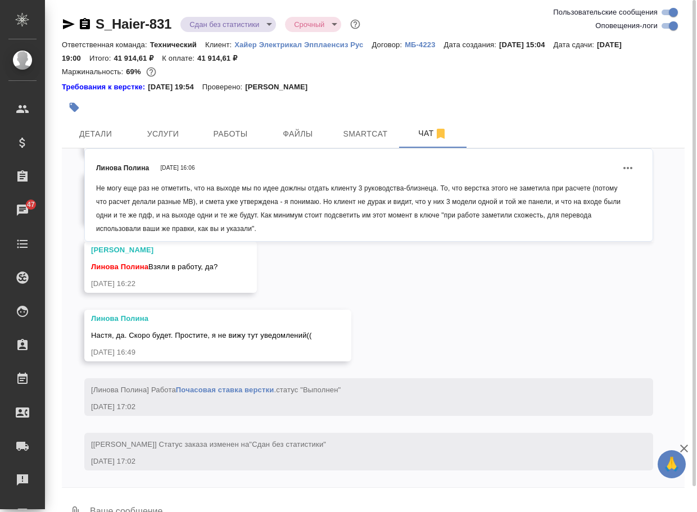
scroll to position [13079, 0]
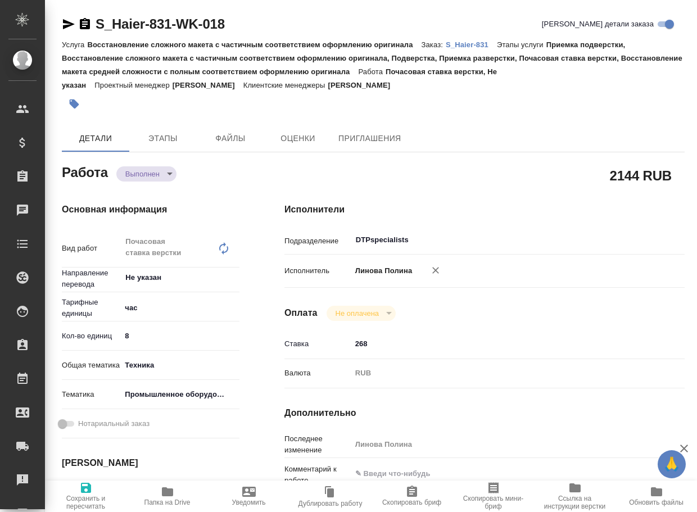
type textarea "x"
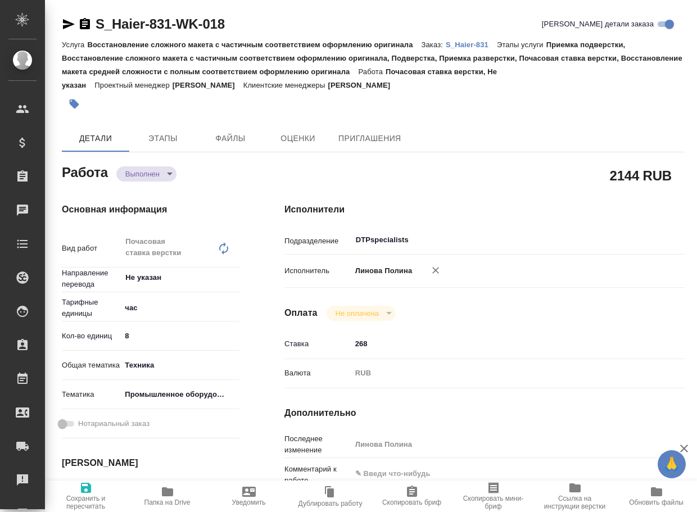
type textarea "x"
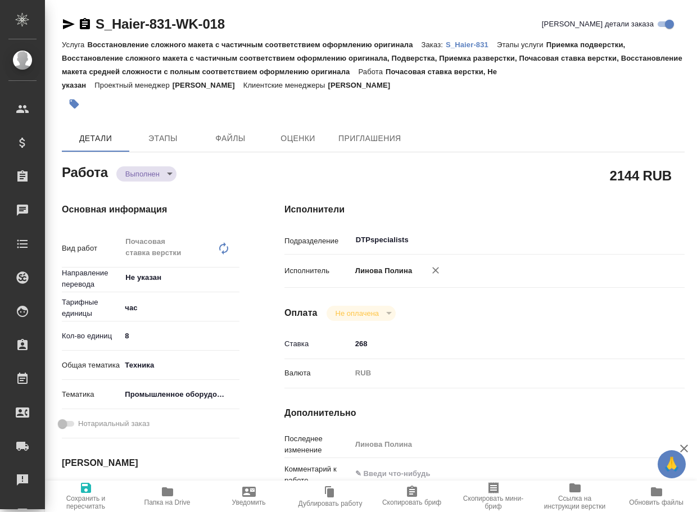
type textarea "x"
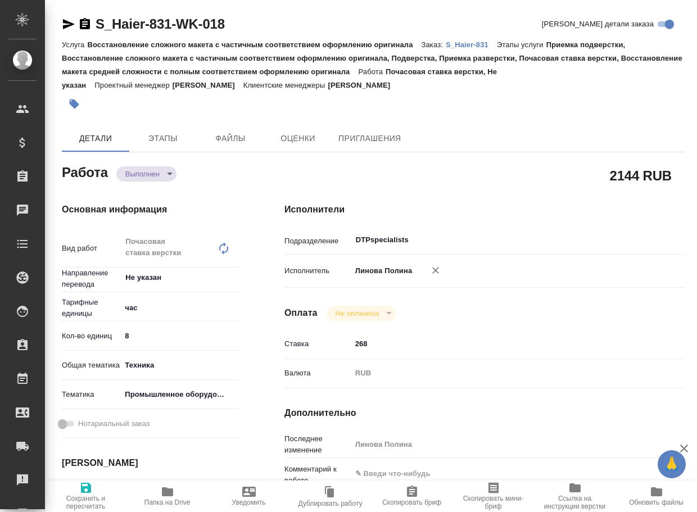
type textarea "x"
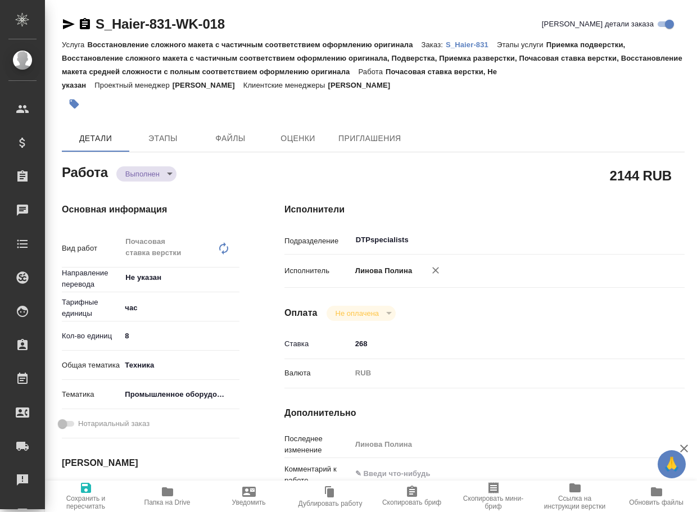
type textarea "x"
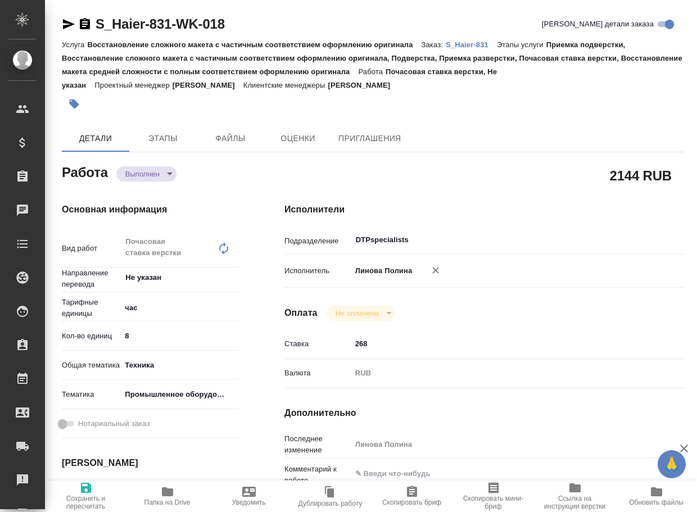
type textarea "x"
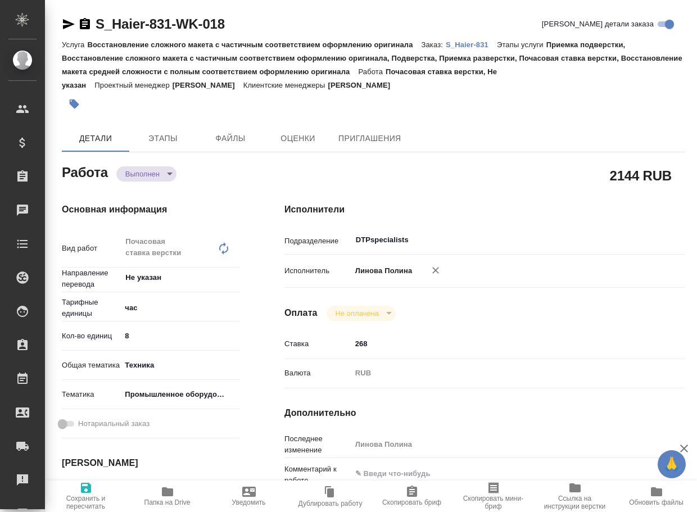
type textarea "x"
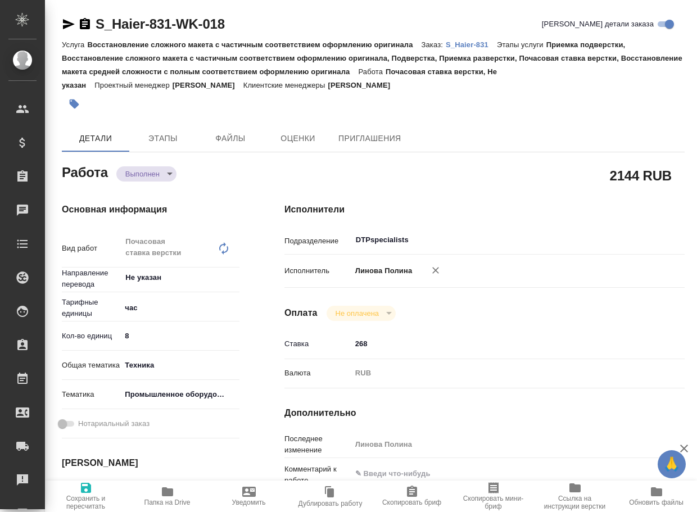
click at [167, 492] on icon "button" at bounding box center [167, 491] width 11 height 9
click at [66, 26] on icon "button" at bounding box center [69, 24] width 12 height 10
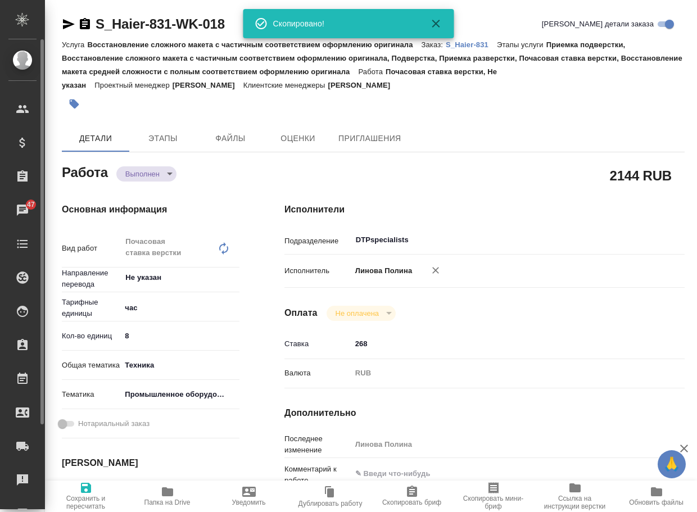
type textarea "x"
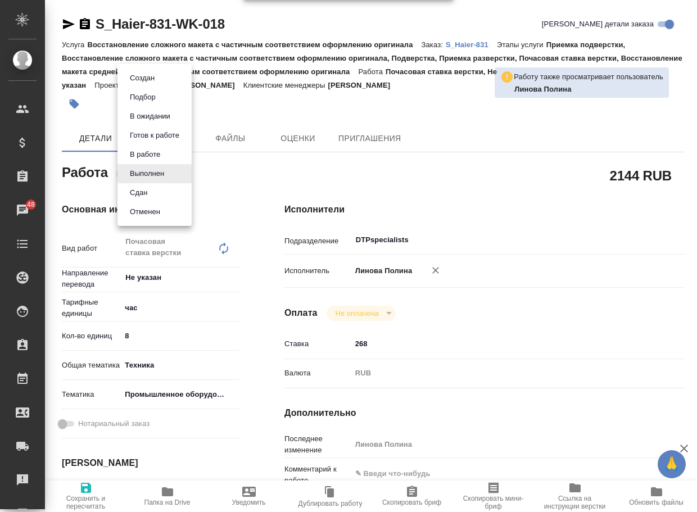
click at [141, 180] on body "🙏 .cls-1 fill:#fff; AWATERA Arsenyeva [PERSON_NAME] Спецификации Заказы 48 Чаты…" at bounding box center [348, 256] width 697 height 512
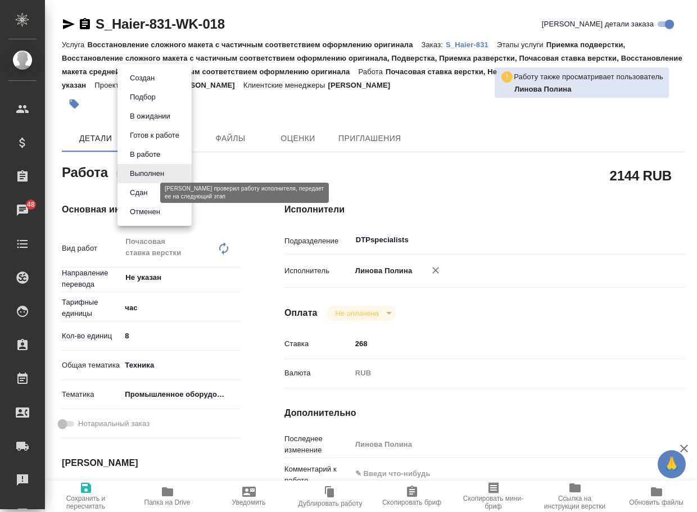
click at [144, 190] on button "Сдан" at bounding box center [138, 192] width 24 height 12
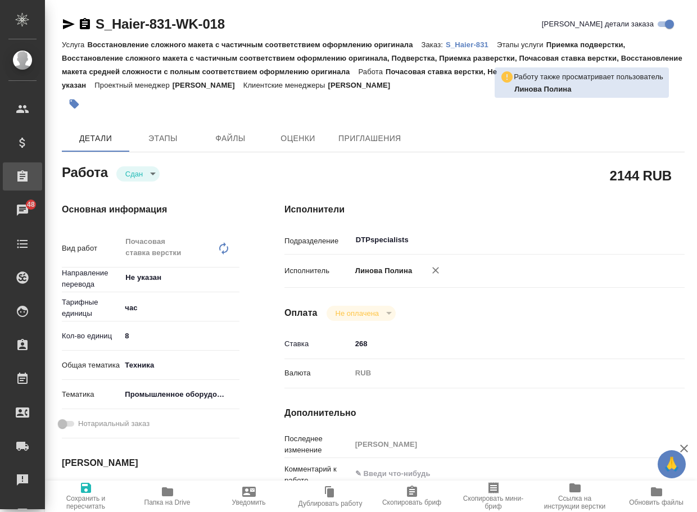
type textarea "x"
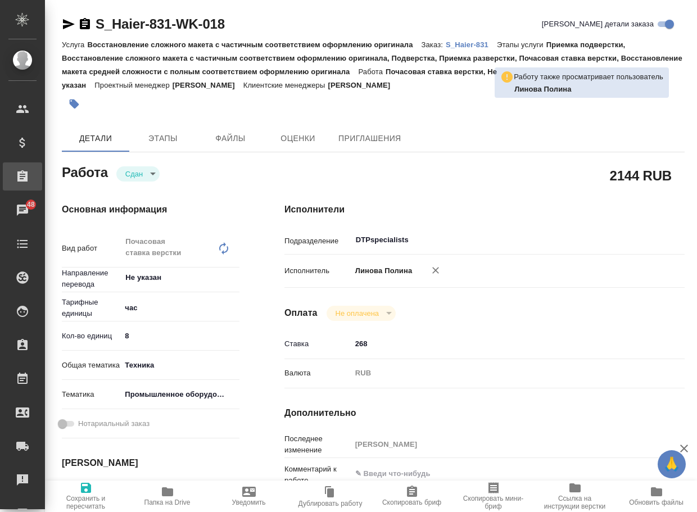
type textarea "x"
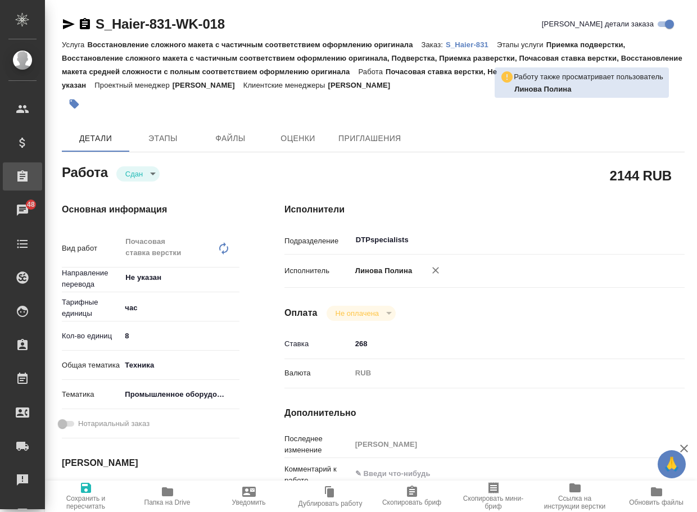
type textarea "x"
